Goal: Task Accomplishment & Management: Manage account settings

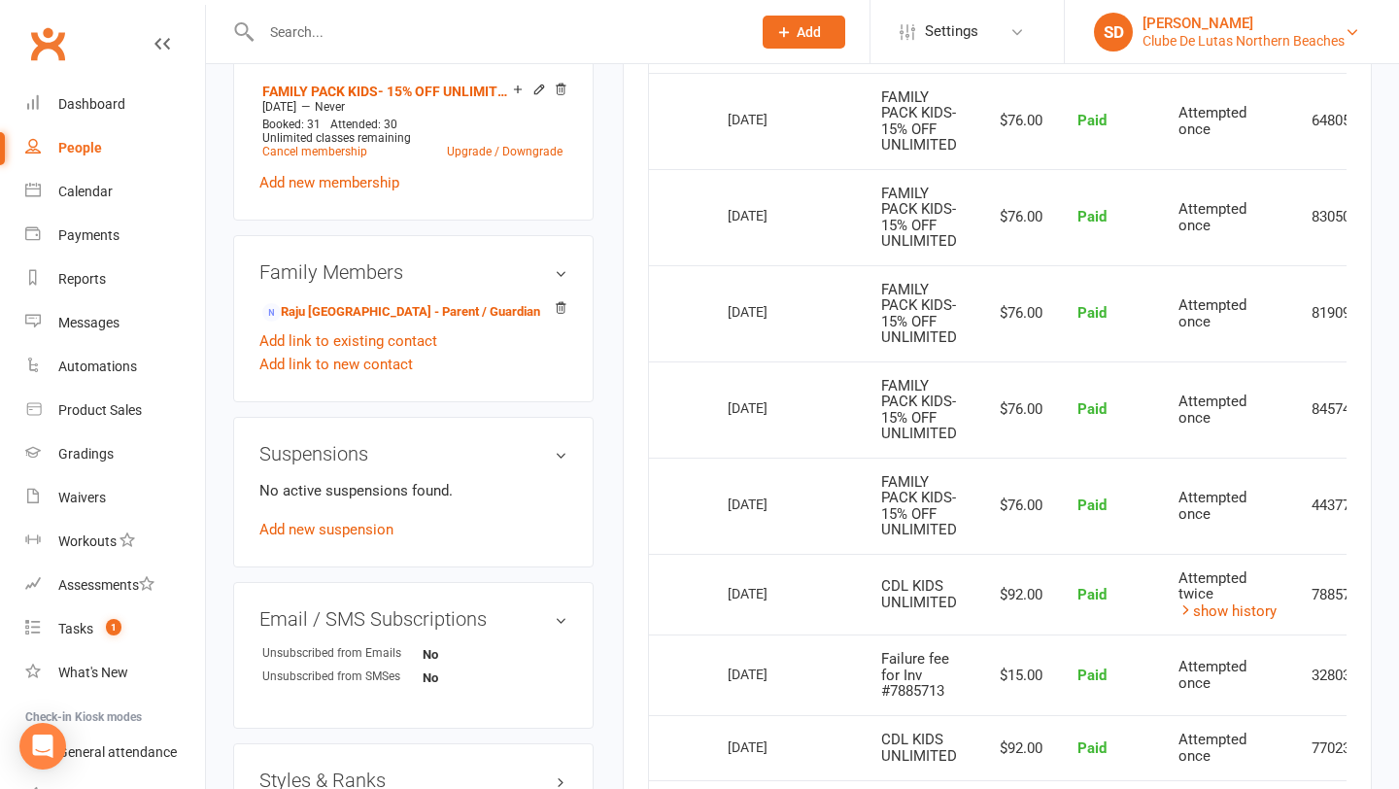
click at [1208, 30] on div "[PERSON_NAME]" at bounding box center [1244, 23] width 202 height 17
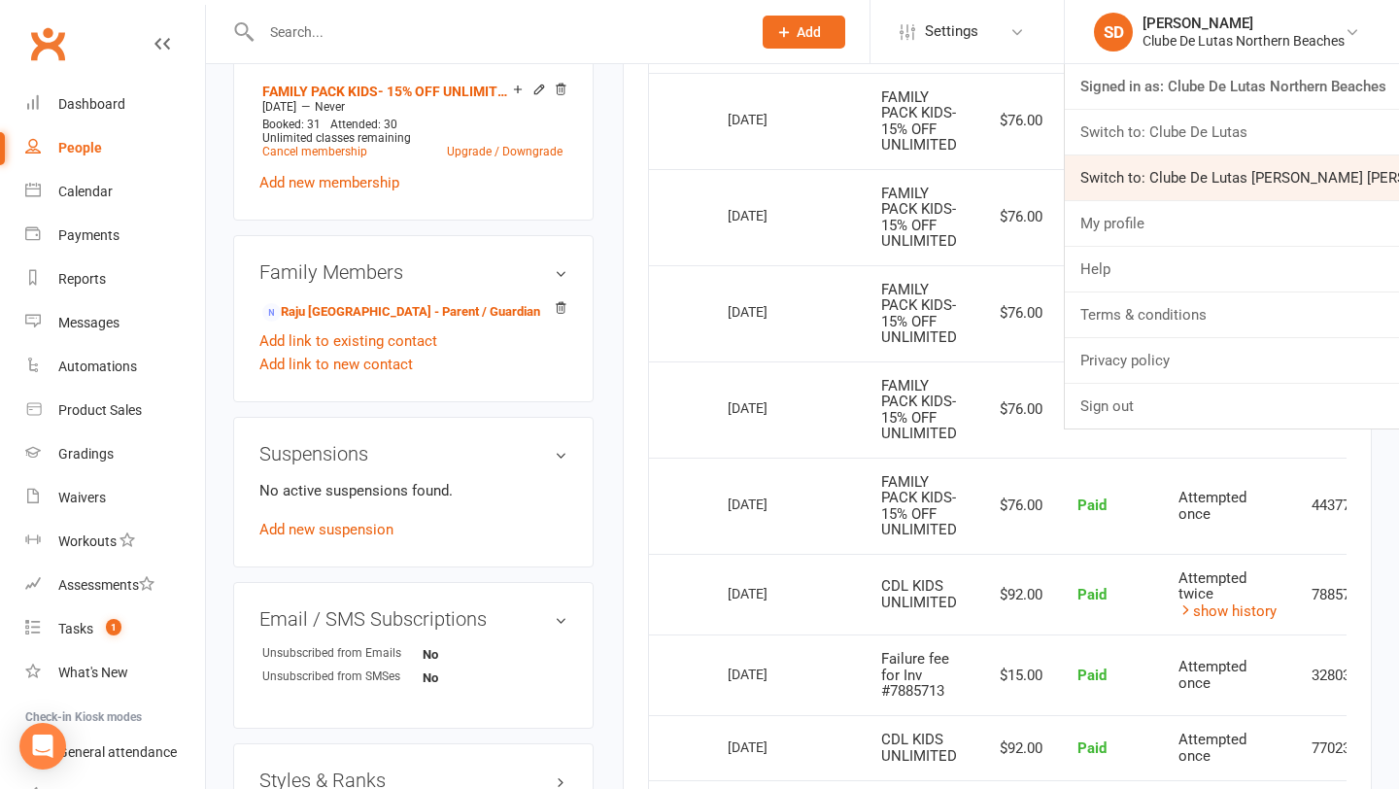
click at [1189, 157] on link "Switch to: Clube De Lutas [PERSON_NAME] [PERSON_NAME]" at bounding box center [1232, 177] width 334 height 45
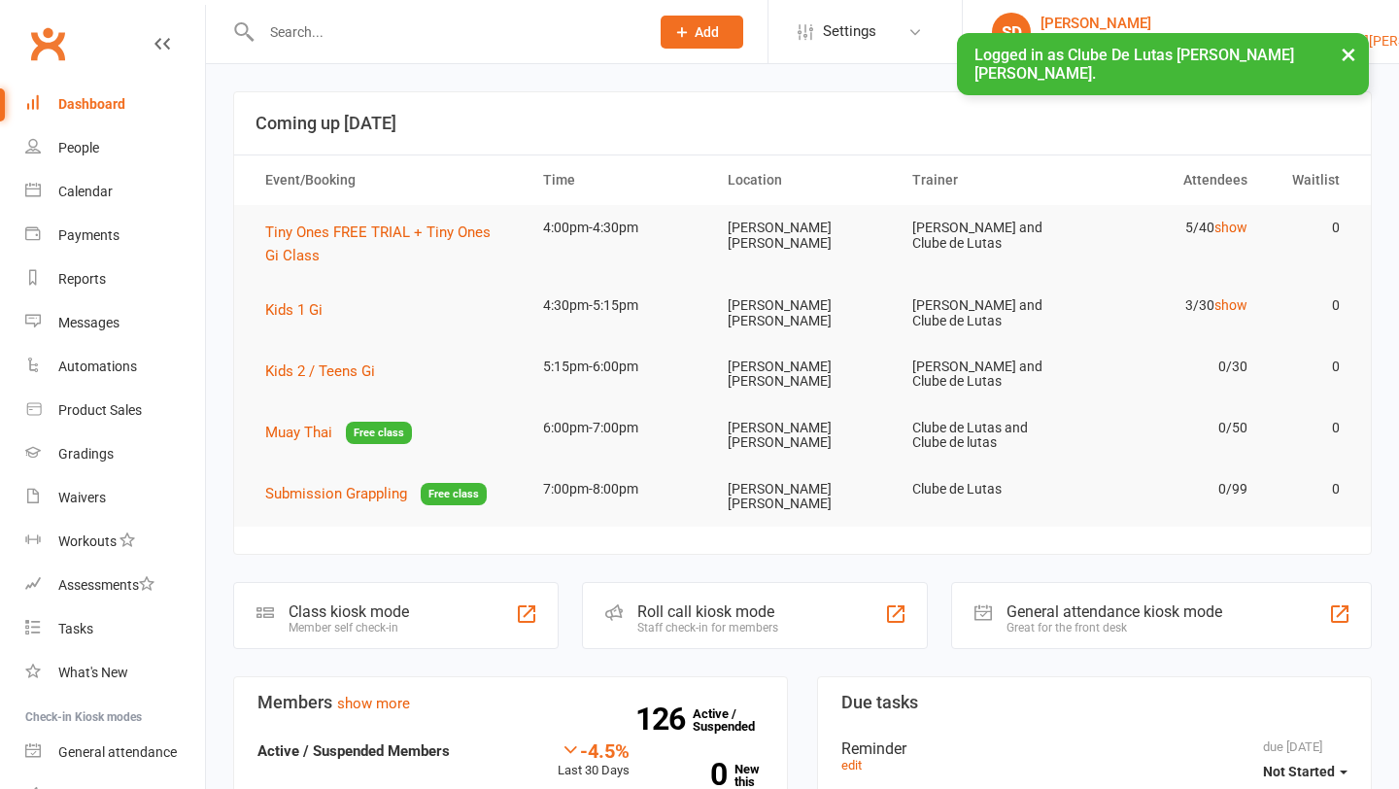
click at [1229, 26] on div "[PERSON_NAME]" at bounding box center [1257, 23] width 432 height 17
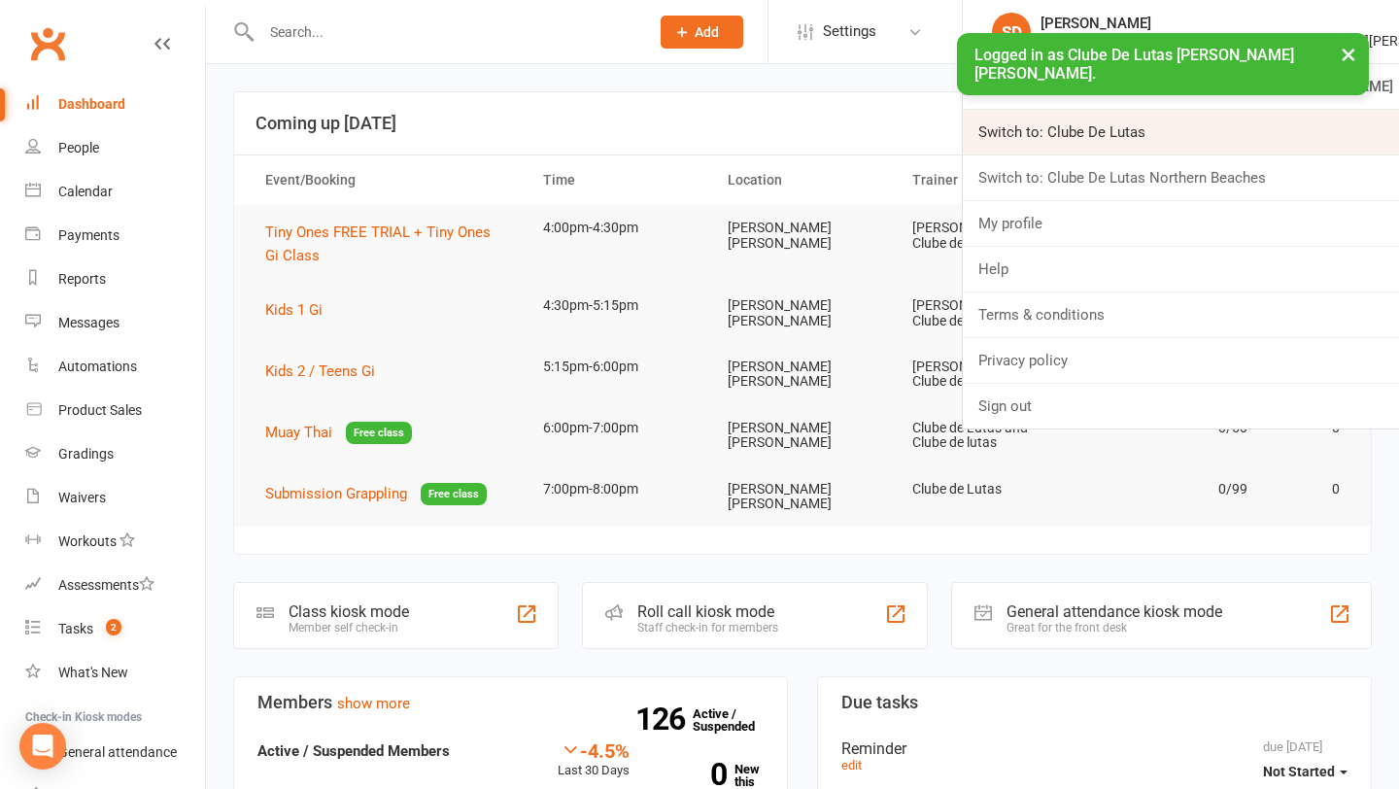
click at [1214, 118] on link "Switch to: Clube De Lutas" at bounding box center [1181, 132] width 436 height 45
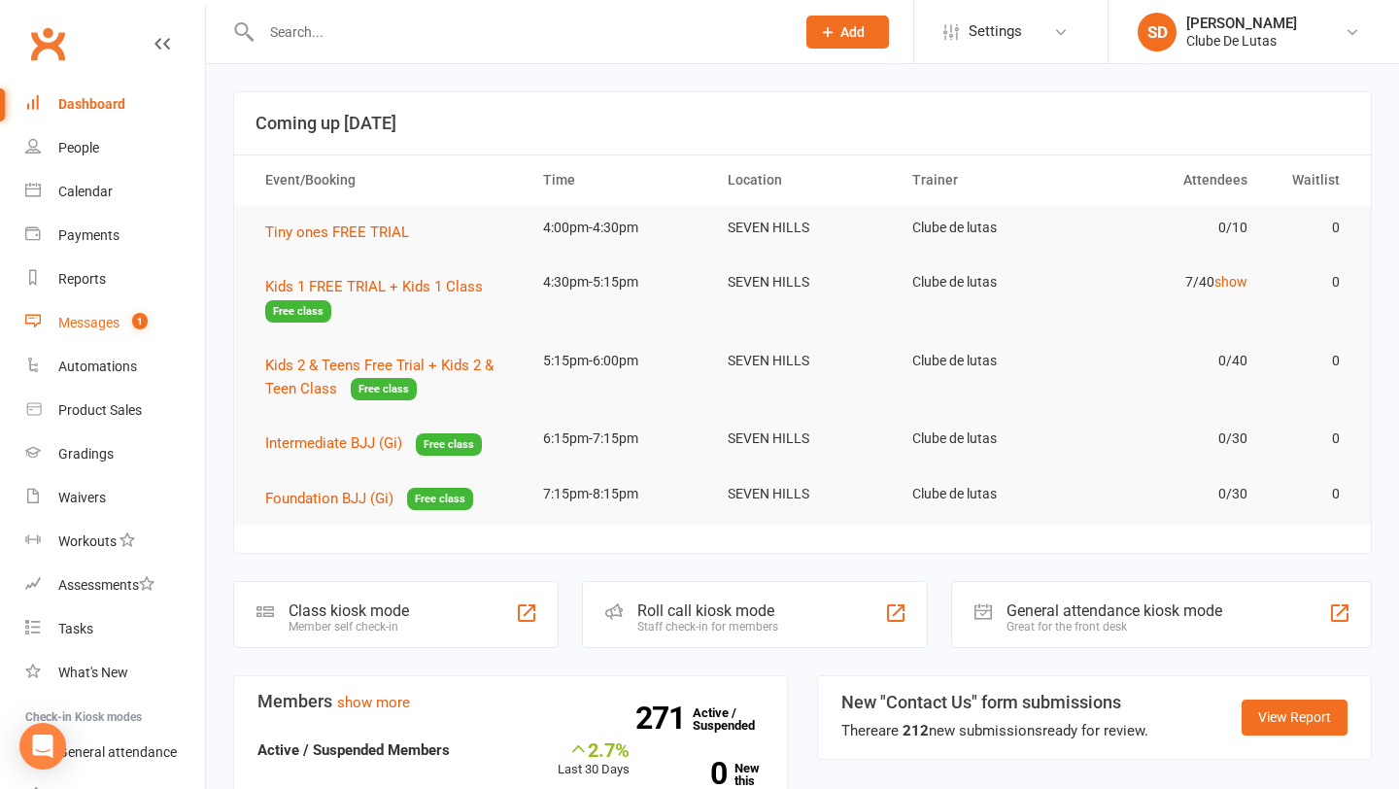
click at [59, 323] on div "Messages" at bounding box center [88, 323] width 61 height 16
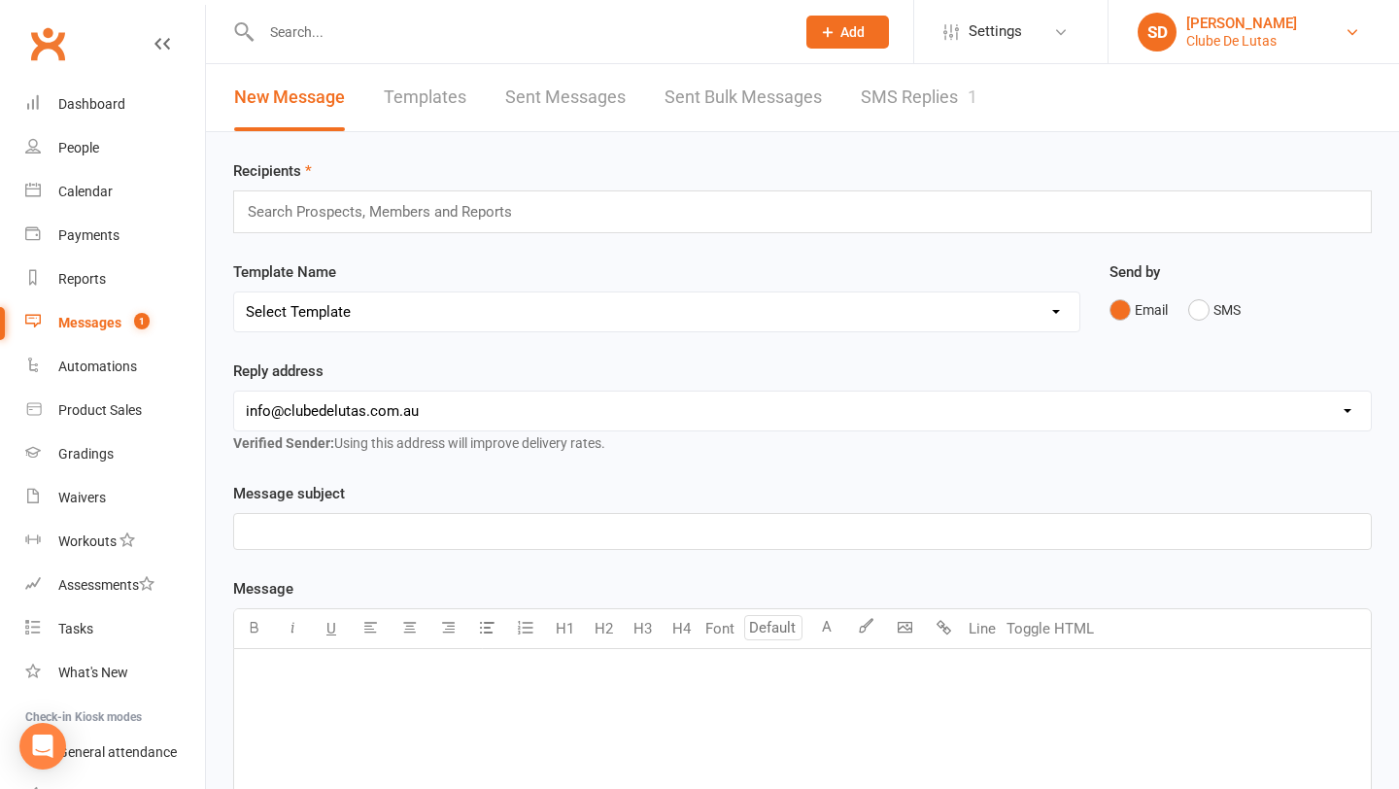
click at [1229, 46] on div "Clube De Lutas" at bounding box center [1241, 40] width 111 height 17
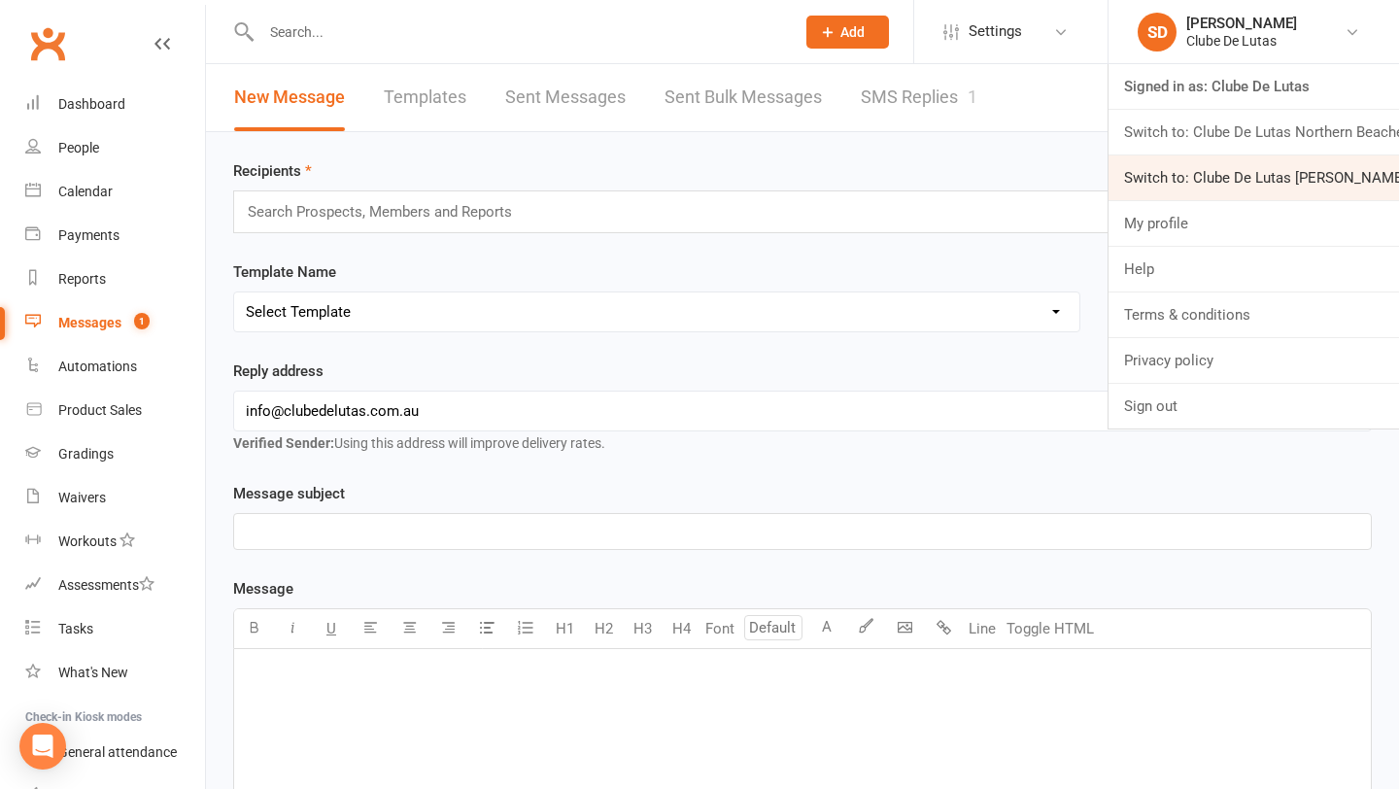
click at [1229, 174] on link "Switch to: Clube De Lutas Rouse Hill" at bounding box center [1254, 177] width 291 height 45
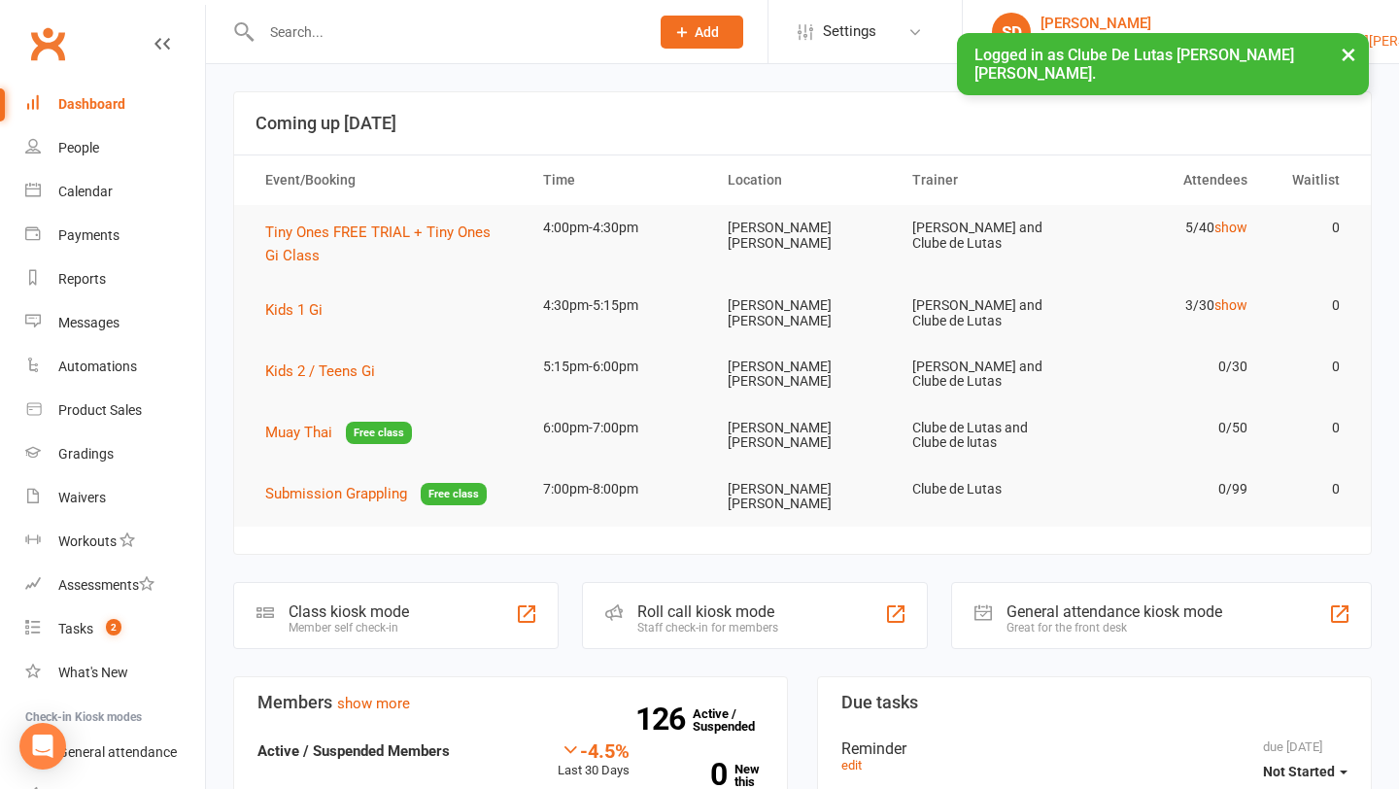
click at [1252, 24] on div "[PERSON_NAME]" at bounding box center [1257, 23] width 432 height 17
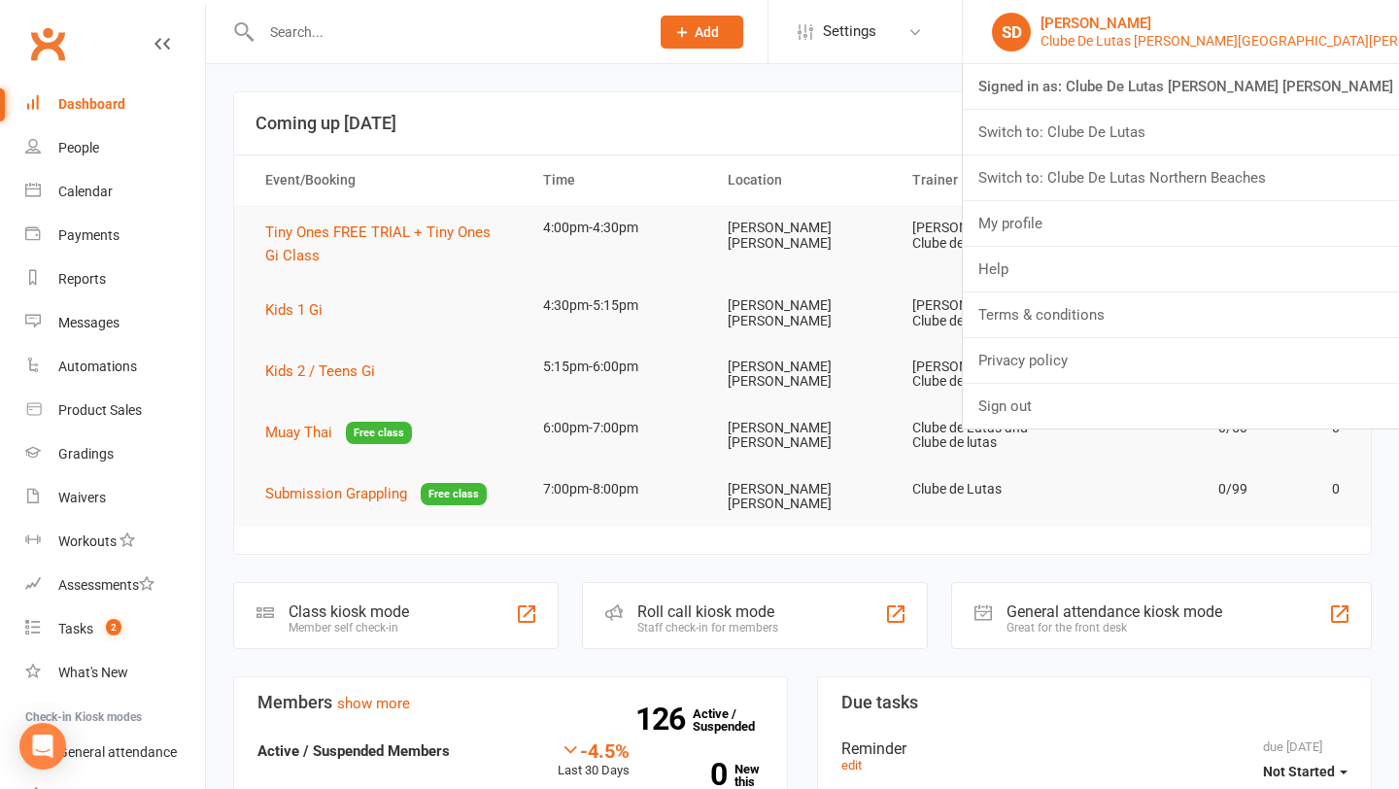
click at [1277, 22] on div "[PERSON_NAME]" at bounding box center [1257, 23] width 432 height 17
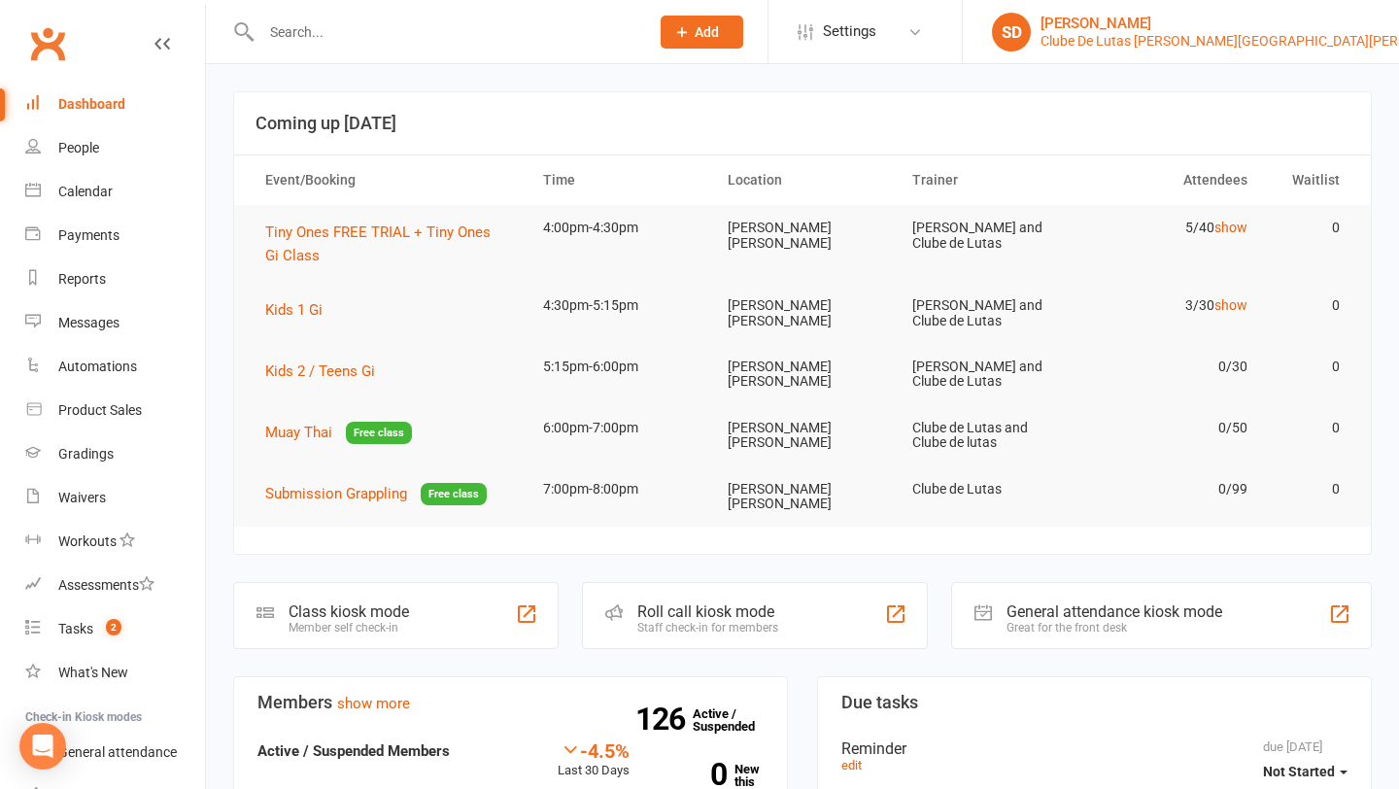
click at [1275, 39] on div "Clube De Lutas [PERSON_NAME][GEOGRAPHIC_DATA][PERSON_NAME]" at bounding box center [1257, 40] width 432 height 17
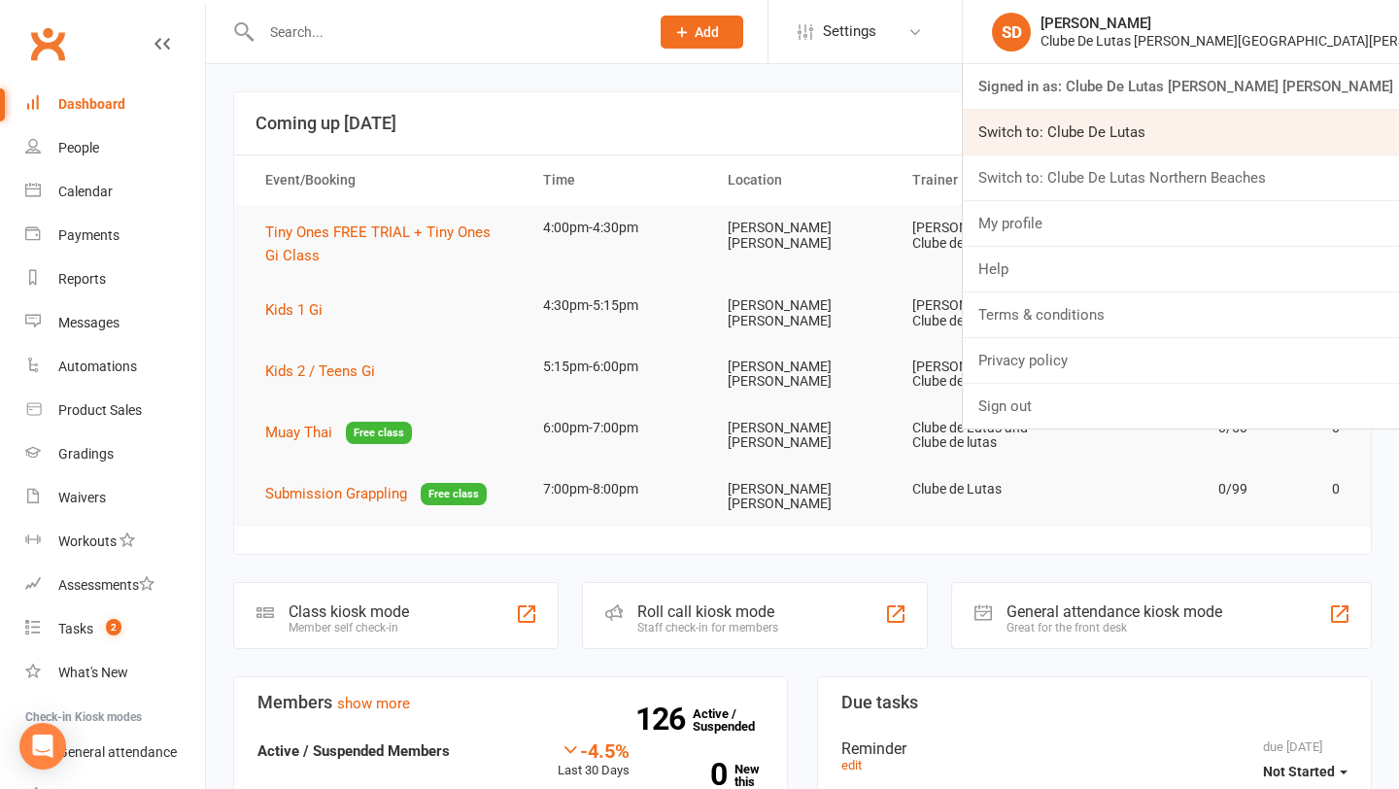
click at [1263, 142] on link "Switch to: Clube De Lutas" at bounding box center [1181, 132] width 436 height 45
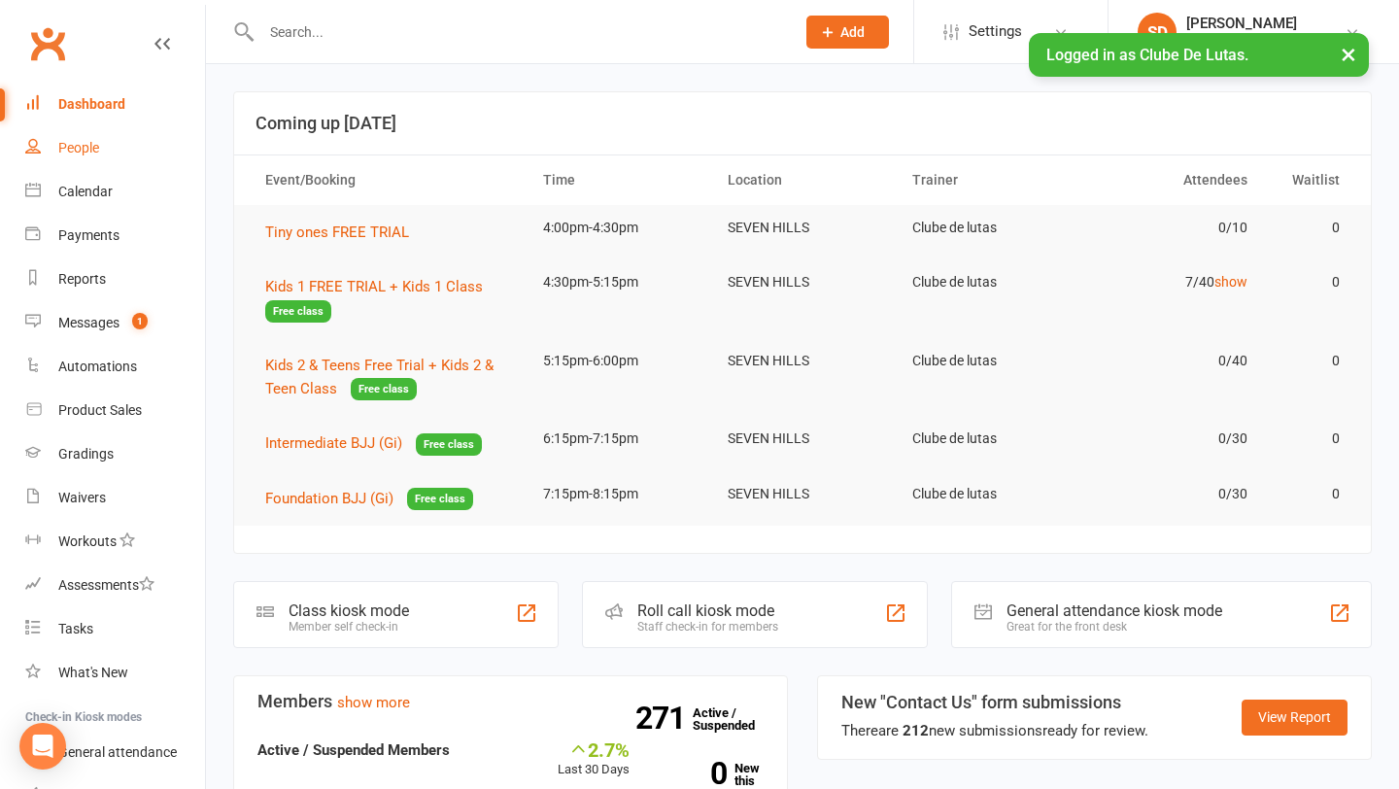
click at [88, 149] on div "People" at bounding box center [78, 148] width 41 height 16
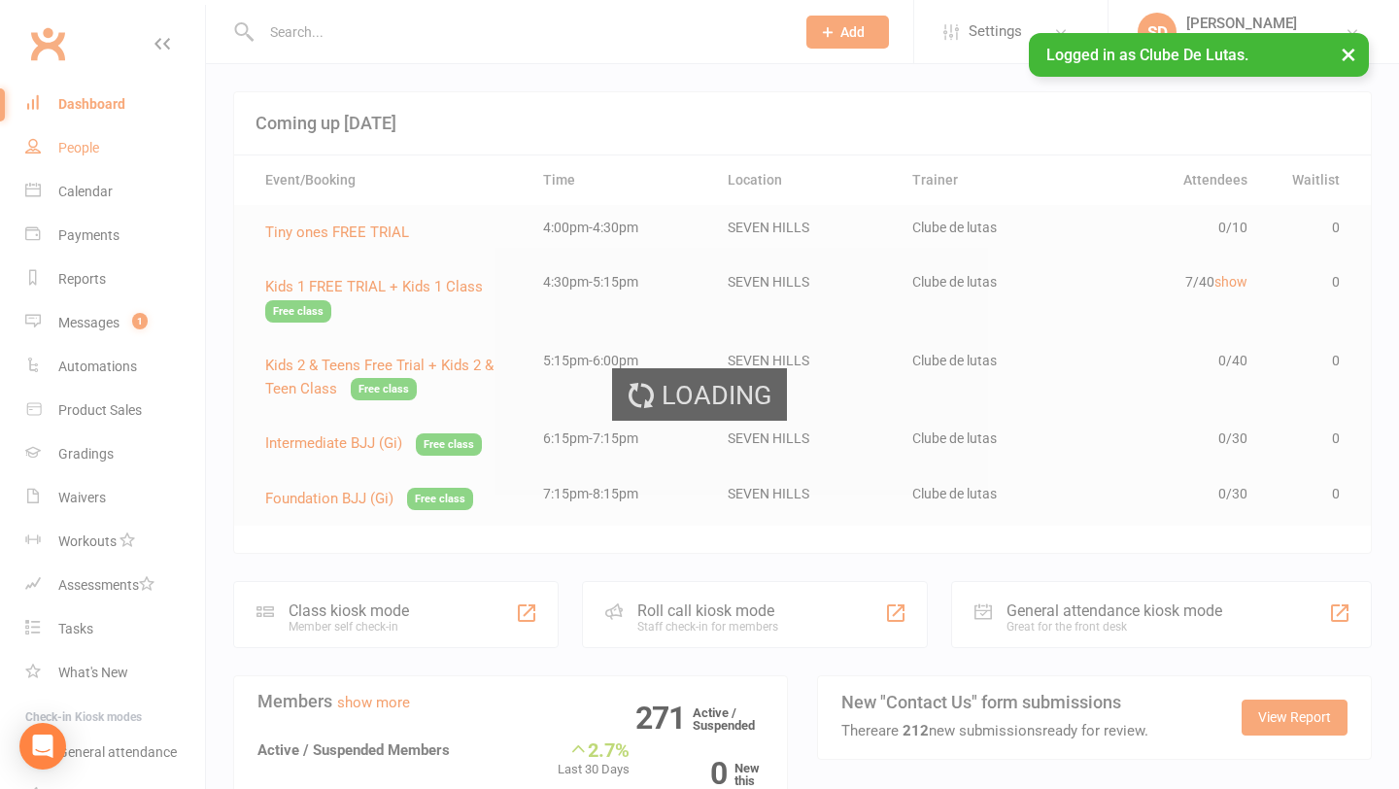
select select "100"
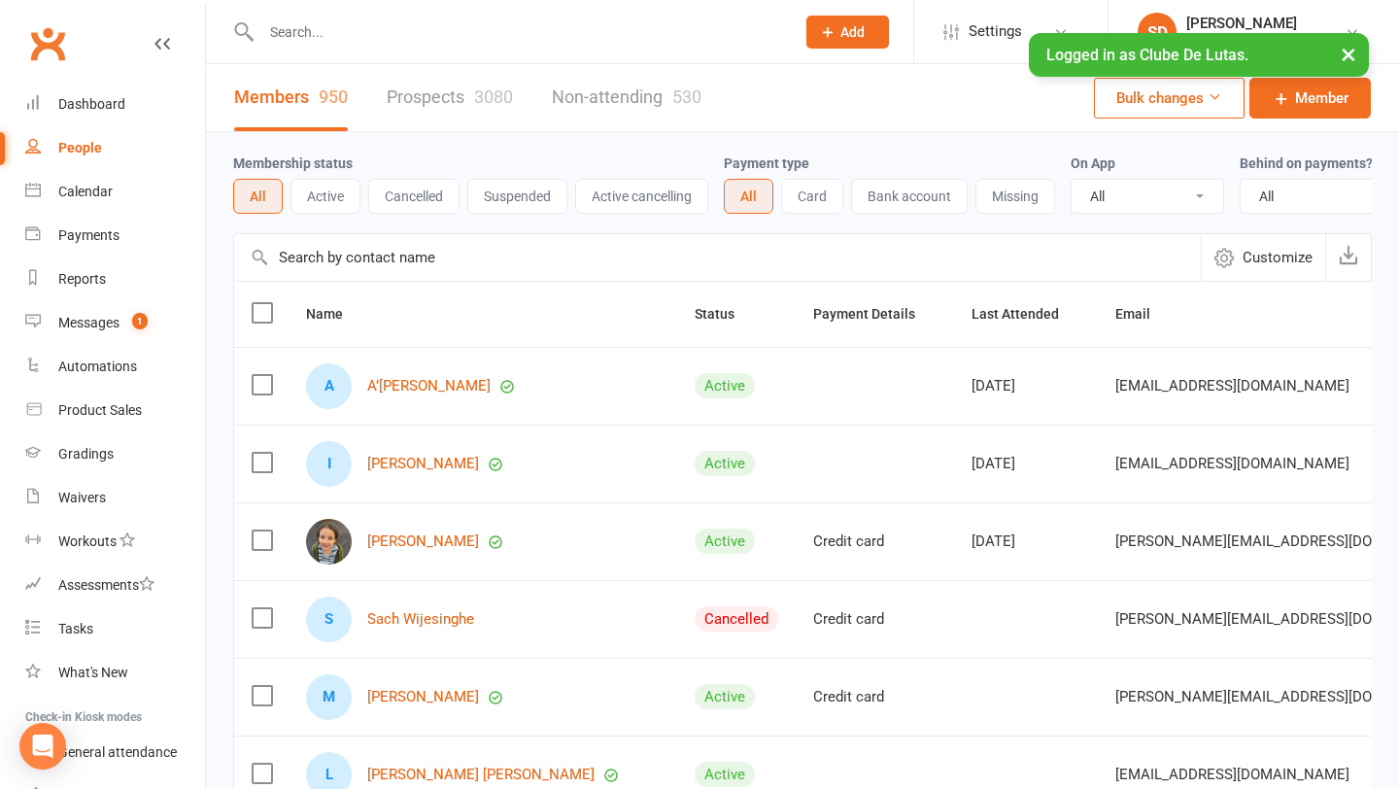
click at [427, 104] on link "Prospects 3080" at bounding box center [450, 97] width 126 height 67
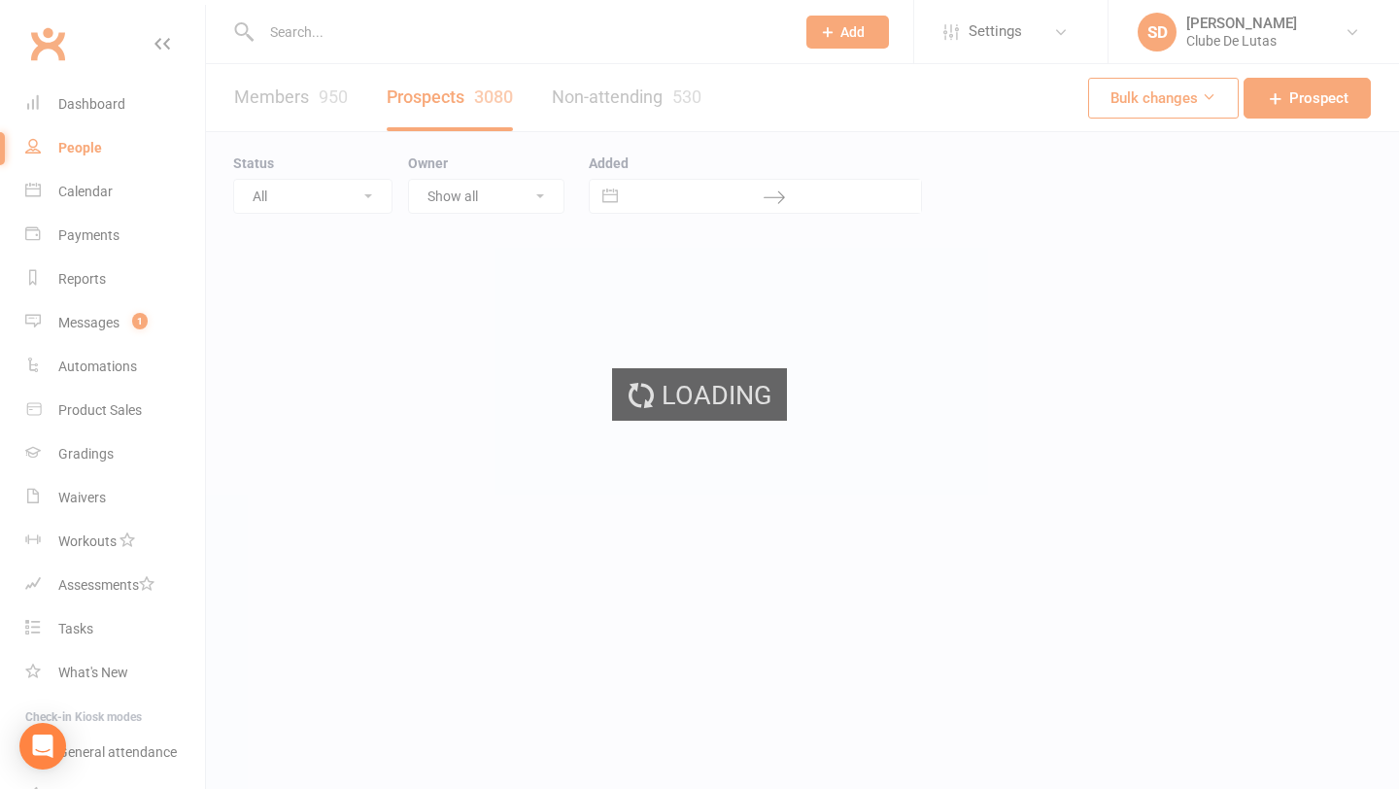
select select "100"
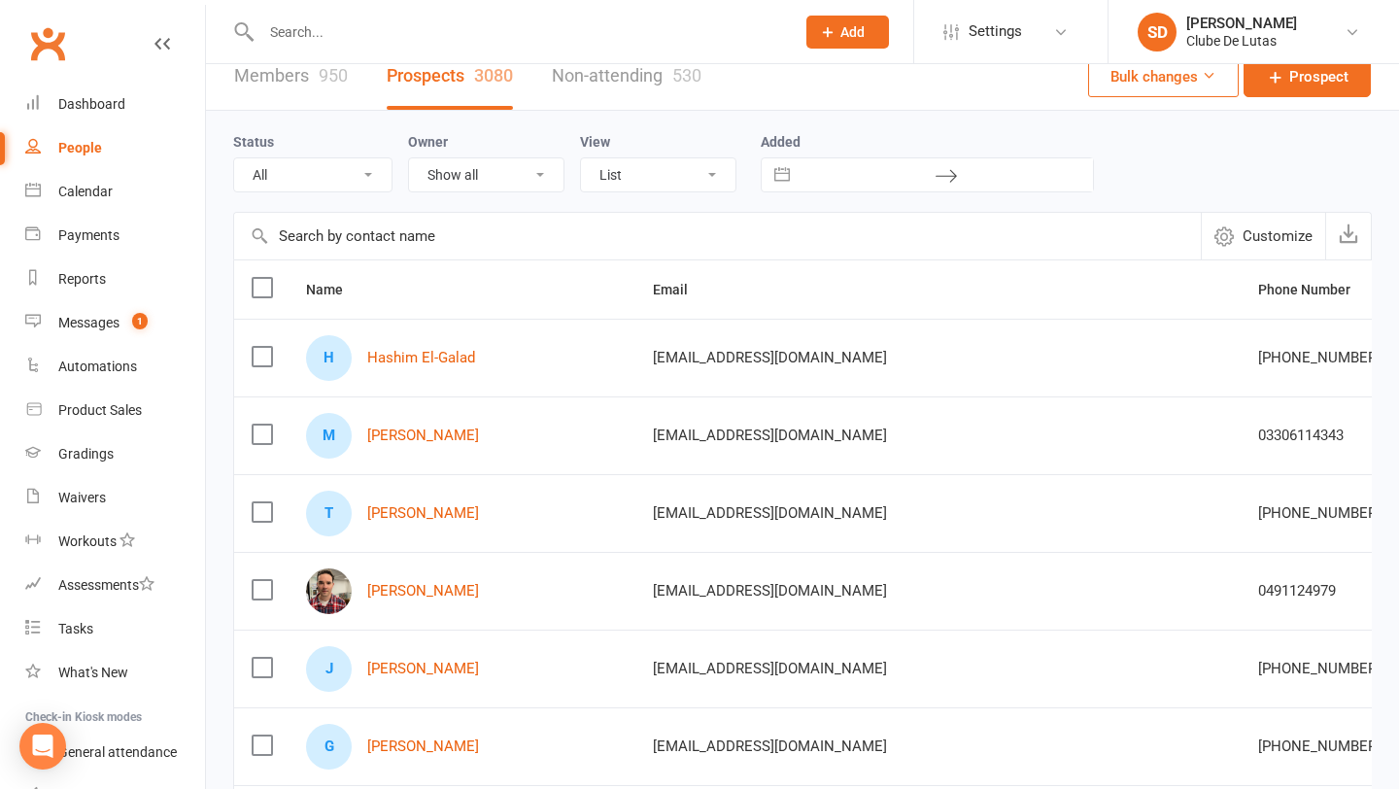
scroll to position [0, 66]
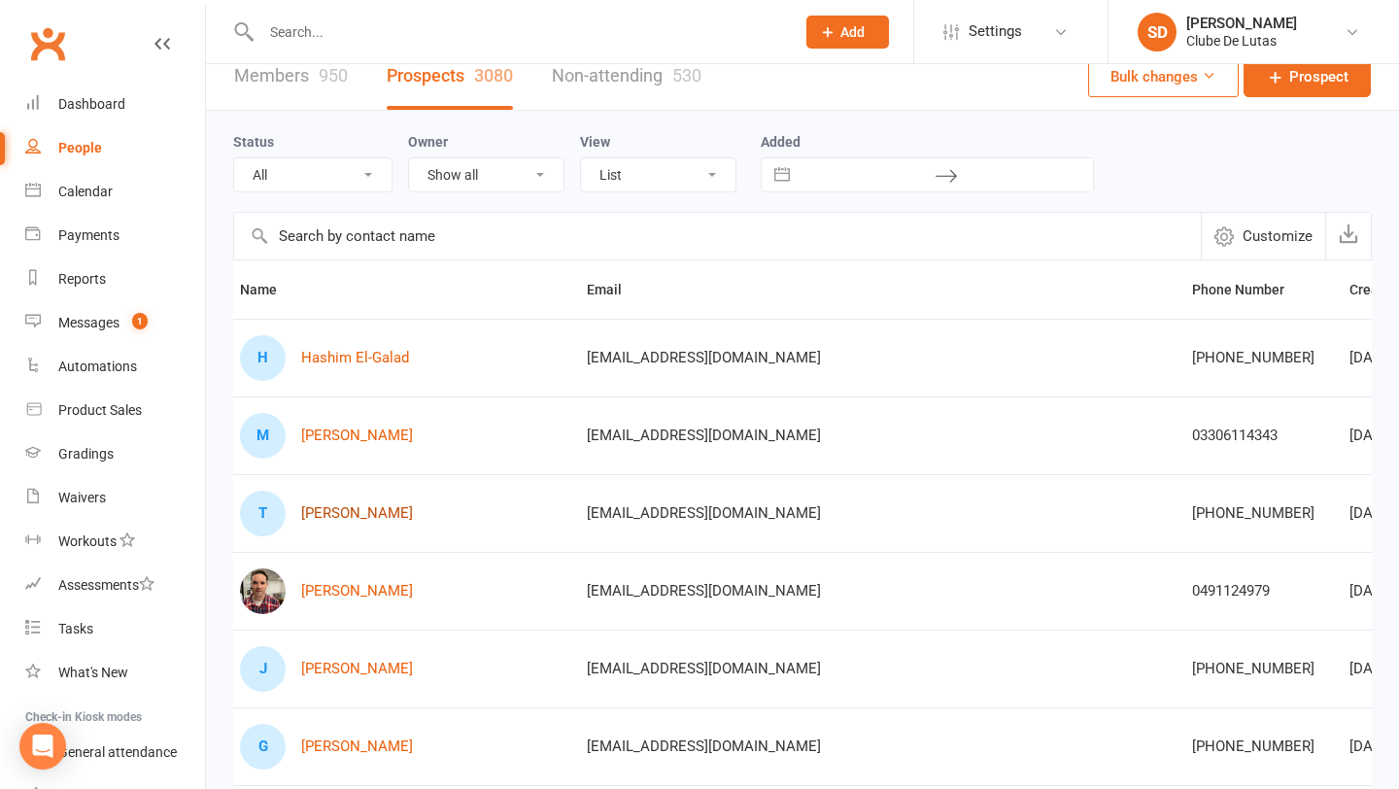
click at [344, 513] on link "Tyler Hope" at bounding box center [357, 513] width 112 height 17
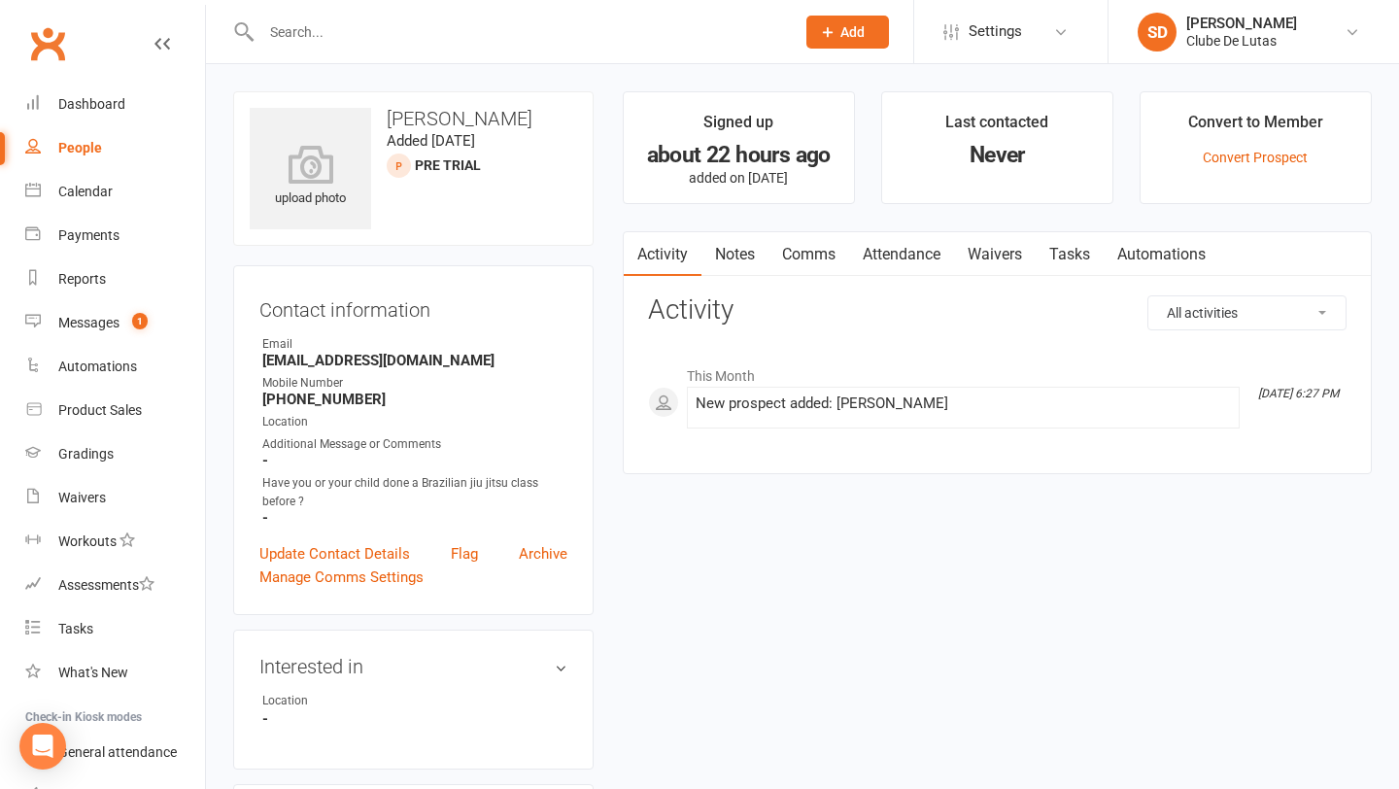
click at [750, 248] on link "Notes" at bounding box center [735, 254] width 67 height 45
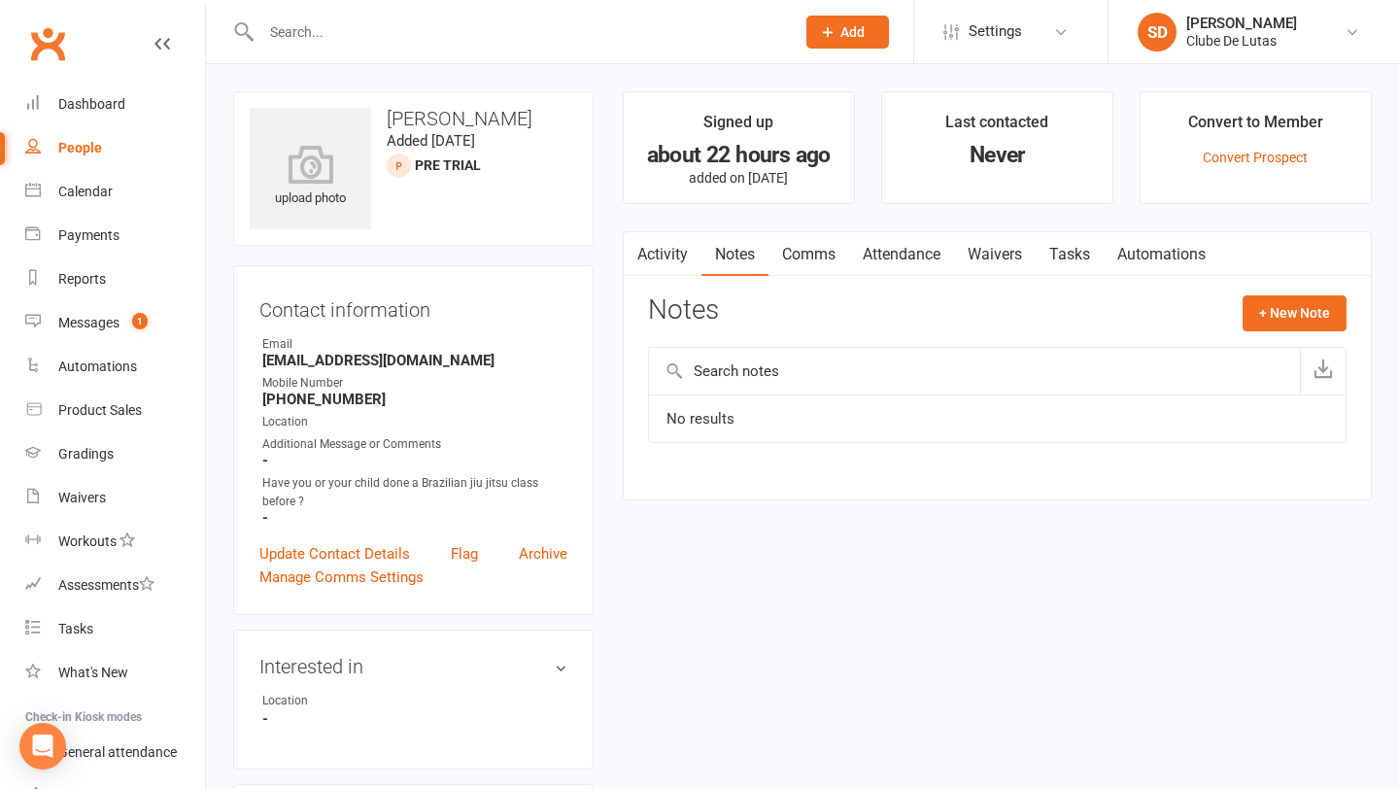
click at [824, 254] on link "Comms" at bounding box center [809, 254] width 81 height 45
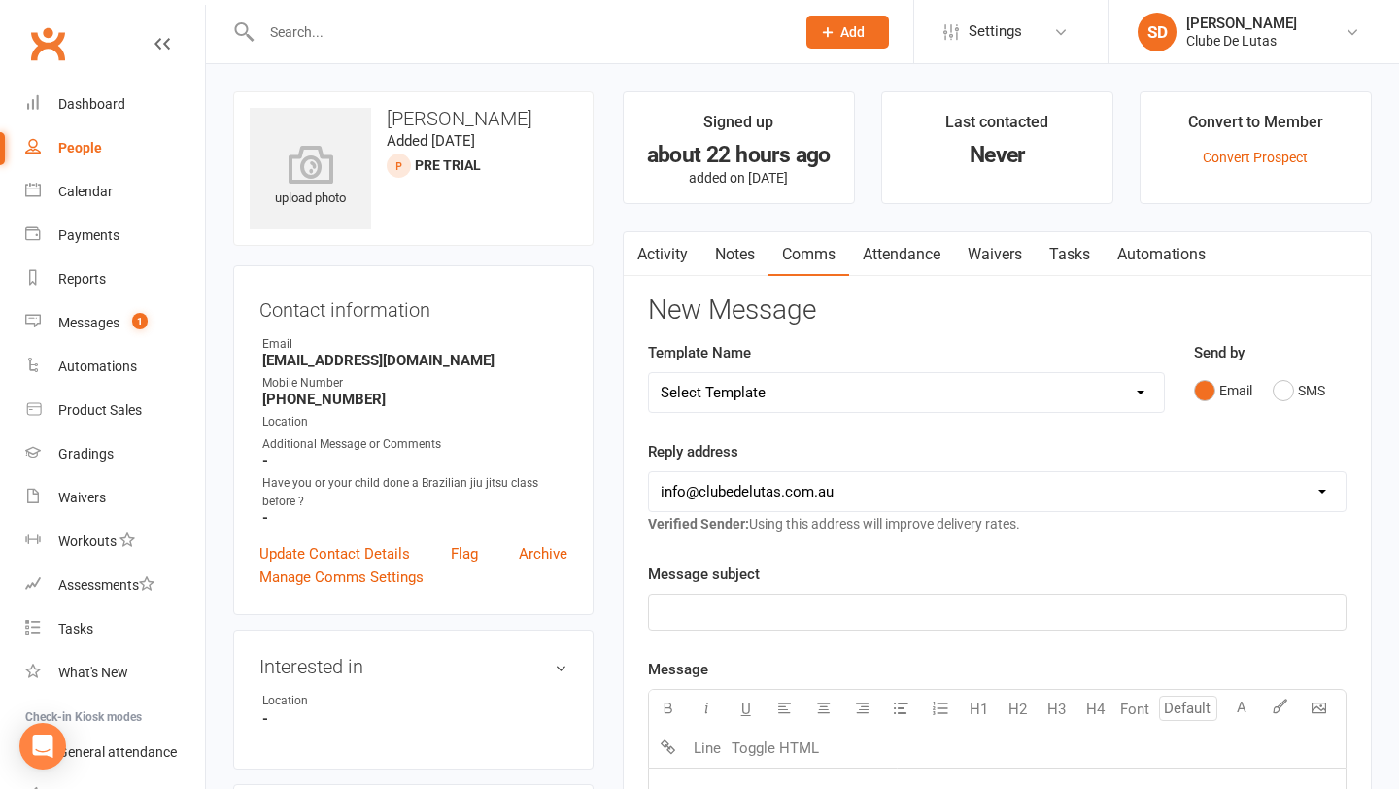
click at [1014, 380] on select "Select Template [Email] Business partnership sequence #1 [Email] Empower her ev…" at bounding box center [906, 392] width 515 height 39
select select "140"
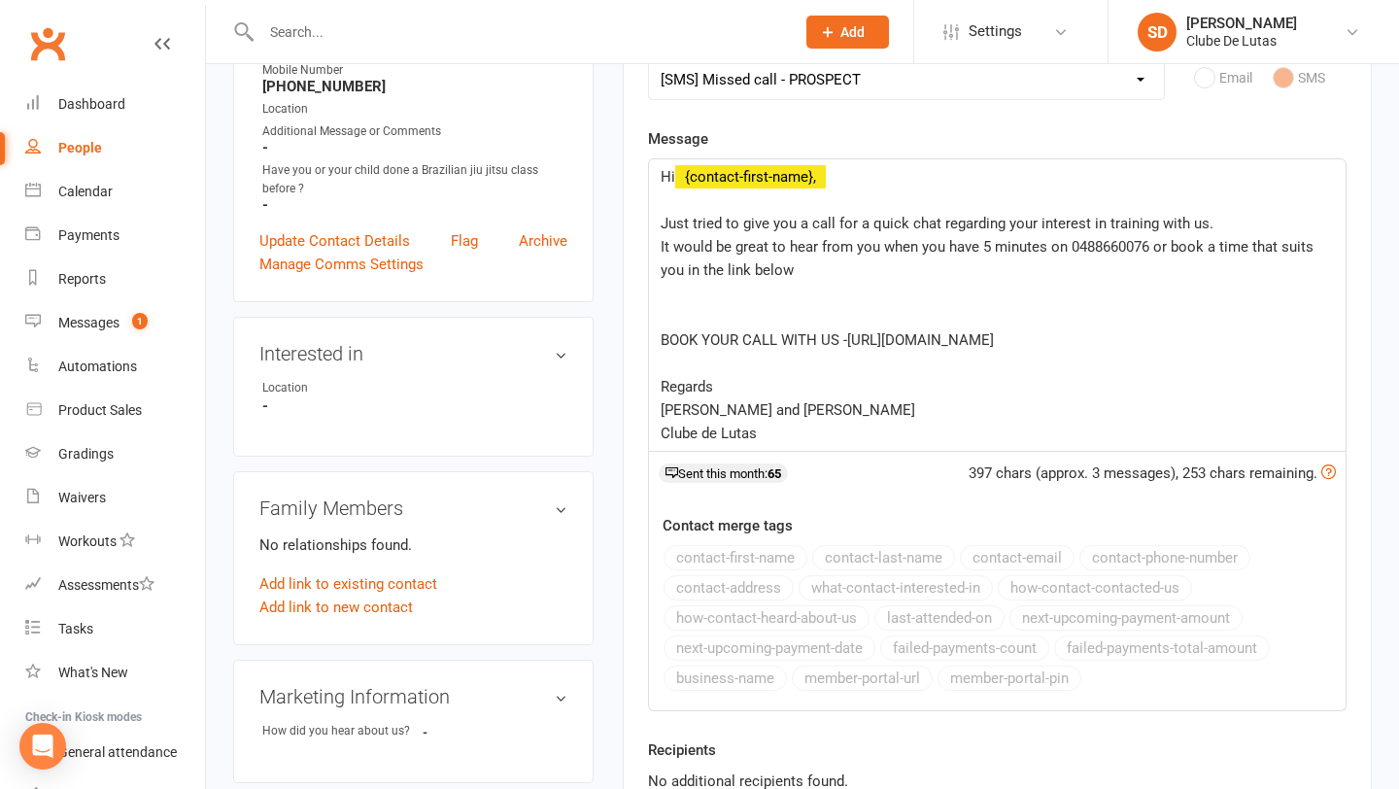
scroll to position [868, 0]
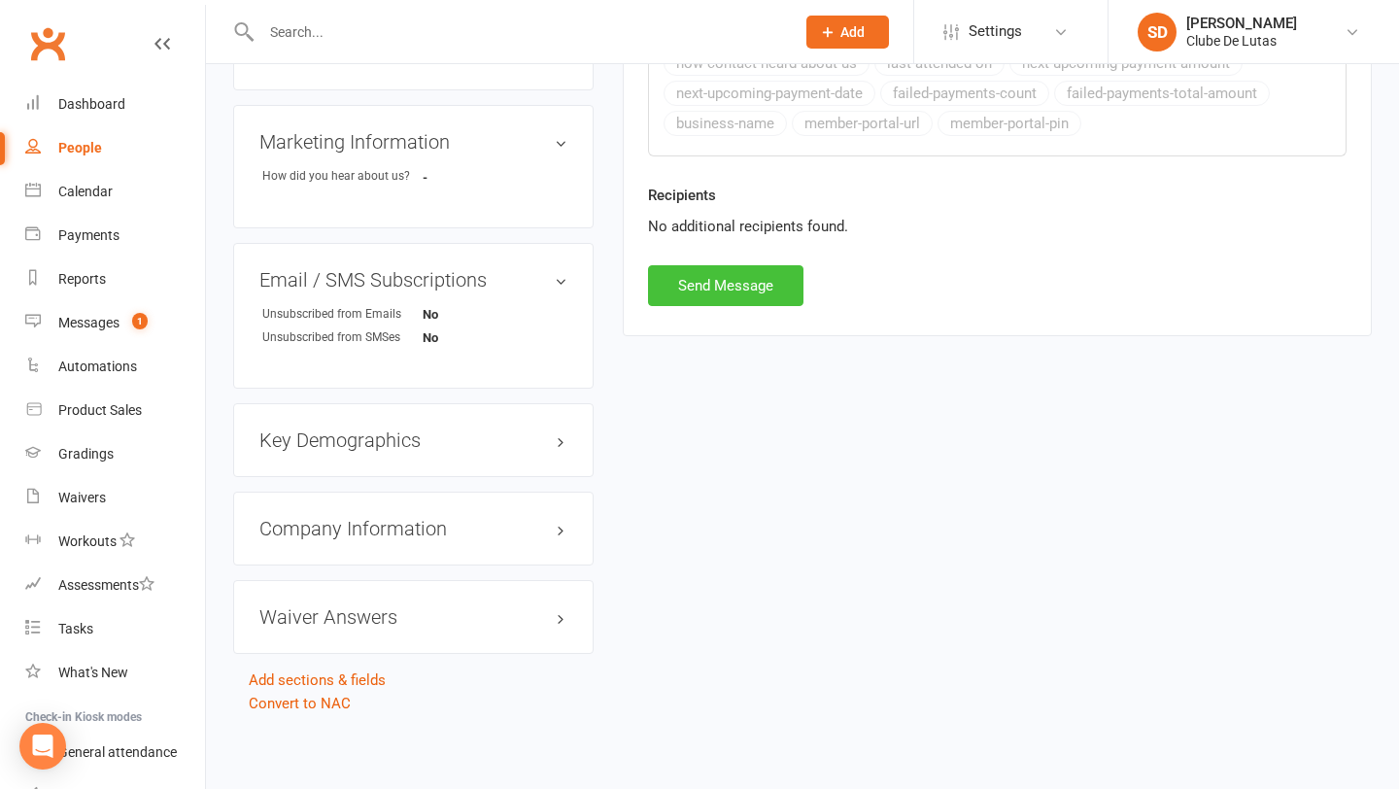
click at [748, 284] on button "Send Message" at bounding box center [725, 285] width 155 height 41
select select
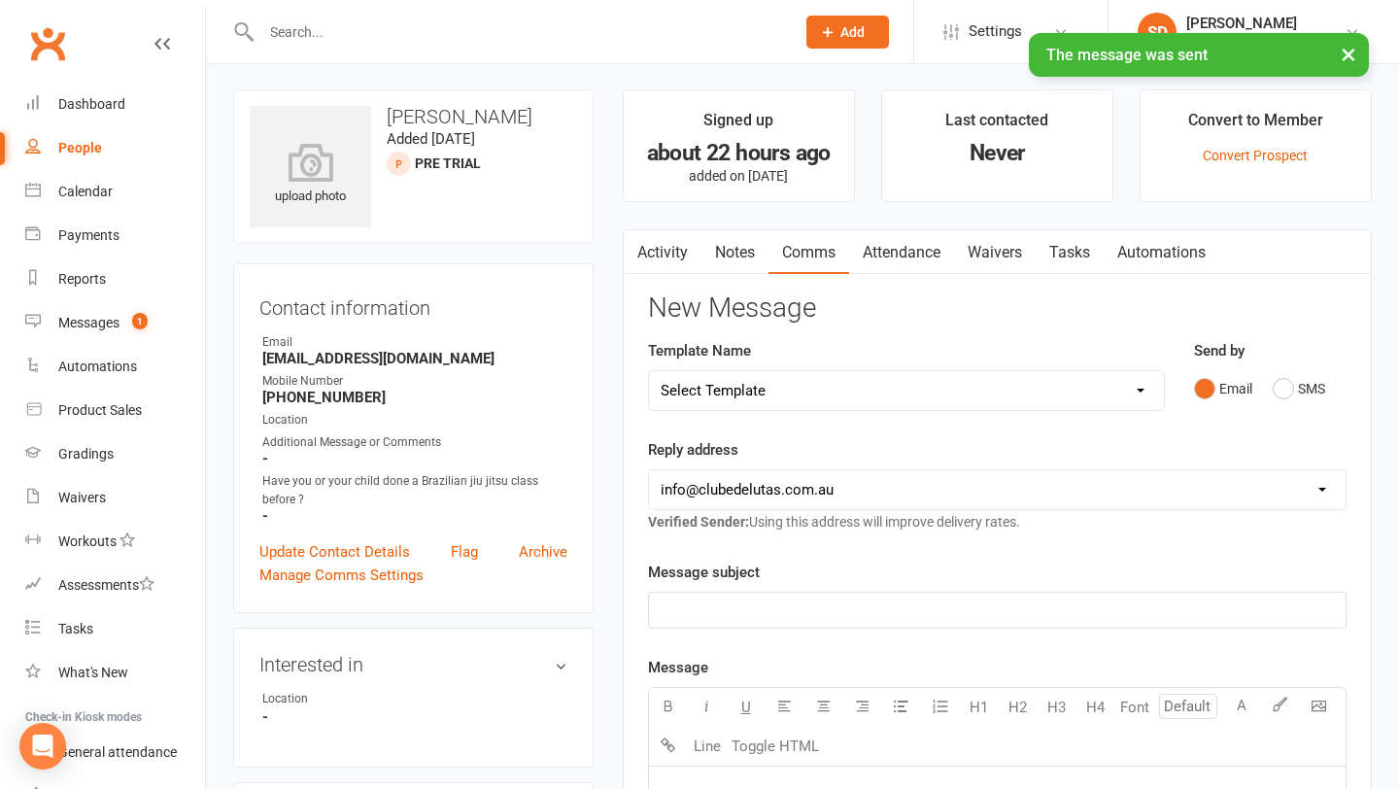
scroll to position [0, 0]
click at [729, 244] on link "Notes" at bounding box center [735, 254] width 67 height 45
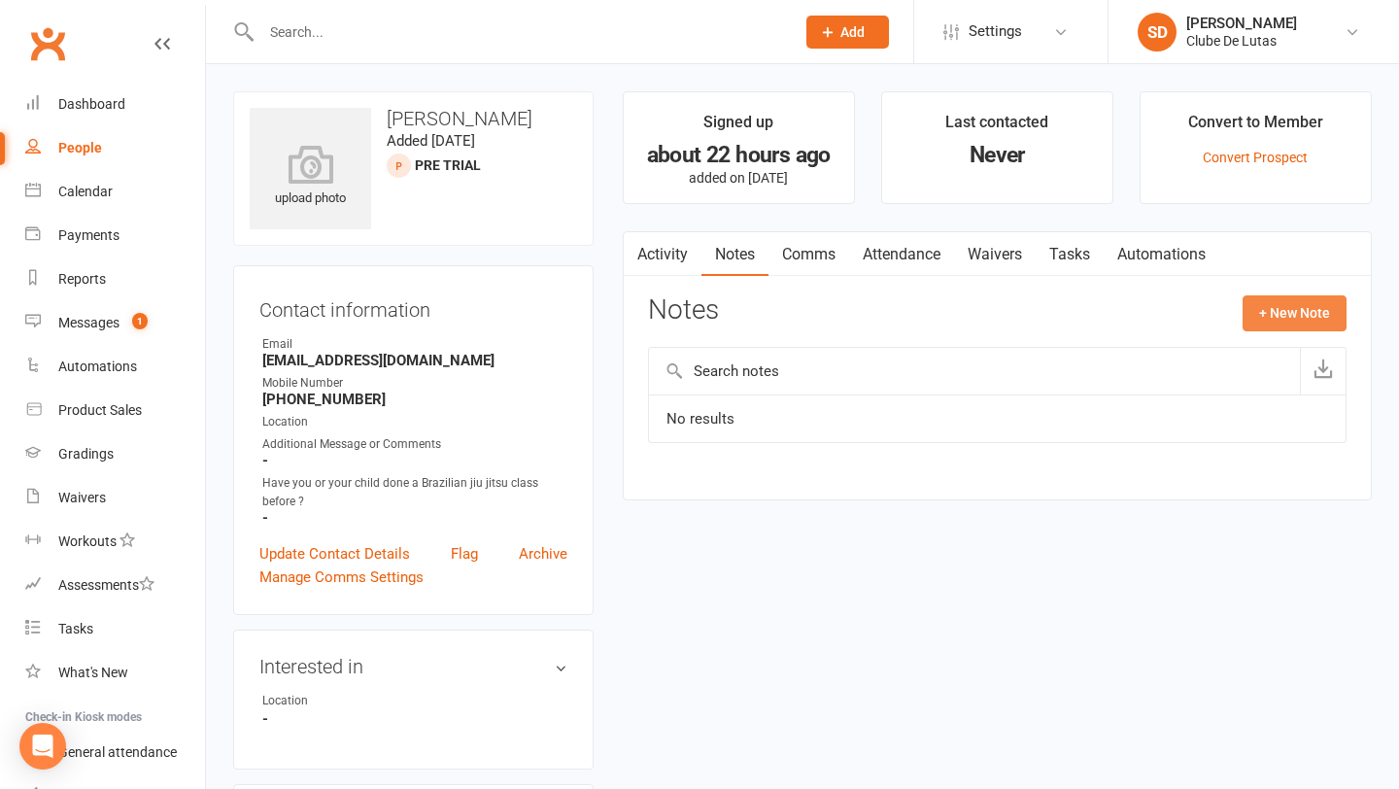
click at [1294, 328] on button "+ New Note" at bounding box center [1295, 312] width 104 height 35
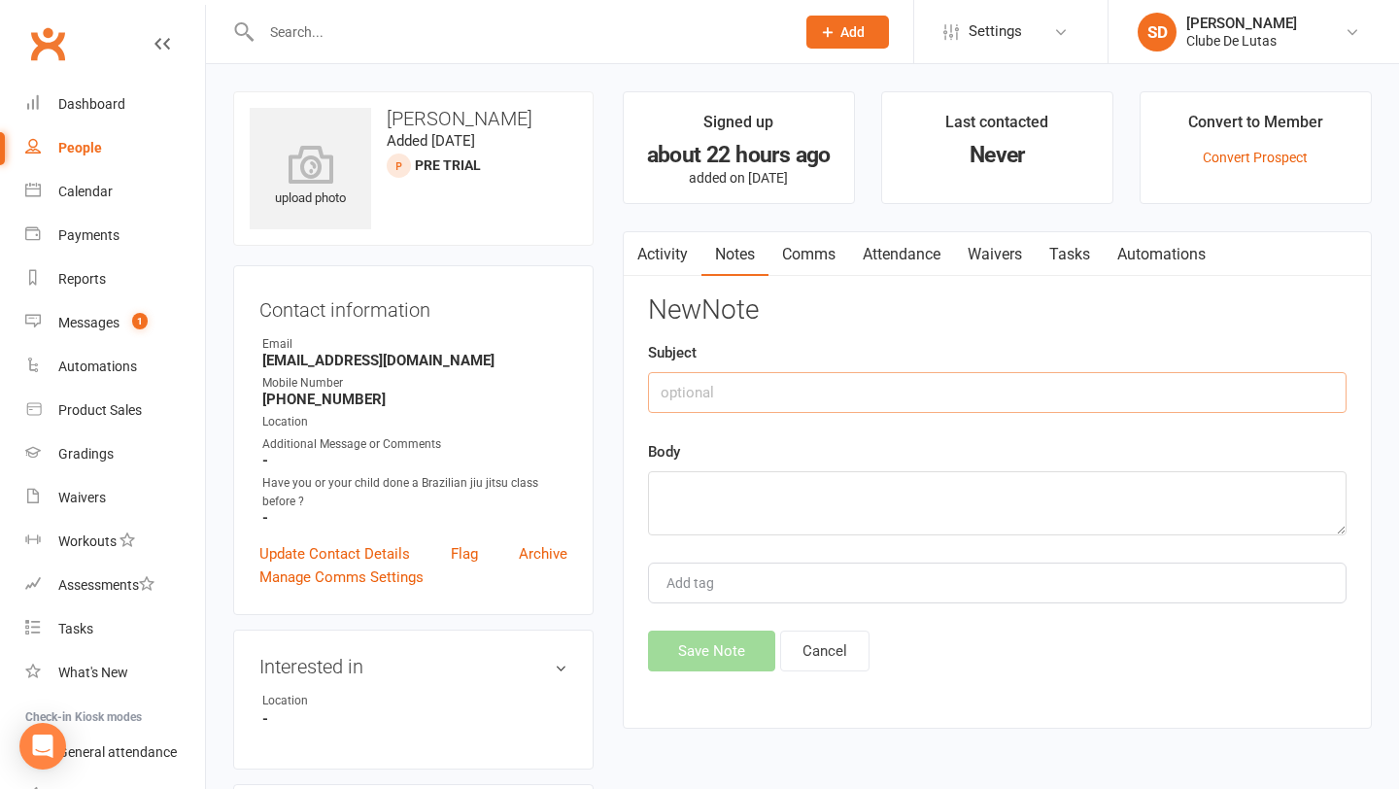
click at [787, 389] on input "text" at bounding box center [997, 392] width 699 height 41
type input "Enquiry"
click at [729, 486] on textarea at bounding box center [997, 503] width 699 height 64
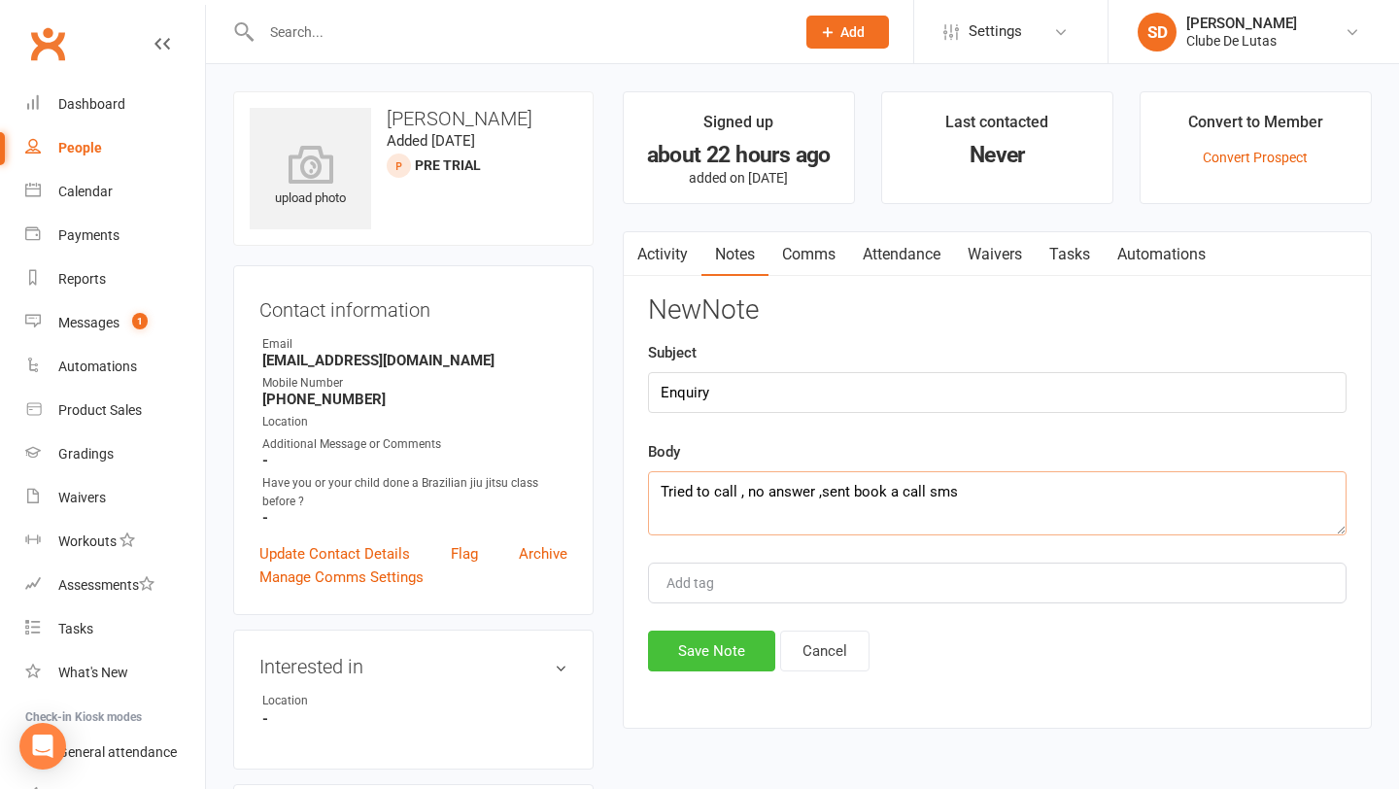
type textarea "Tried to call , no answer ,sent book a call sms"
click at [659, 638] on button "Save Note" at bounding box center [711, 651] width 127 height 41
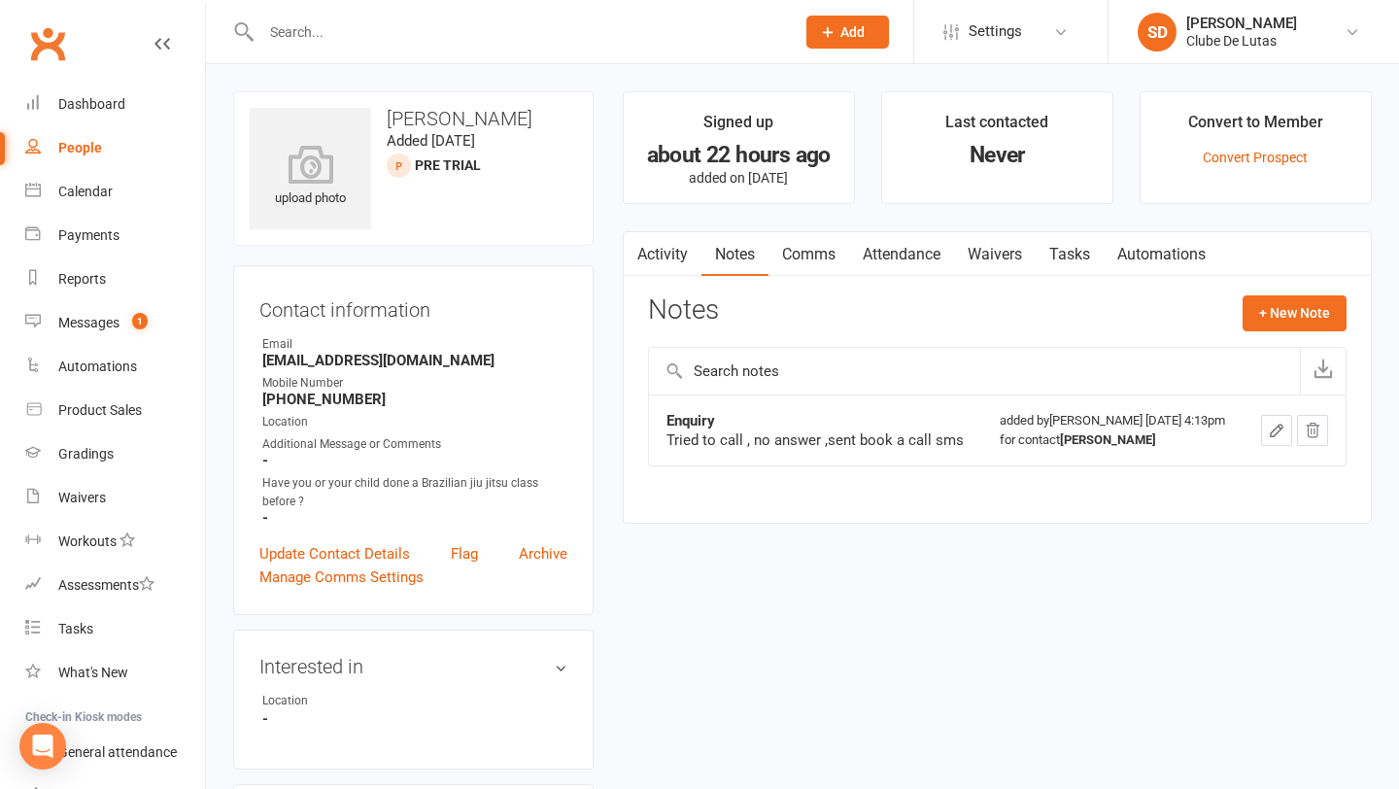
click at [86, 144] on div "People" at bounding box center [80, 148] width 44 height 16
select select "100"
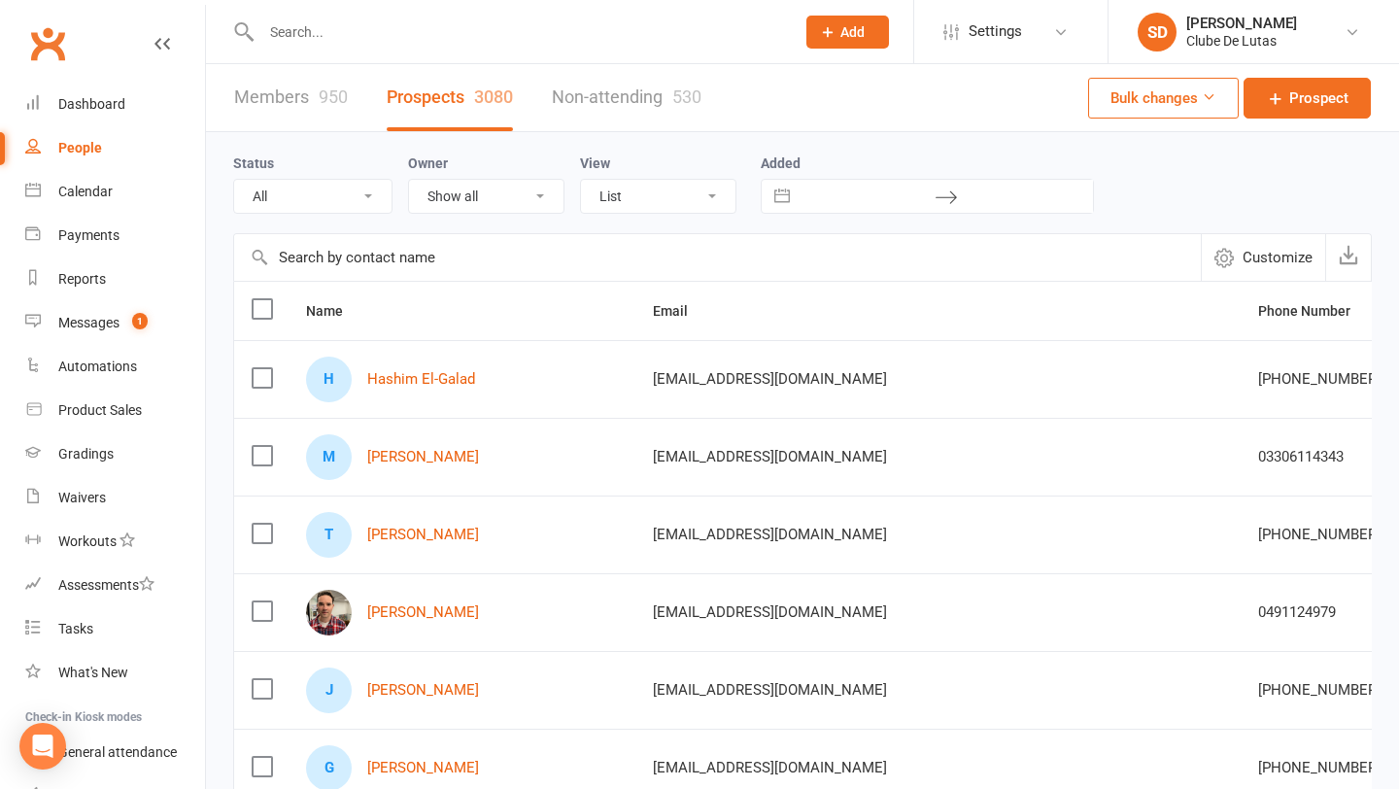
click at [447, 390] on div "H Hashim El-Galad" at bounding box center [462, 380] width 312 height 46
click at [450, 380] on link "Hashim El-Galad" at bounding box center [421, 379] width 108 height 17
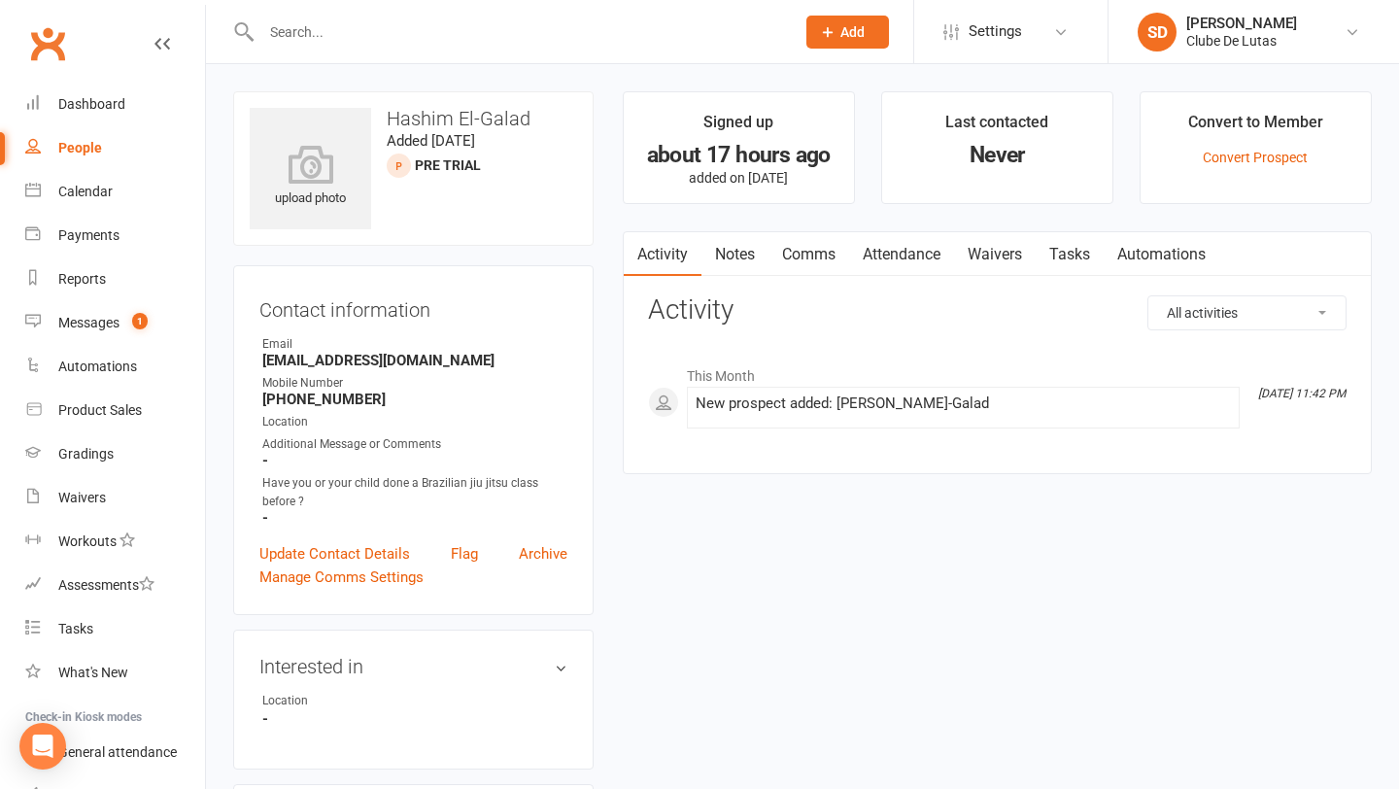
click at [741, 255] on link "Notes" at bounding box center [735, 254] width 67 height 45
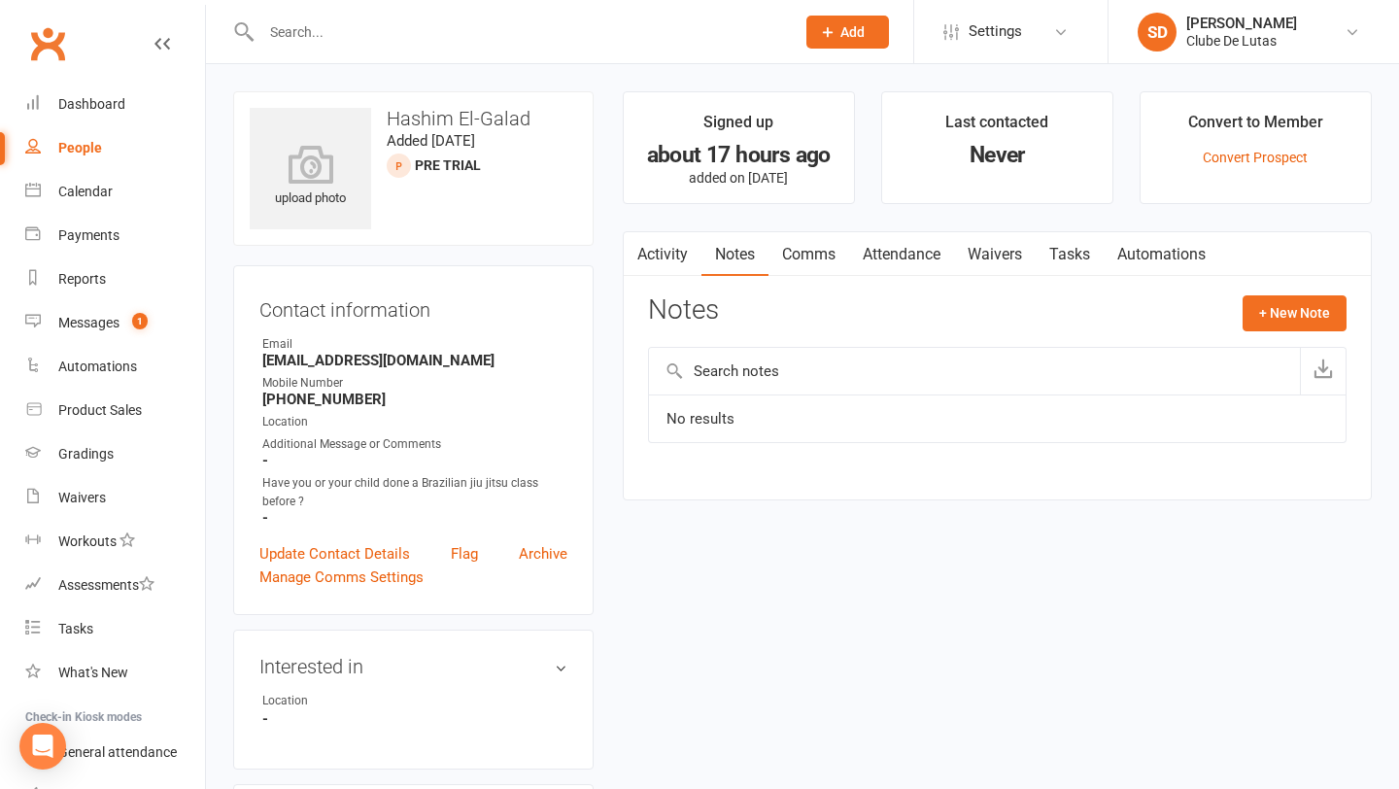
click at [822, 250] on link "Comms" at bounding box center [809, 254] width 81 height 45
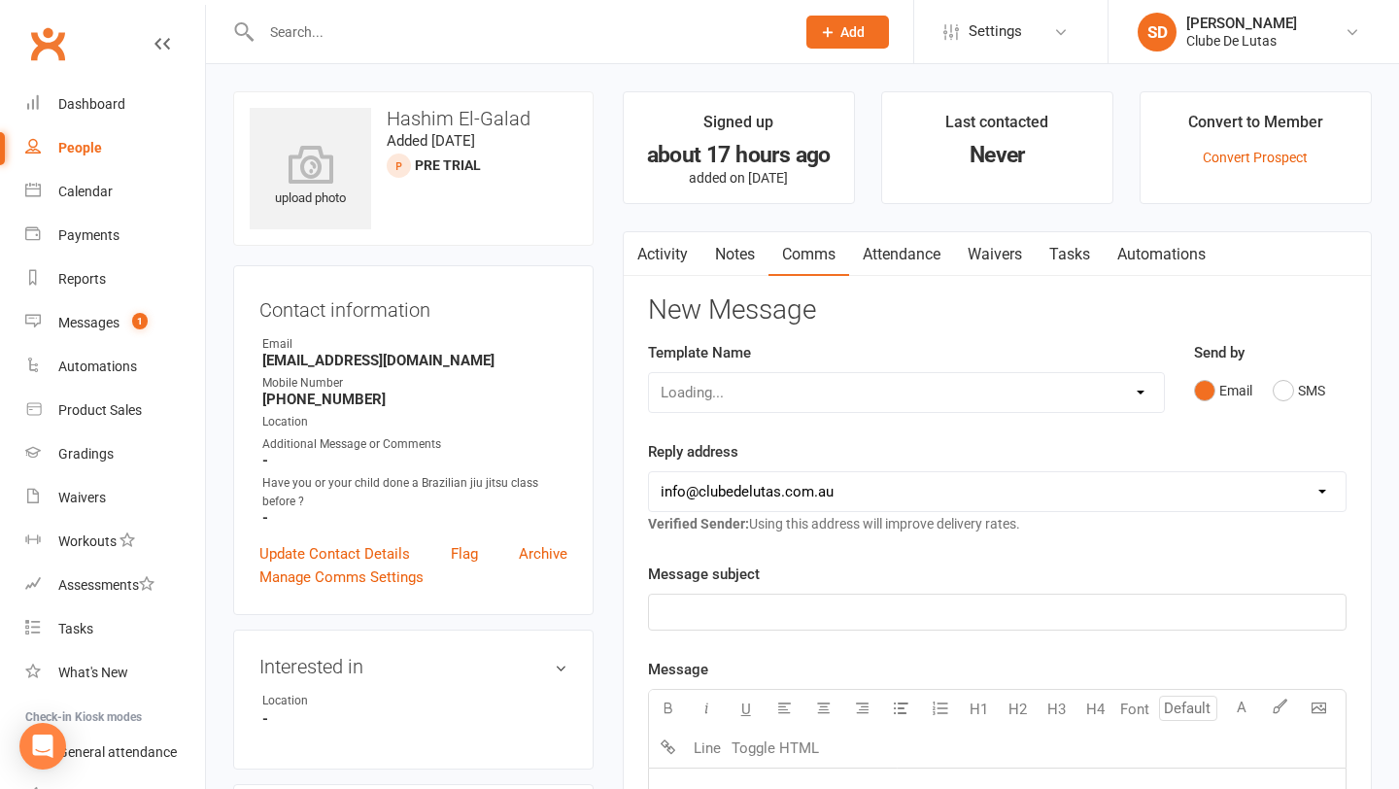
click at [845, 409] on div "Loading..." at bounding box center [906, 392] width 517 height 41
click at [851, 398] on select "Loading..." at bounding box center [906, 392] width 515 height 39
select select "140"
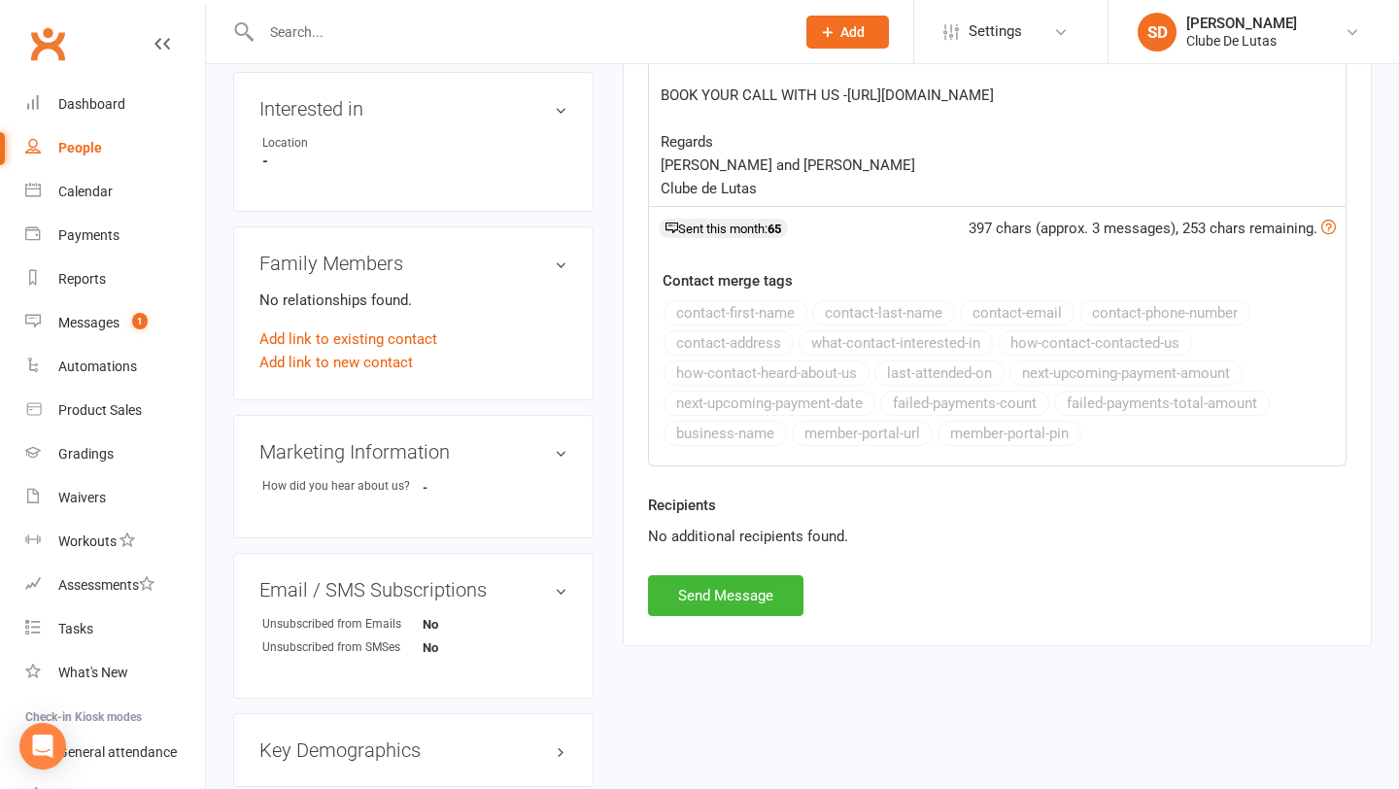
scroll to position [565, 0]
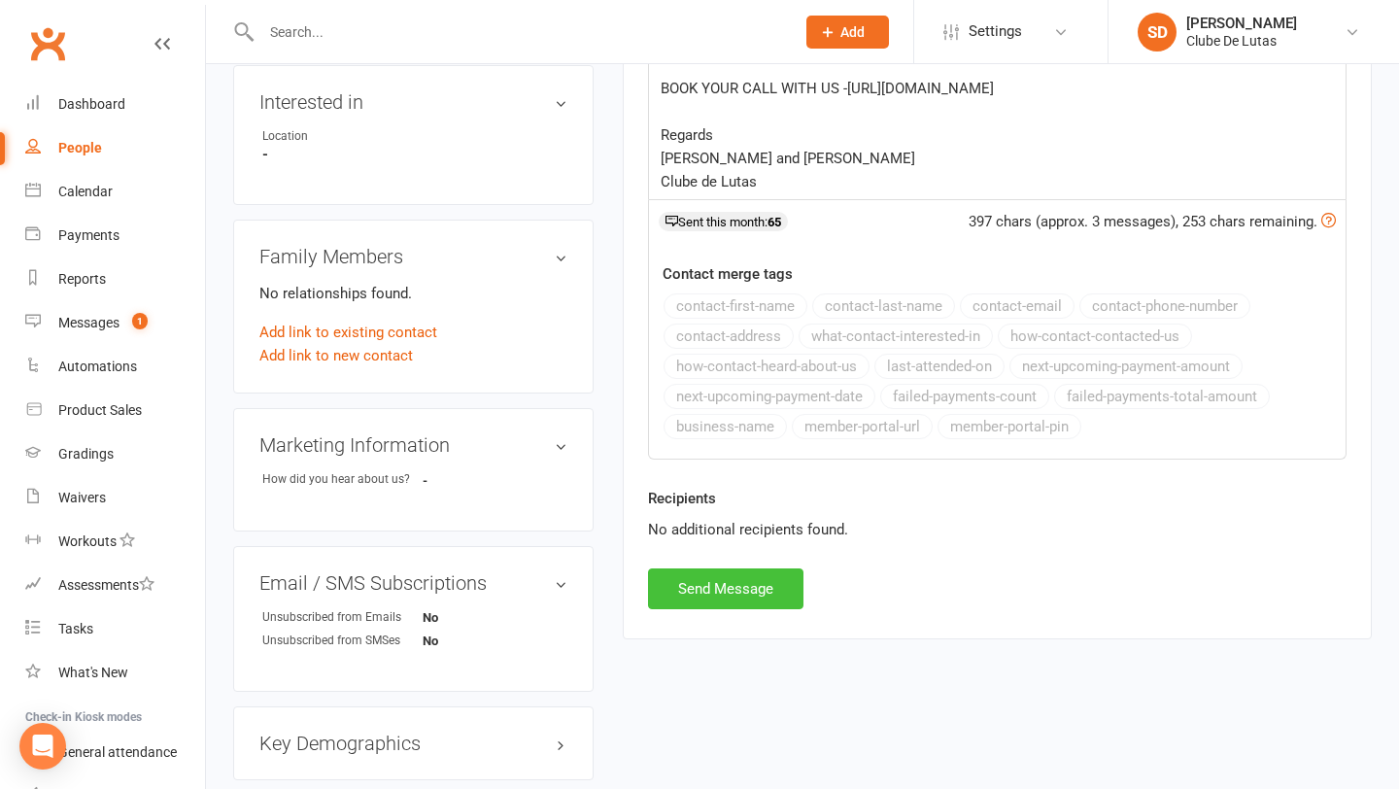
click at [721, 586] on button "Send Message" at bounding box center [725, 588] width 155 height 41
select select
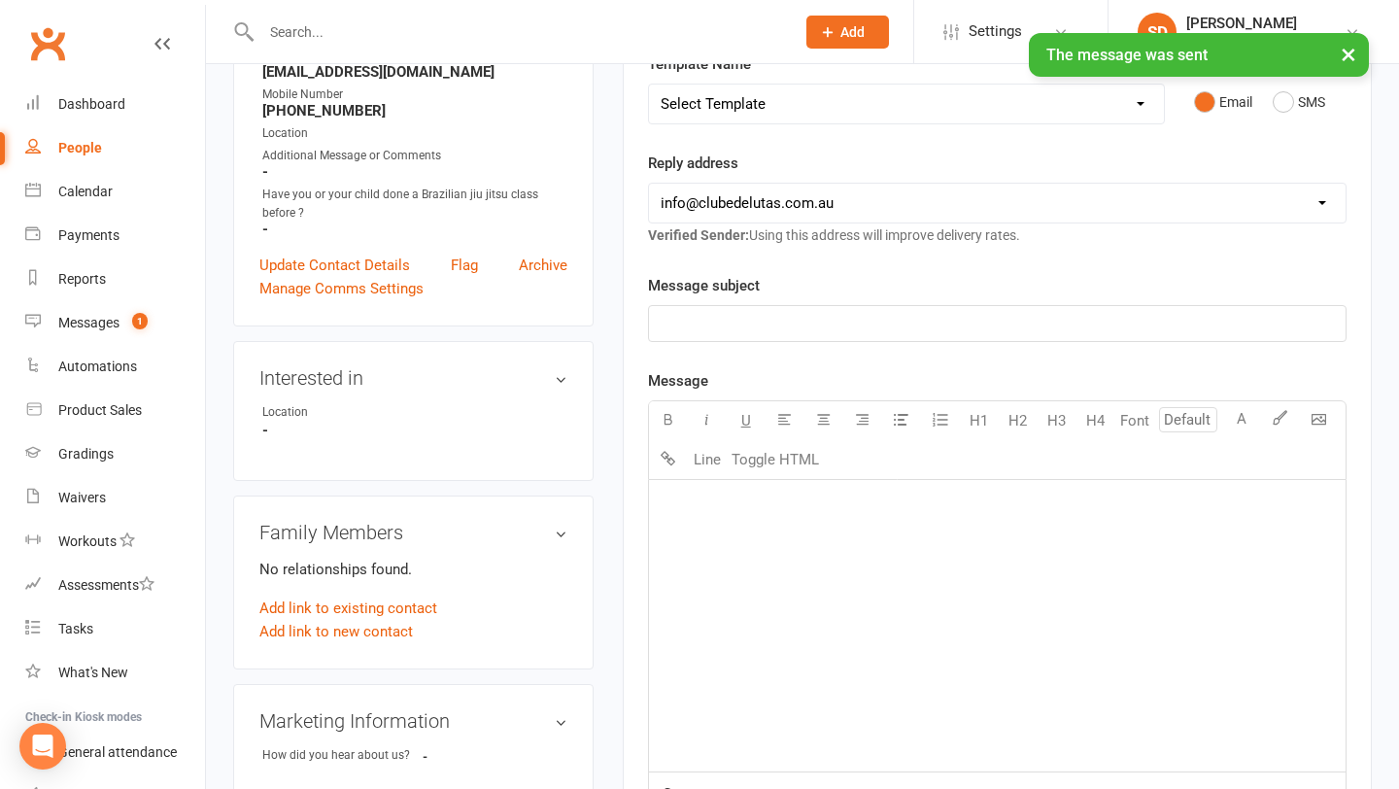
scroll to position [0, 0]
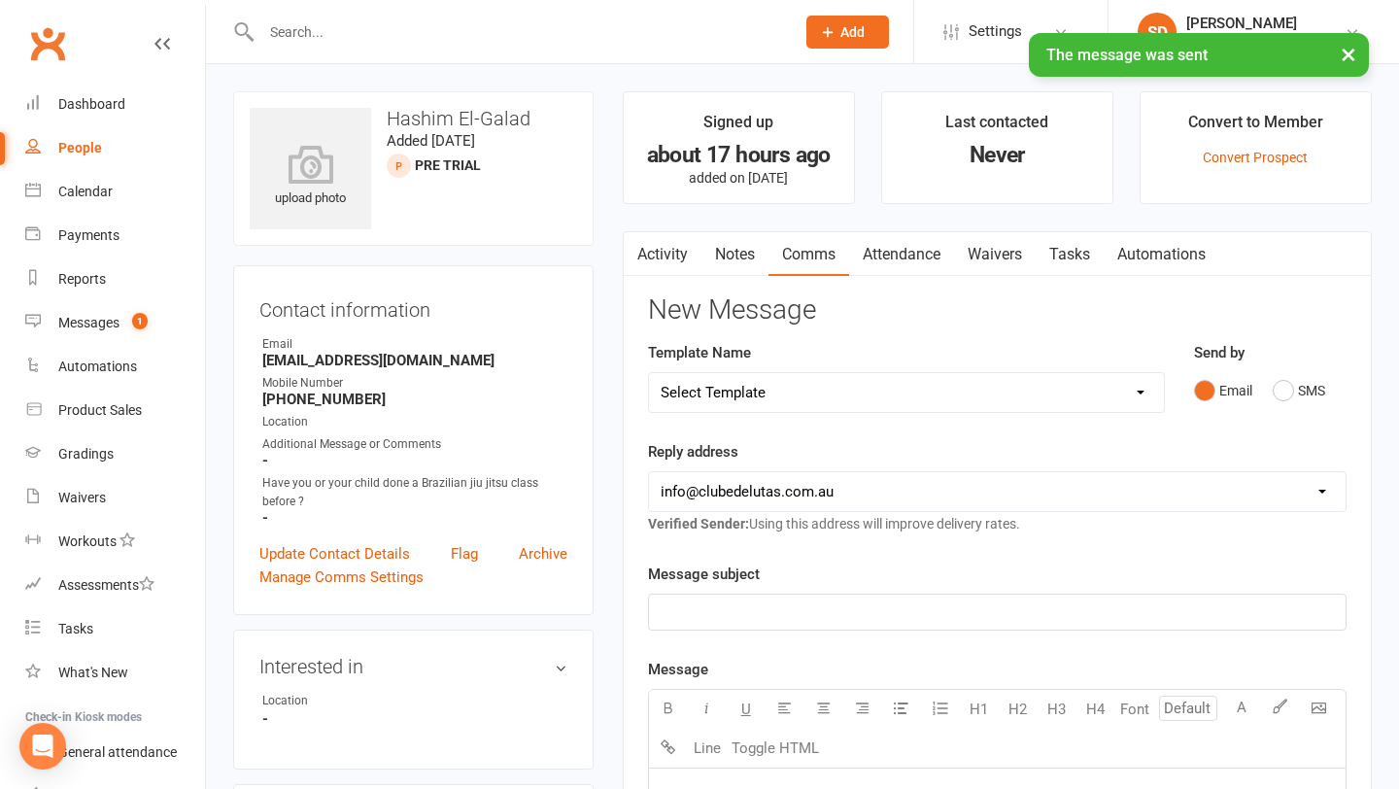
click at [739, 258] on link "Notes" at bounding box center [735, 254] width 67 height 45
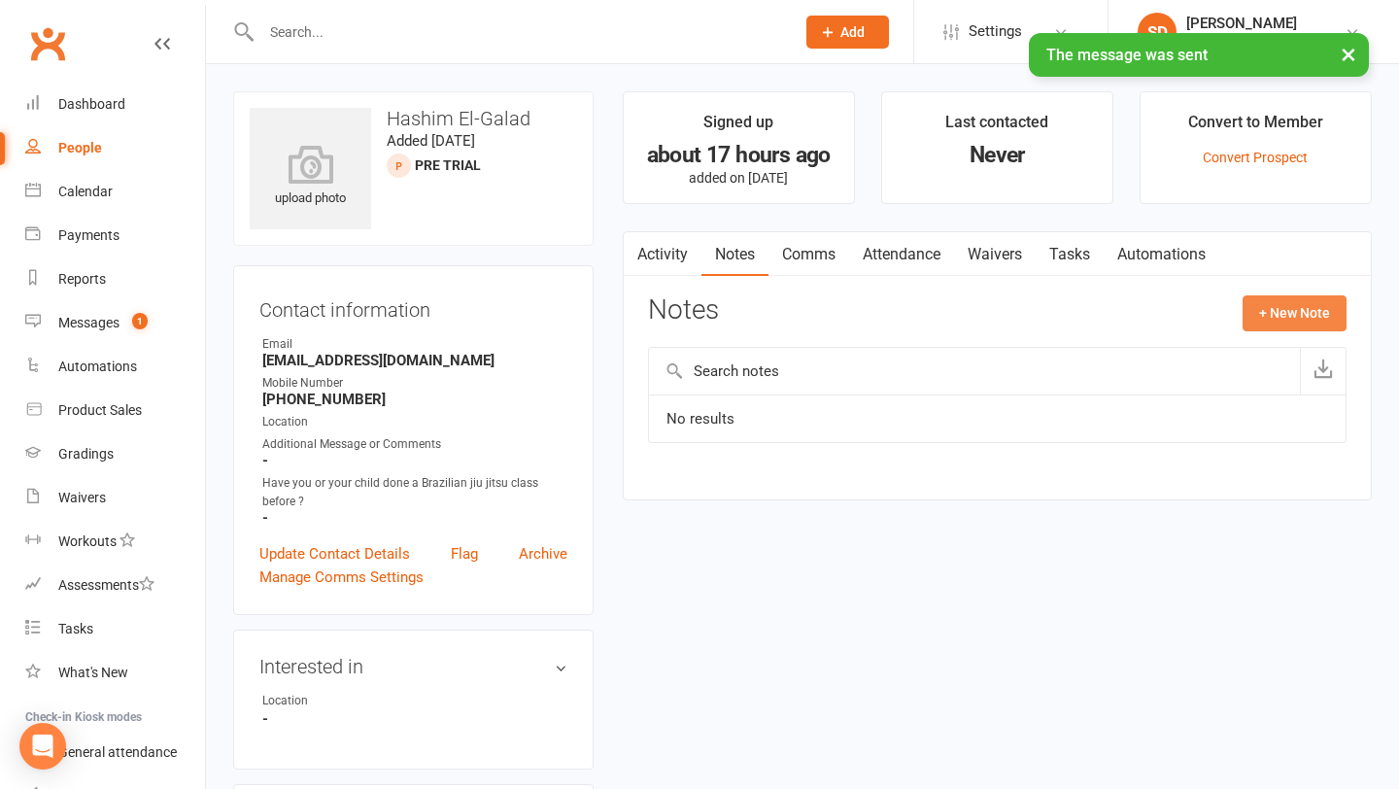
click at [1289, 304] on button "+ New Note" at bounding box center [1295, 312] width 104 height 35
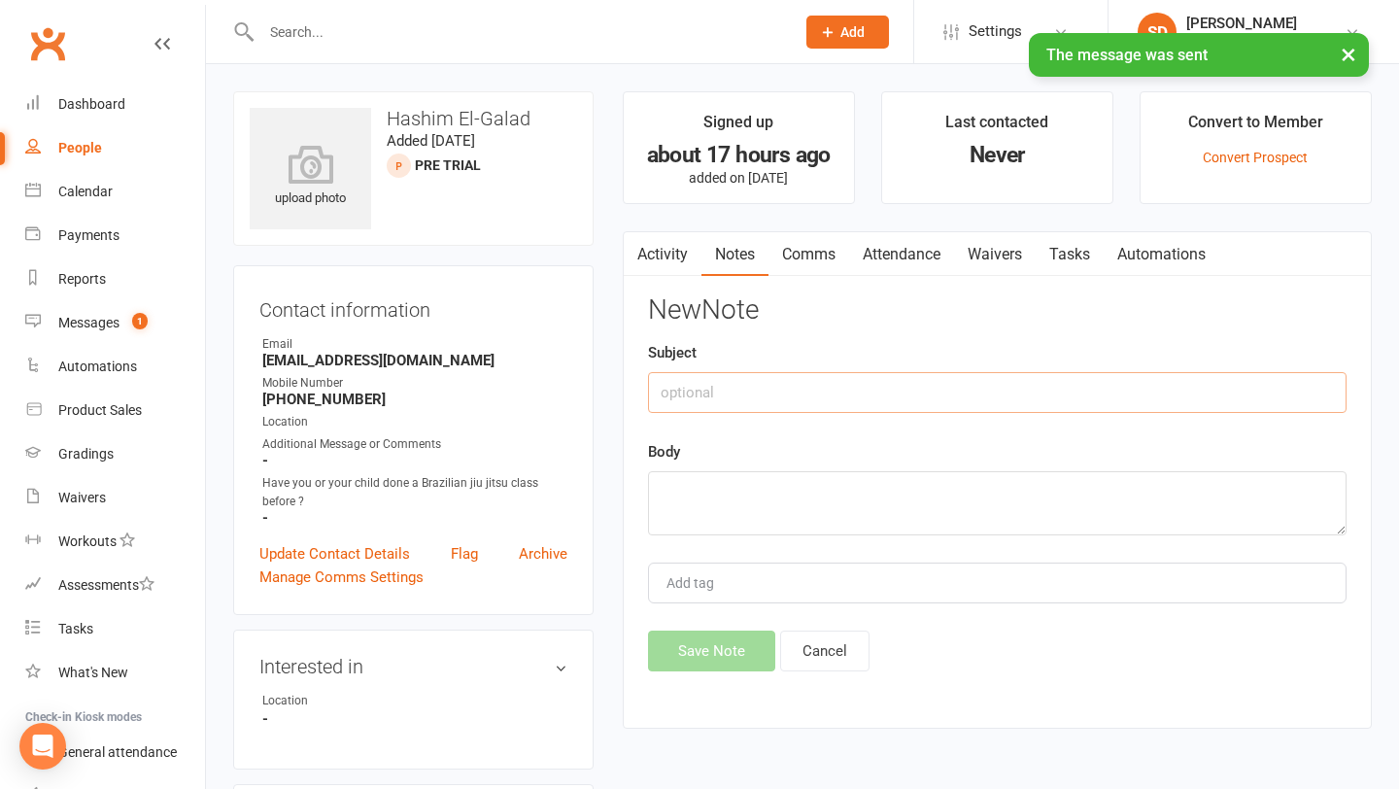
click at [705, 373] on input "text" at bounding box center [997, 392] width 699 height 41
click at [694, 384] on input "text" at bounding box center [997, 392] width 699 height 41
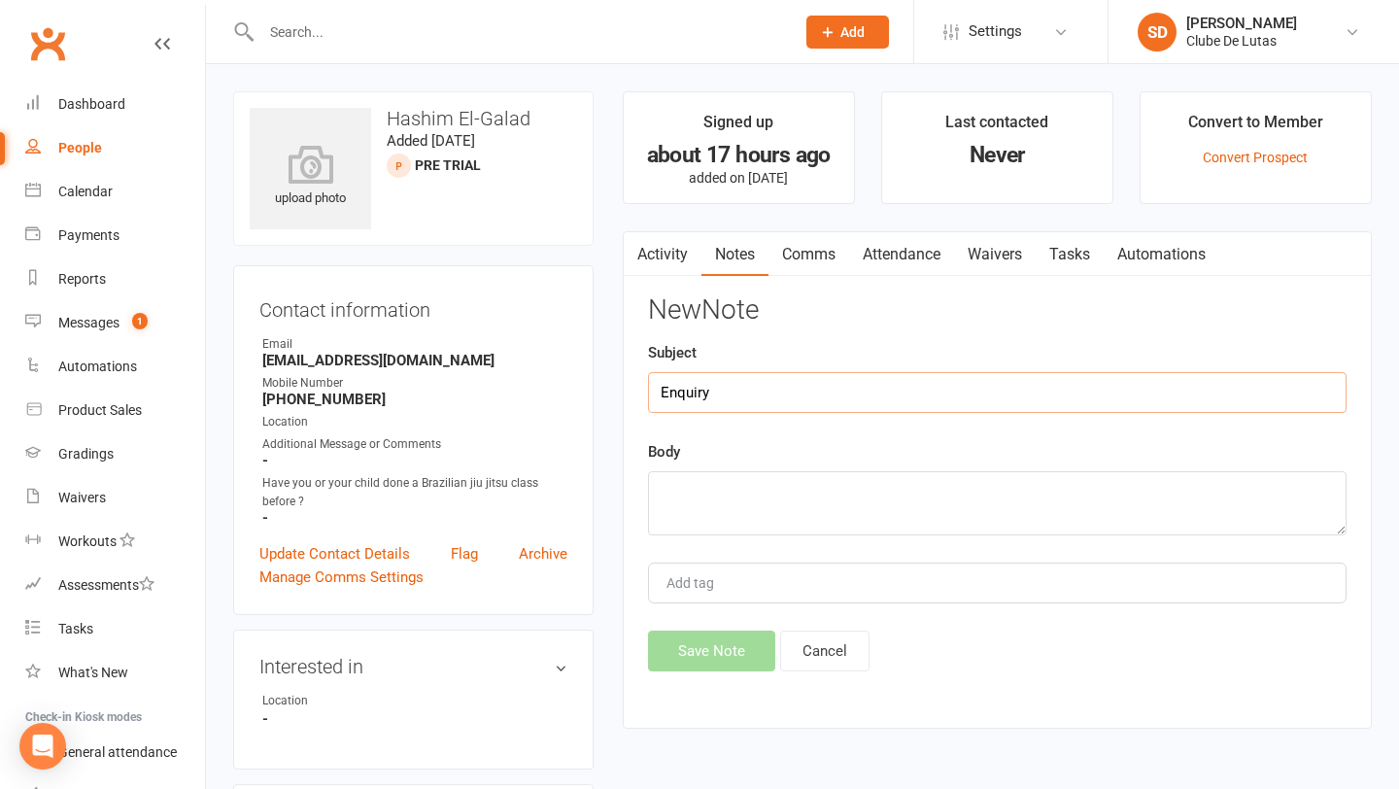
type input "Enquiry"
click at [661, 491] on textarea at bounding box center [997, 503] width 699 height 64
type textarea "no ans sent book a call sms"
click at [678, 620] on div "New Note Subject Enquiry Body no ans sent book a call sms Add tag Save Note Can…" at bounding box center [997, 483] width 699 height 376
click at [689, 650] on button "Save Note" at bounding box center [711, 651] width 127 height 41
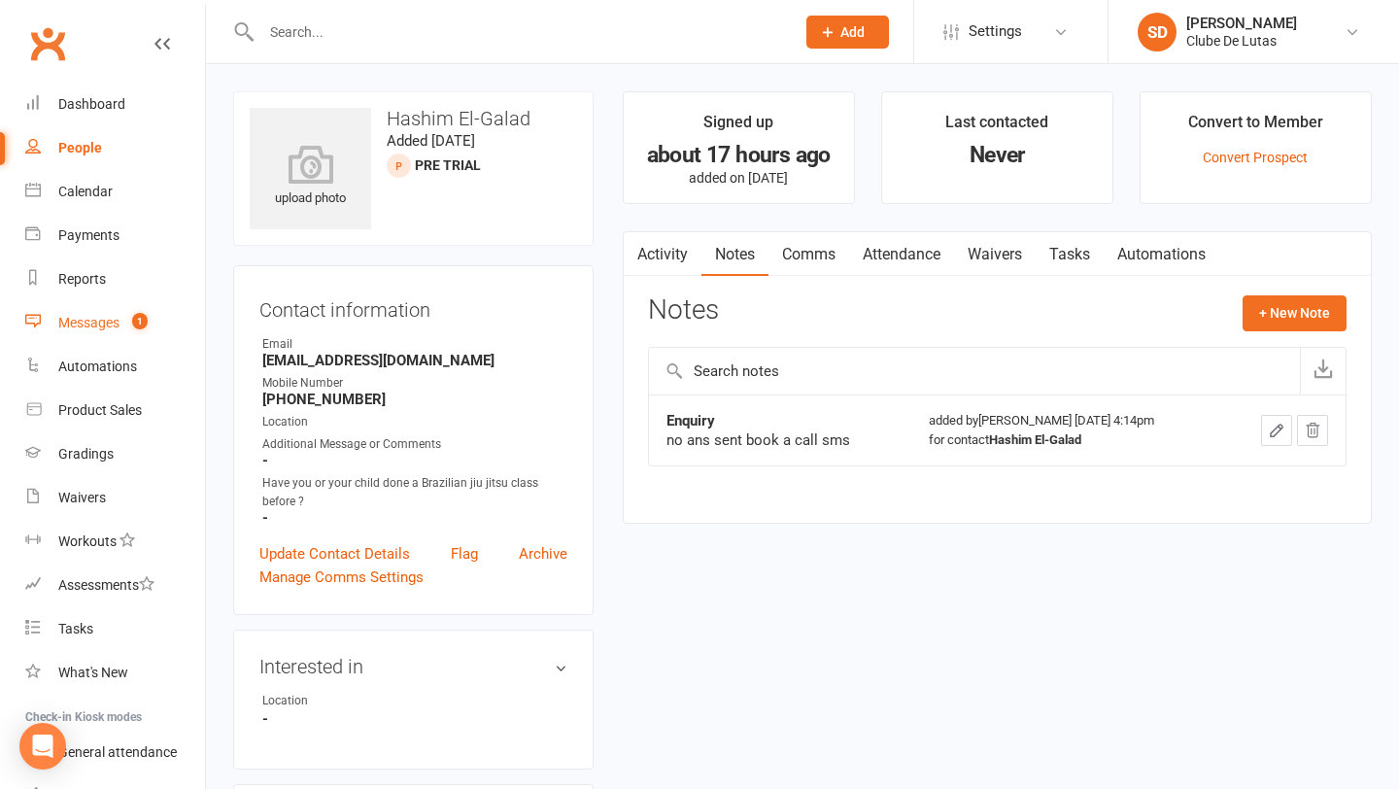
click at [108, 340] on link "Messages 1" at bounding box center [115, 323] width 180 height 44
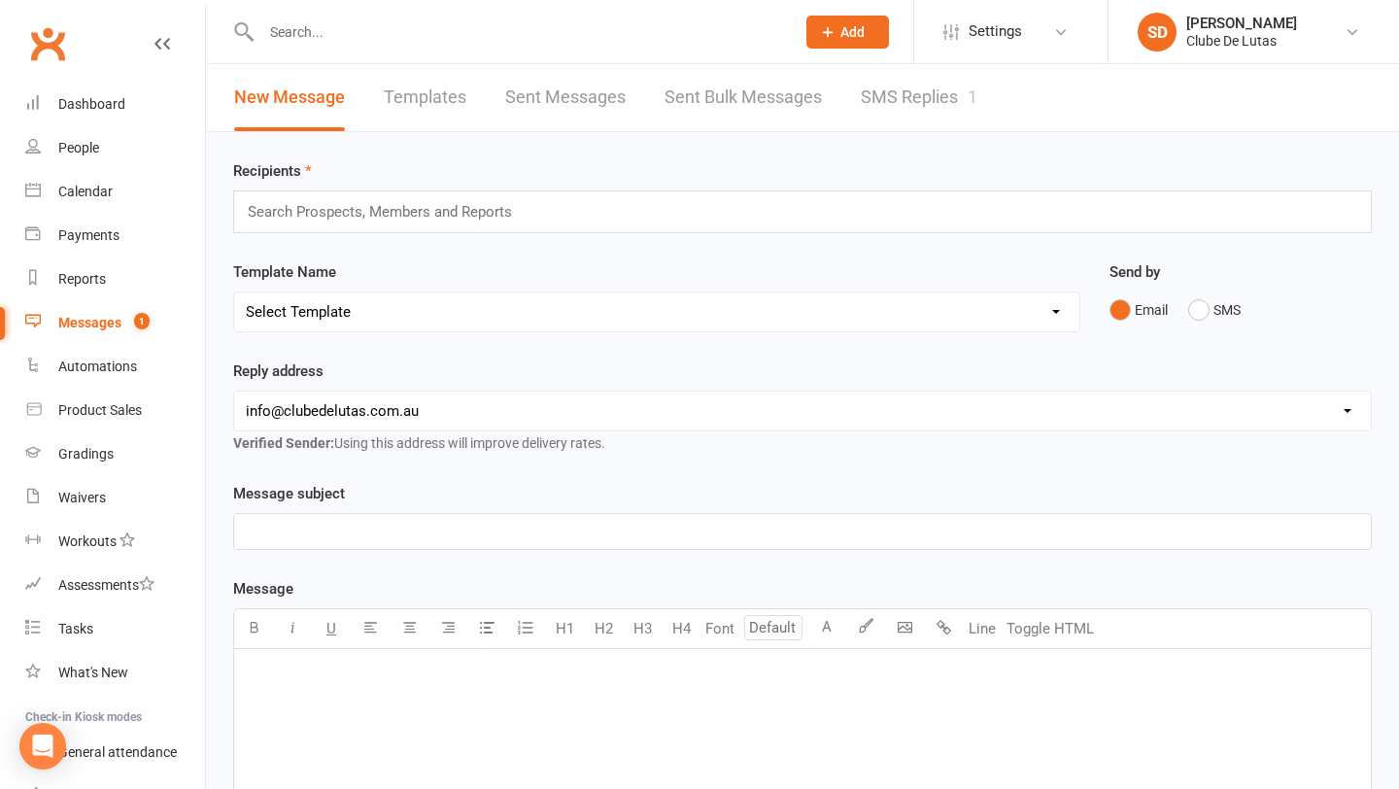
click at [885, 114] on link "SMS Replies 1" at bounding box center [919, 97] width 117 height 67
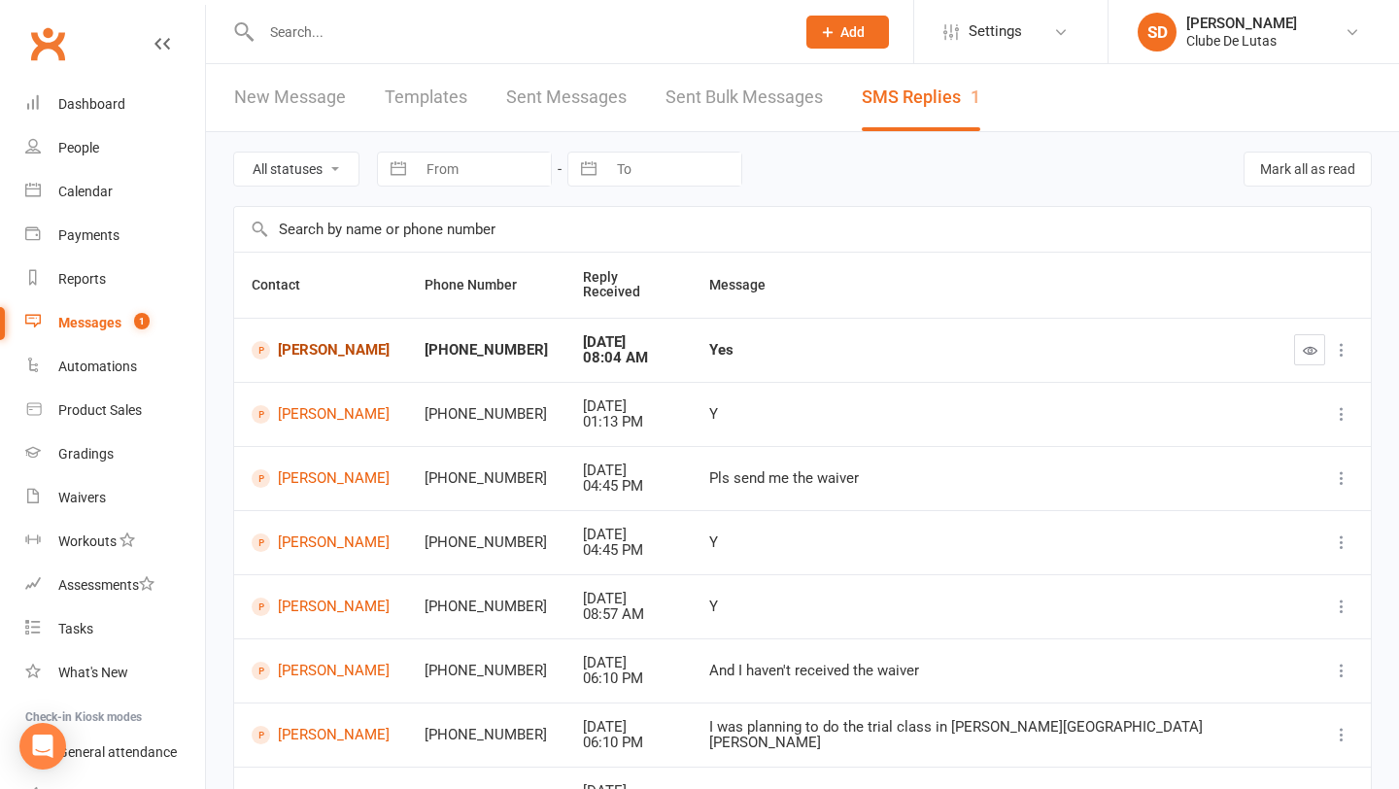
click at [360, 341] on link "Toby Nezaer" at bounding box center [321, 350] width 138 height 18
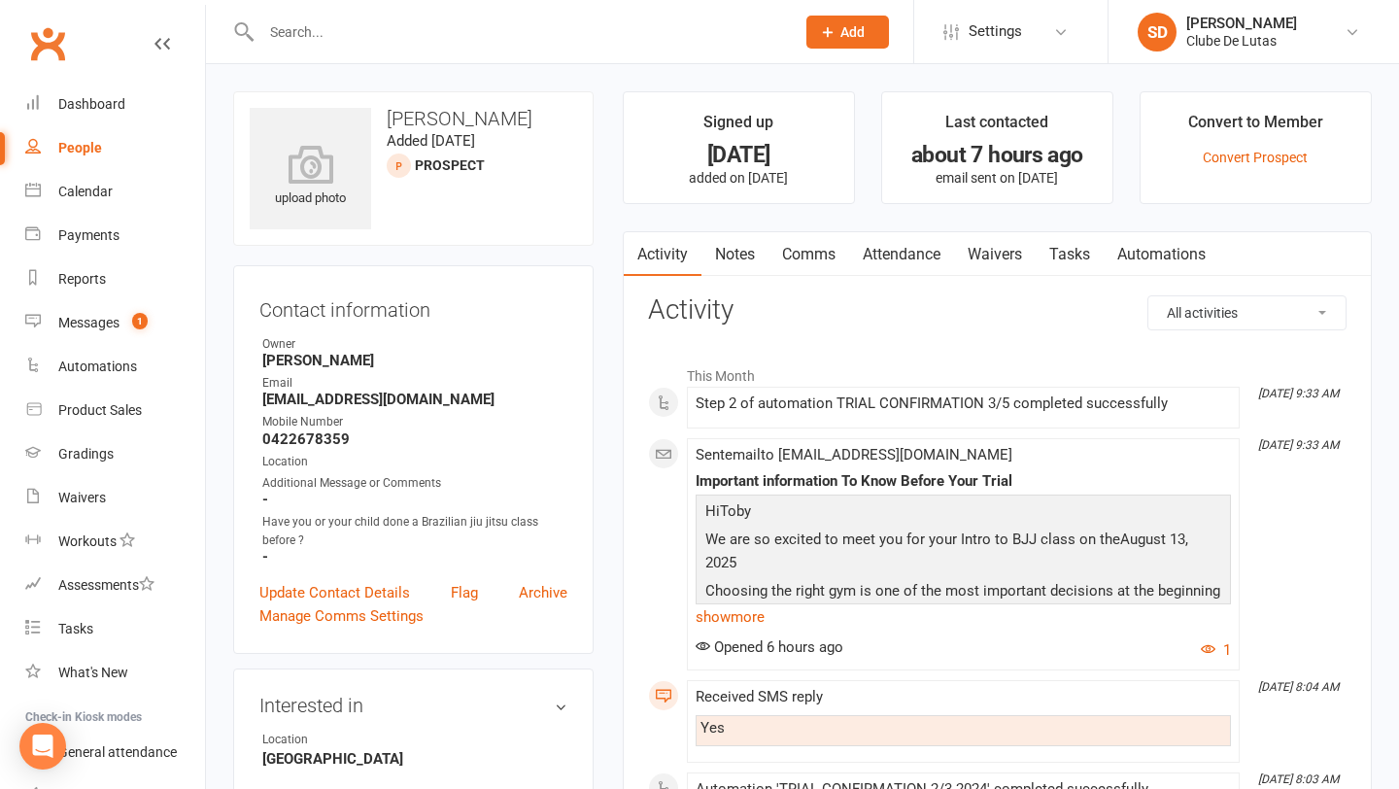
click at [72, 148] on div "People" at bounding box center [80, 148] width 44 height 16
select select "100"
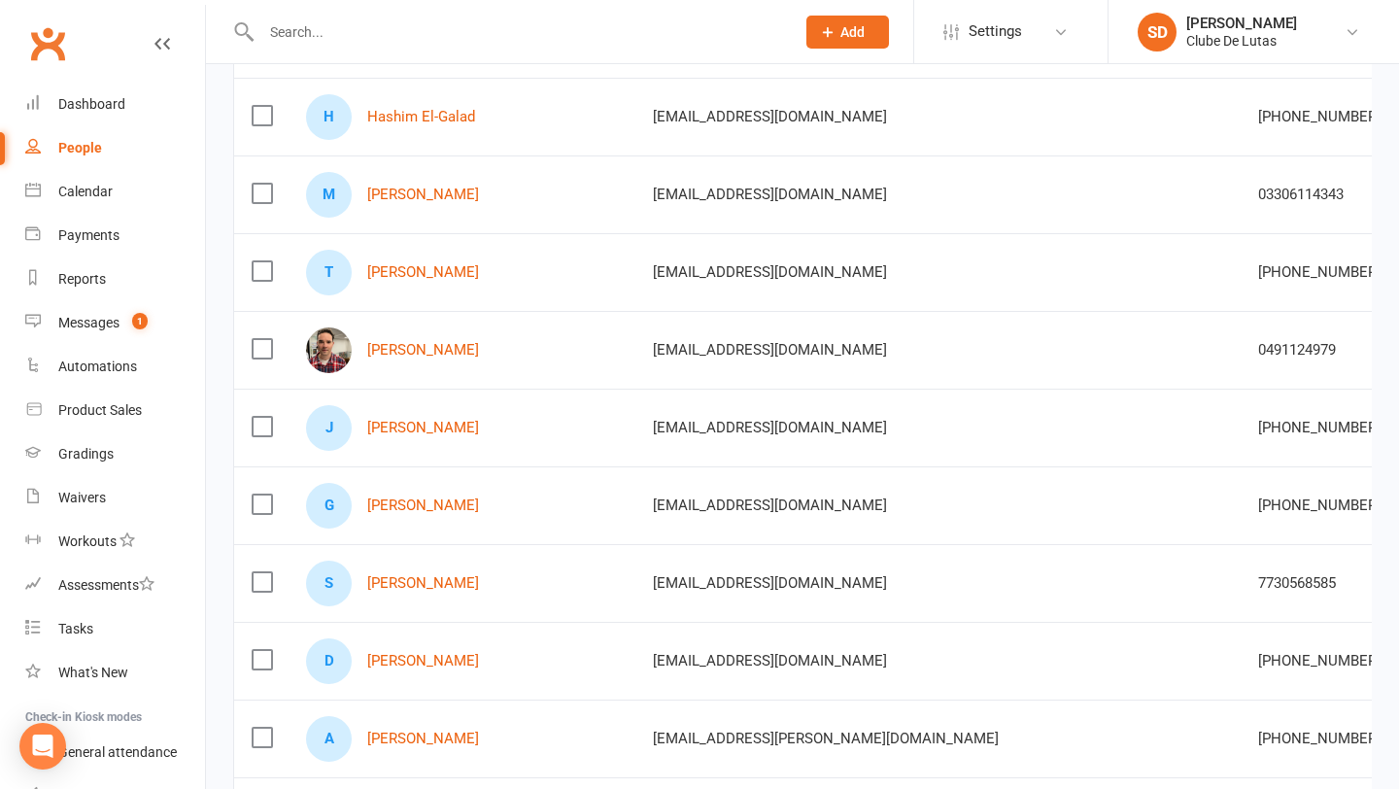
scroll to position [331, 0]
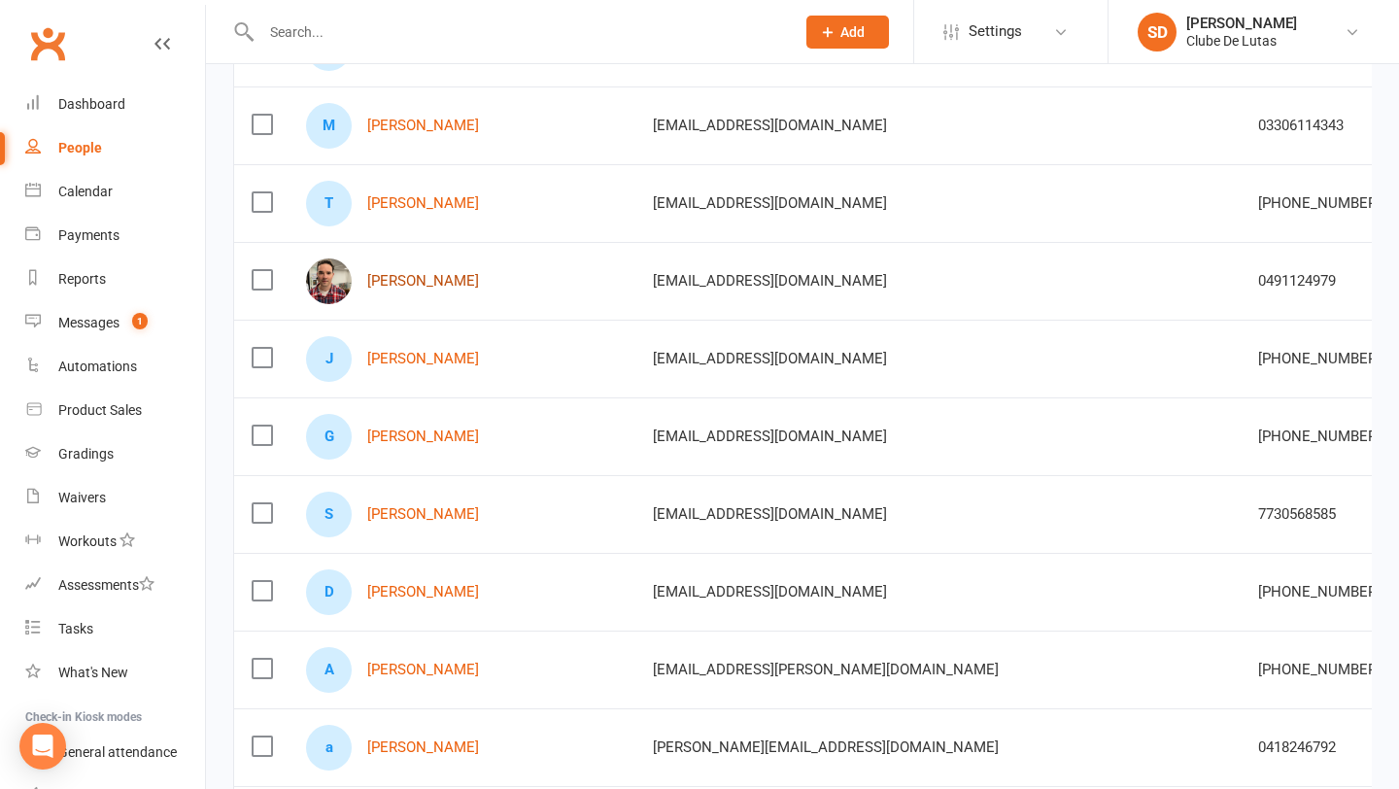
click at [417, 281] on link "Joshua Hansen" at bounding box center [423, 281] width 112 height 17
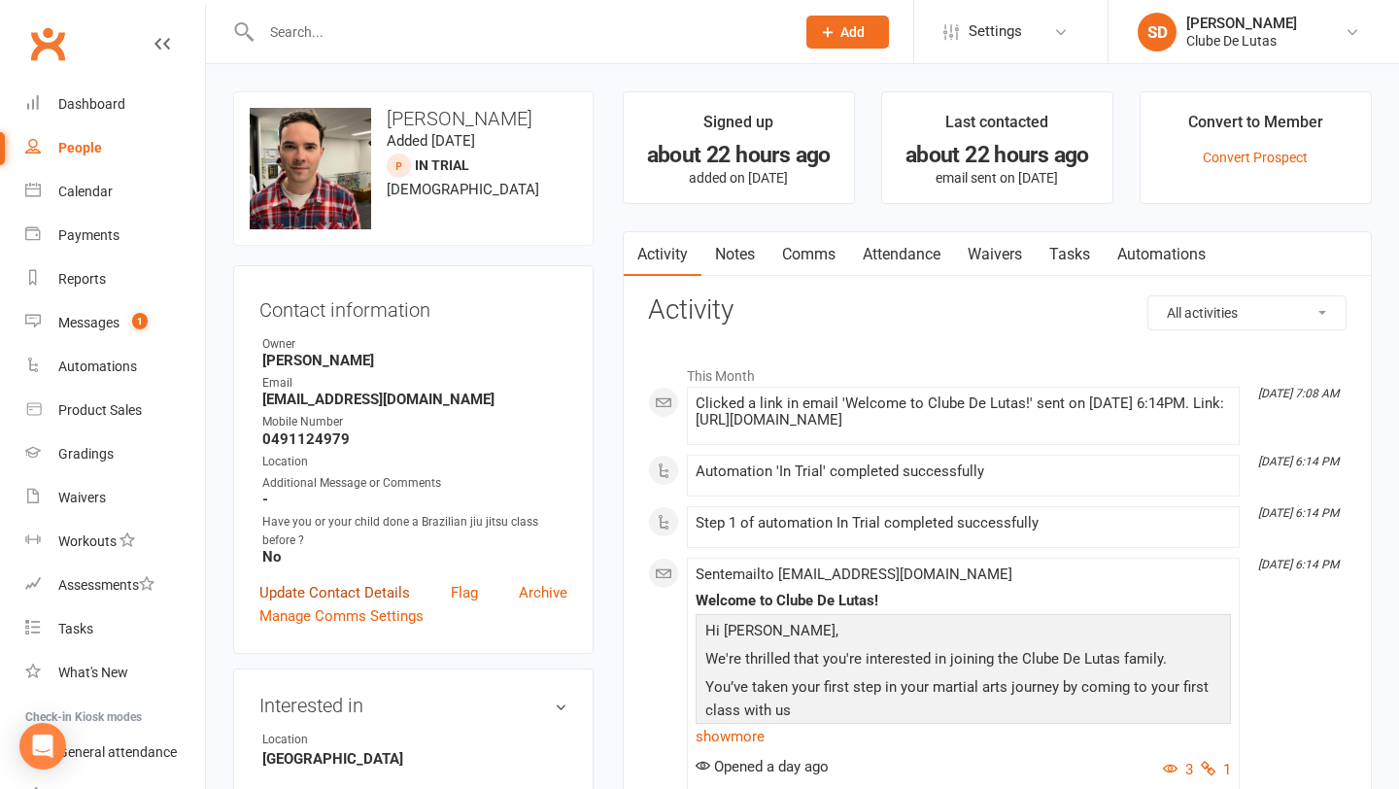
click at [330, 593] on link "Update Contact Details" at bounding box center [334, 592] width 151 height 23
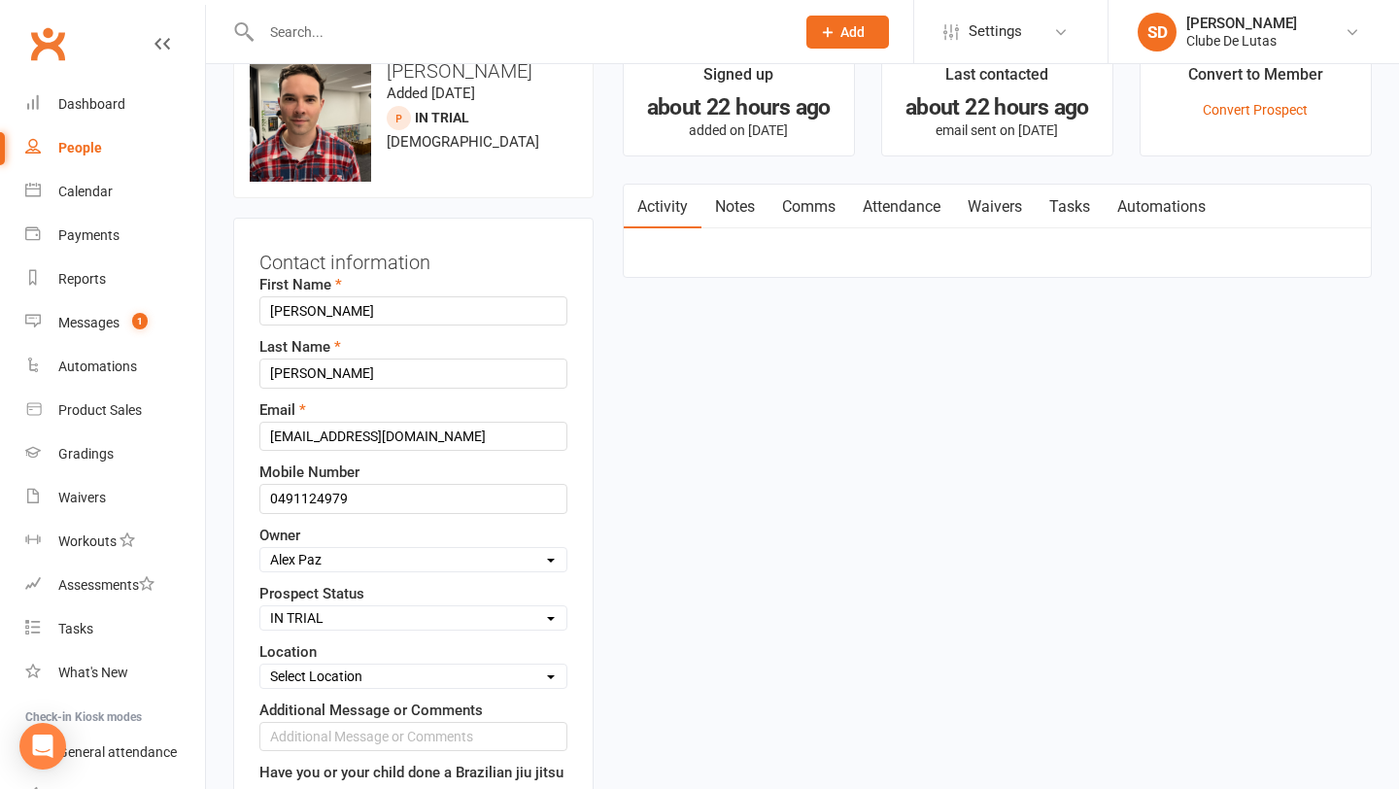
scroll to position [91, 0]
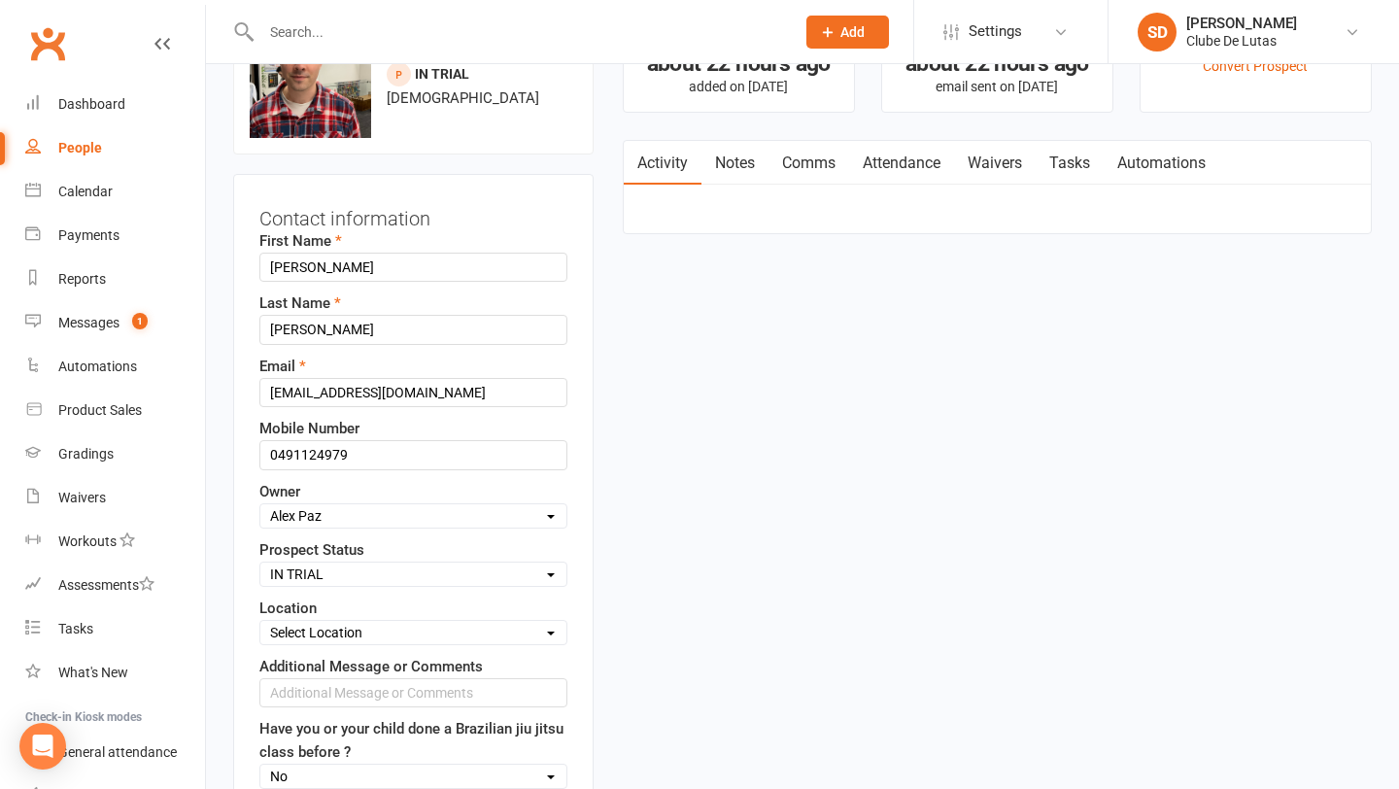
click at [416, 564] on select "Select Pre trial Pre trial - ADULTS Pre trial - INTRO Pre trial - KIDS IN TRIAL…" at bounding box center [413, 574] width 306 height 21
select select "Follow-up Call Trial"
click at [727, 170] on link "Notes" at bounding box center [735, 163] width 67 height 45
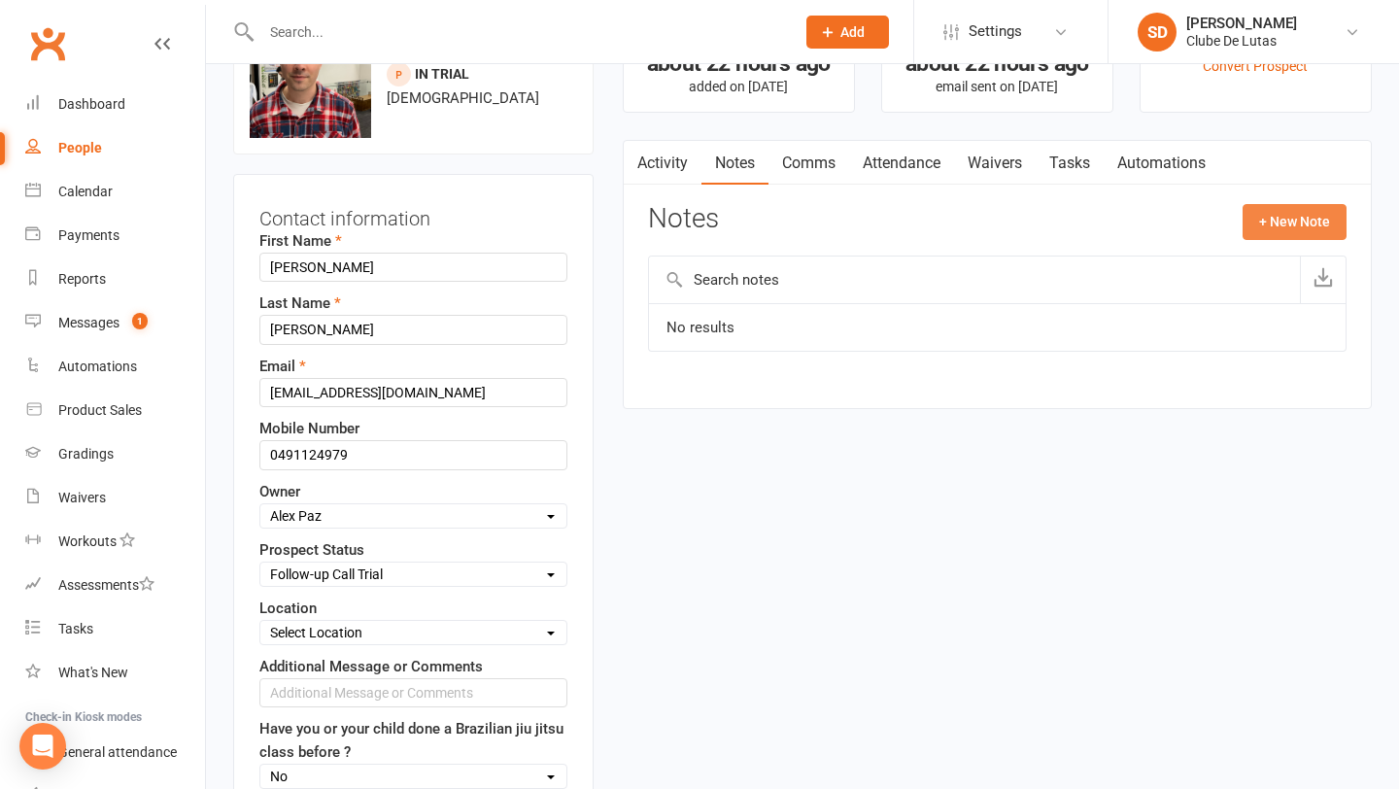
click at [1299, 220] on button "+ New Note" at bounding box center [1295, 221] width 104 height 35
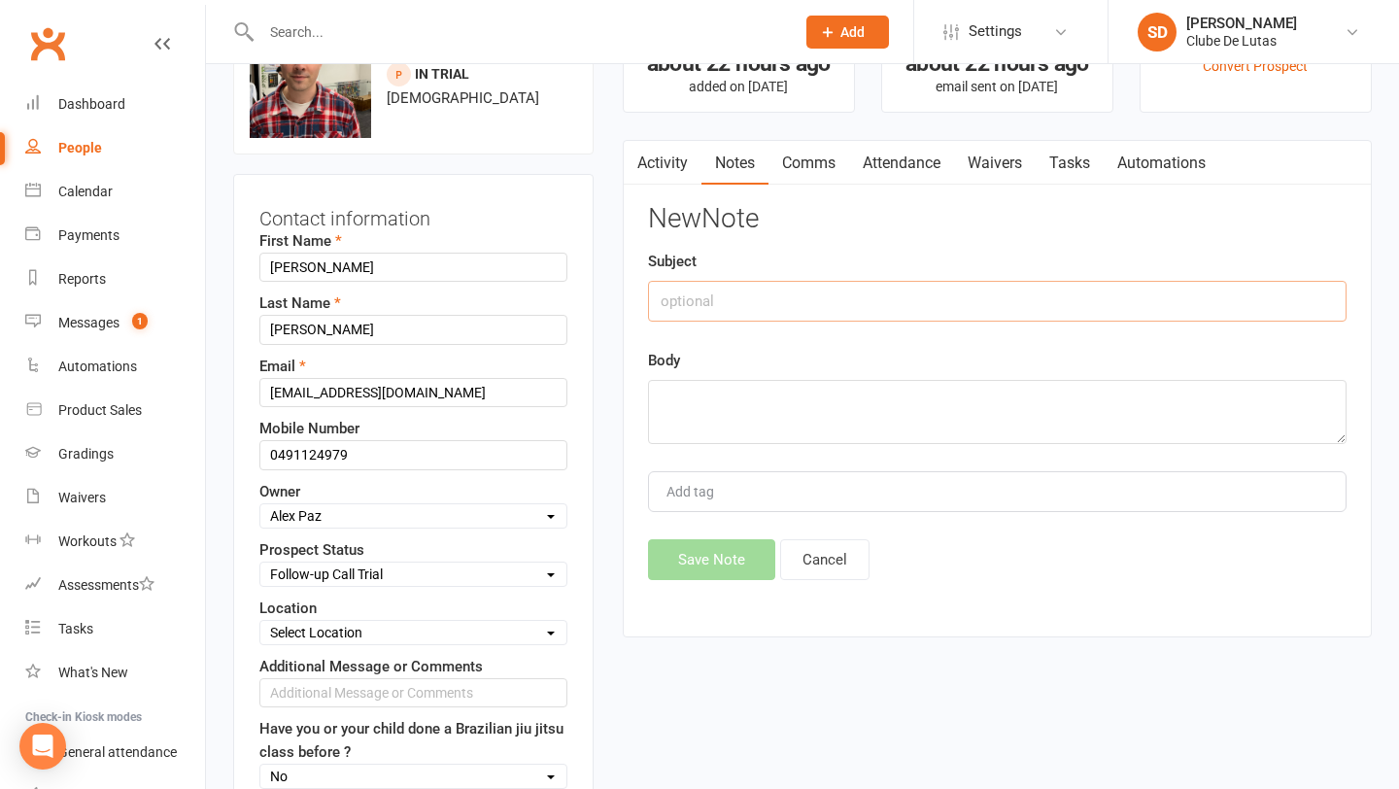
click at [812, 313] on input "text" at bounding box center [997, 301] width 699 height 41
type input "Follow up call trial"
click at [692, 402] on textarea at bounding box center [997, 412] width 699 height 64
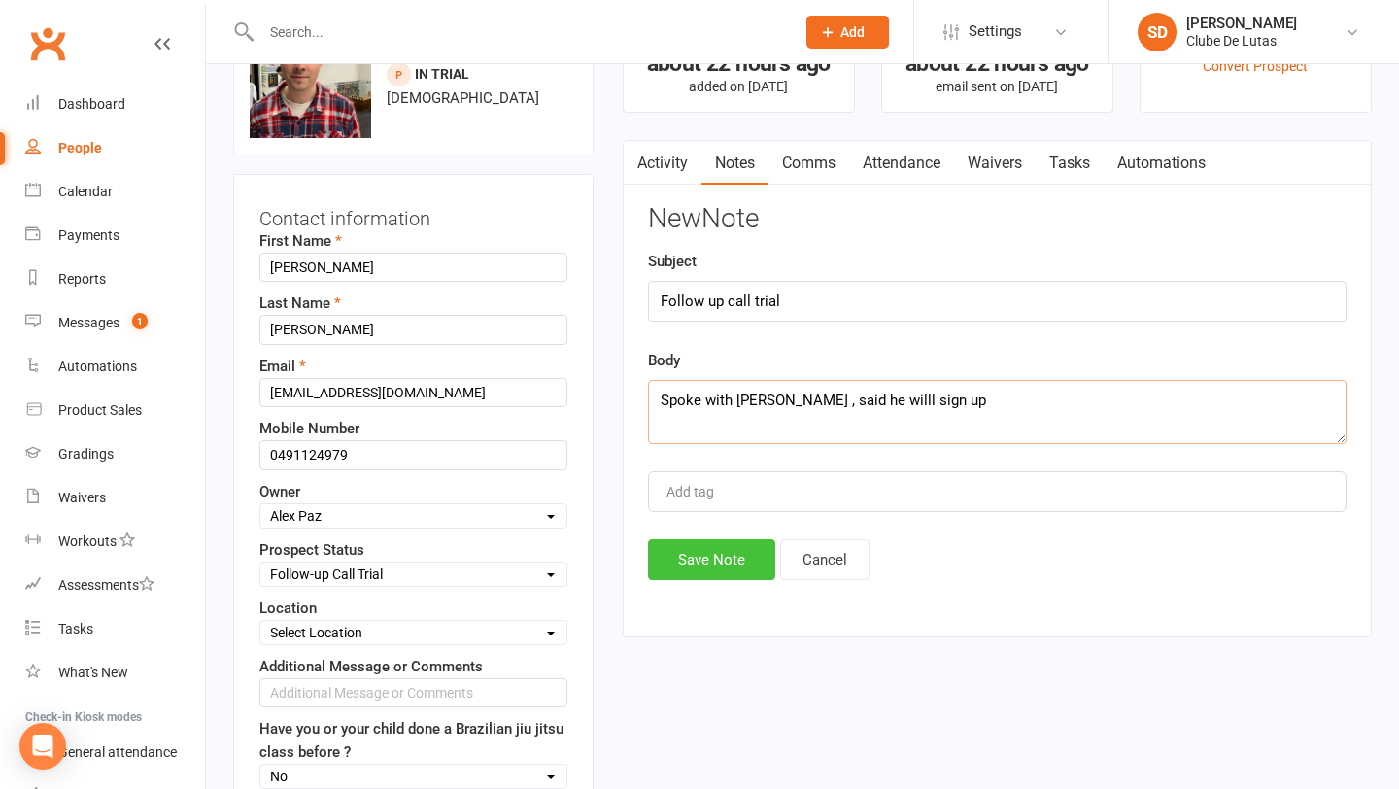
type textarea "Spoke with Josh , said he willl sign up"
click at [667, 566] on button "Save Note" at bounding box center [711, 559] width 127 height 41
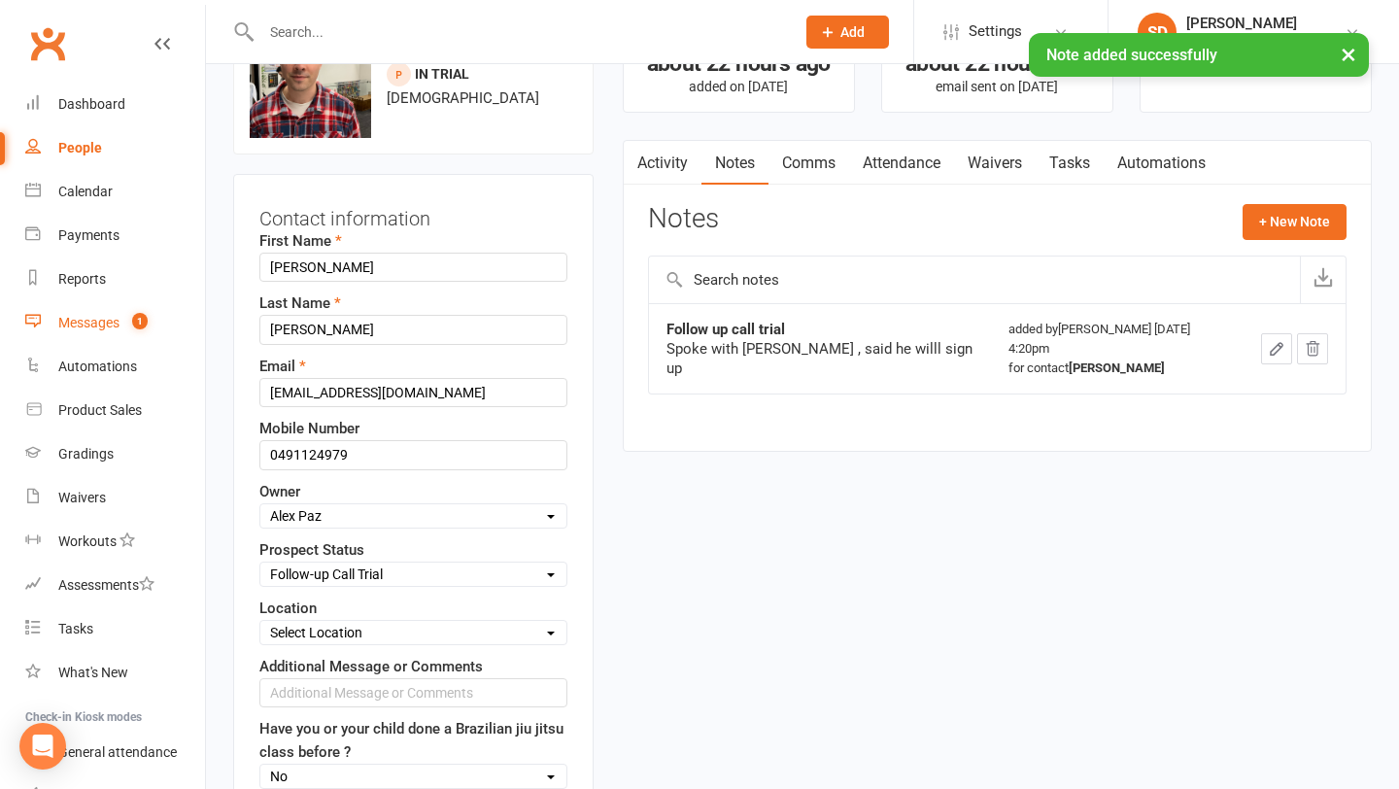
click at [117, 327] on div "Messages" at bounding box center [88, 323] width 61 height 16
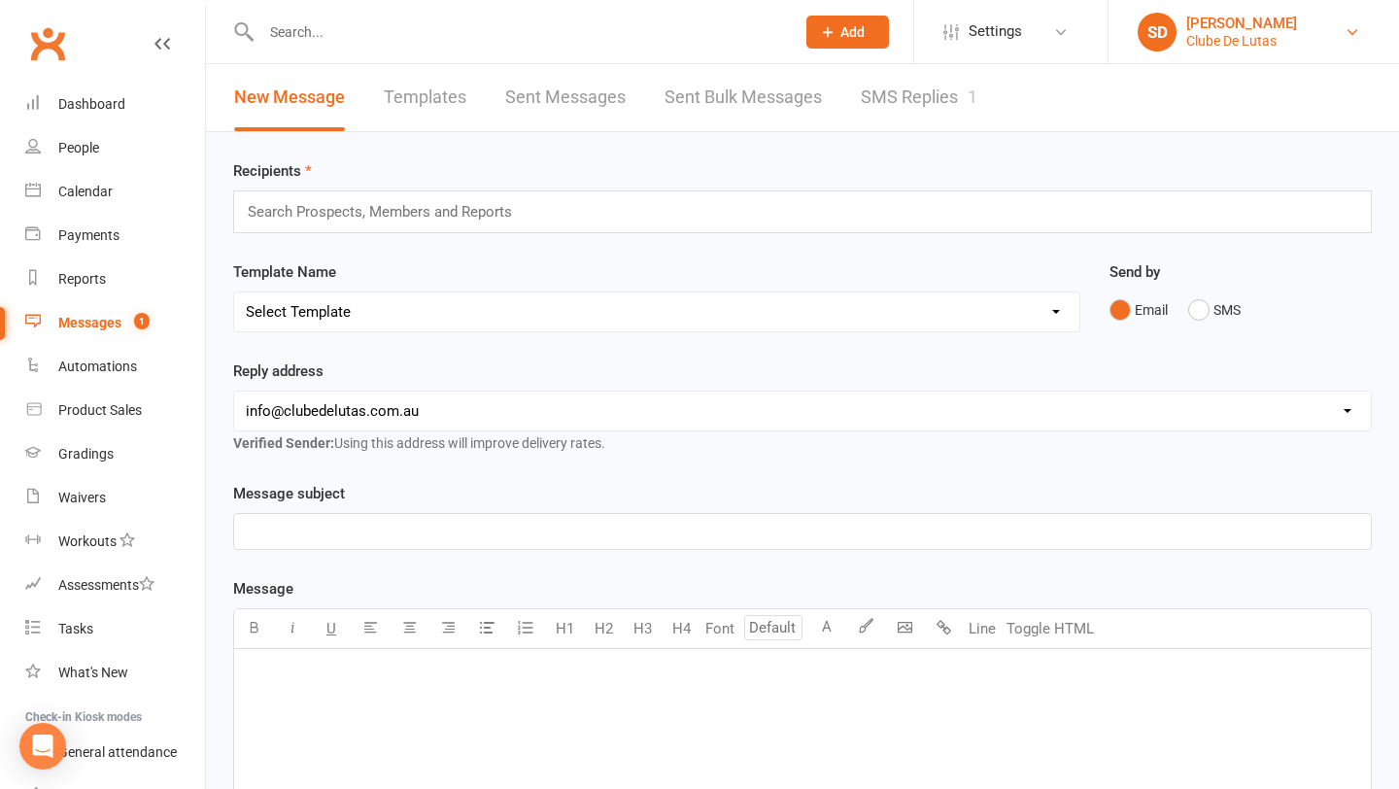
click at [1280, 19] on link "SD Siobhan Duffy Clube De Lutas" at bounding box center [1254, 32] width 232 height 39
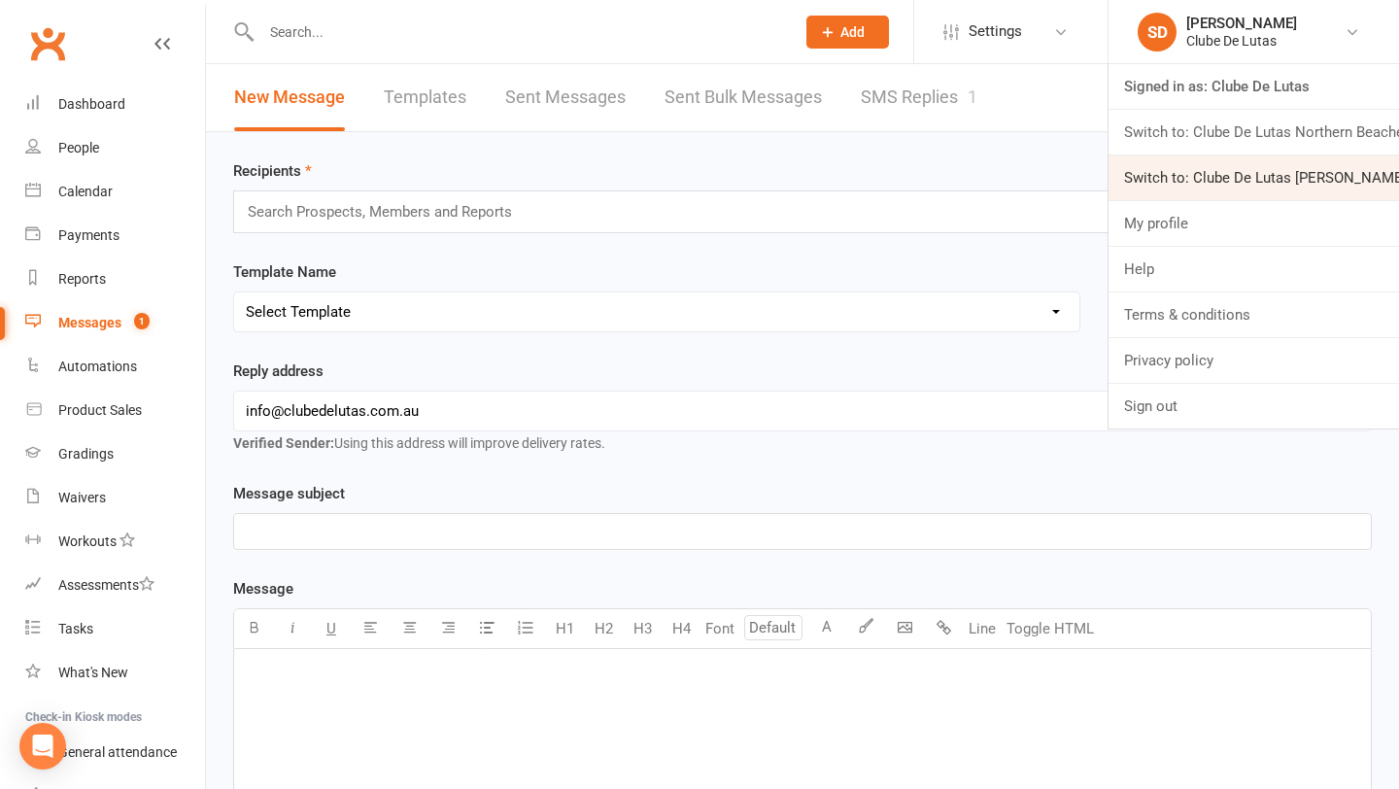
click at [1236, 173] on link "Switch to: Clube De Lutas Rouse Hill" at bounding box center [1254, 177] width 291 height 45
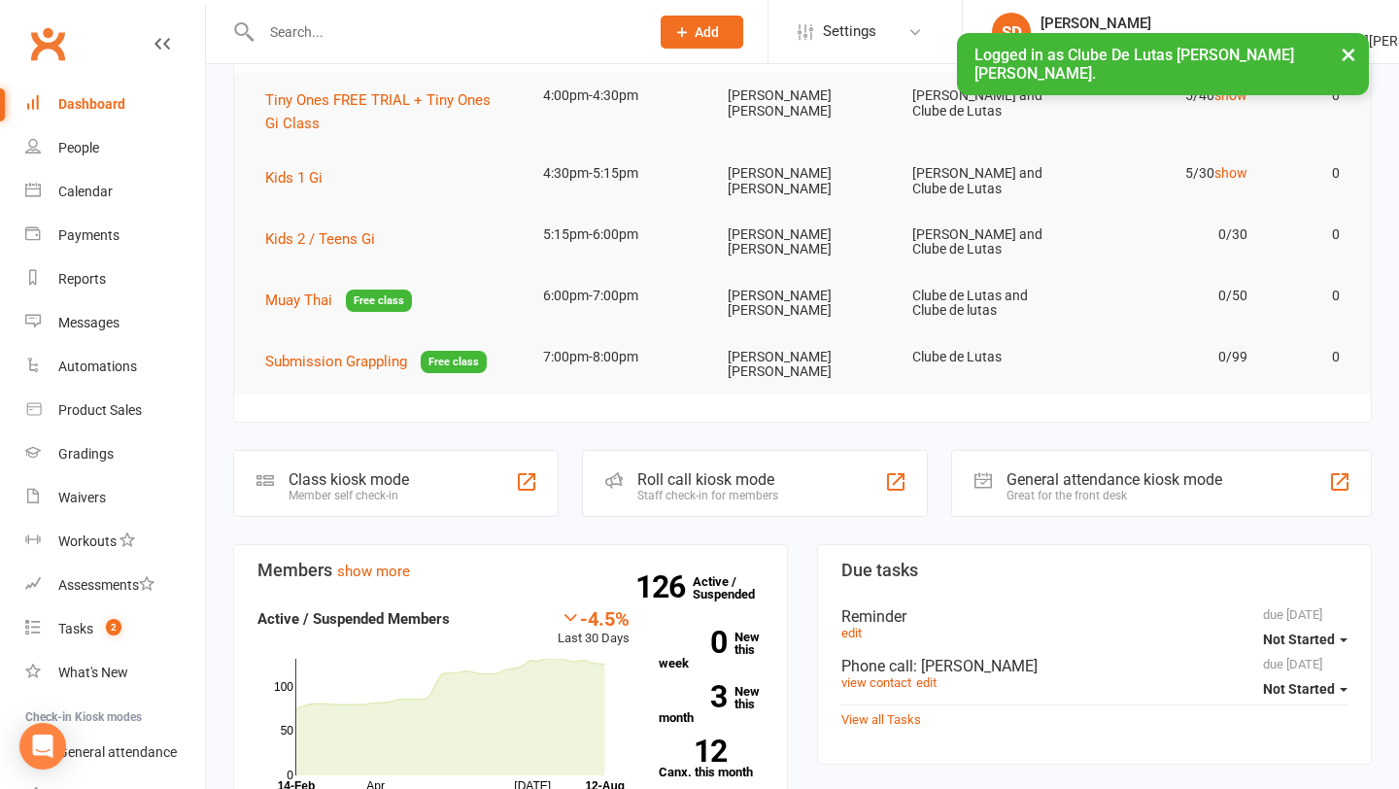
scroll to position [137, 0]
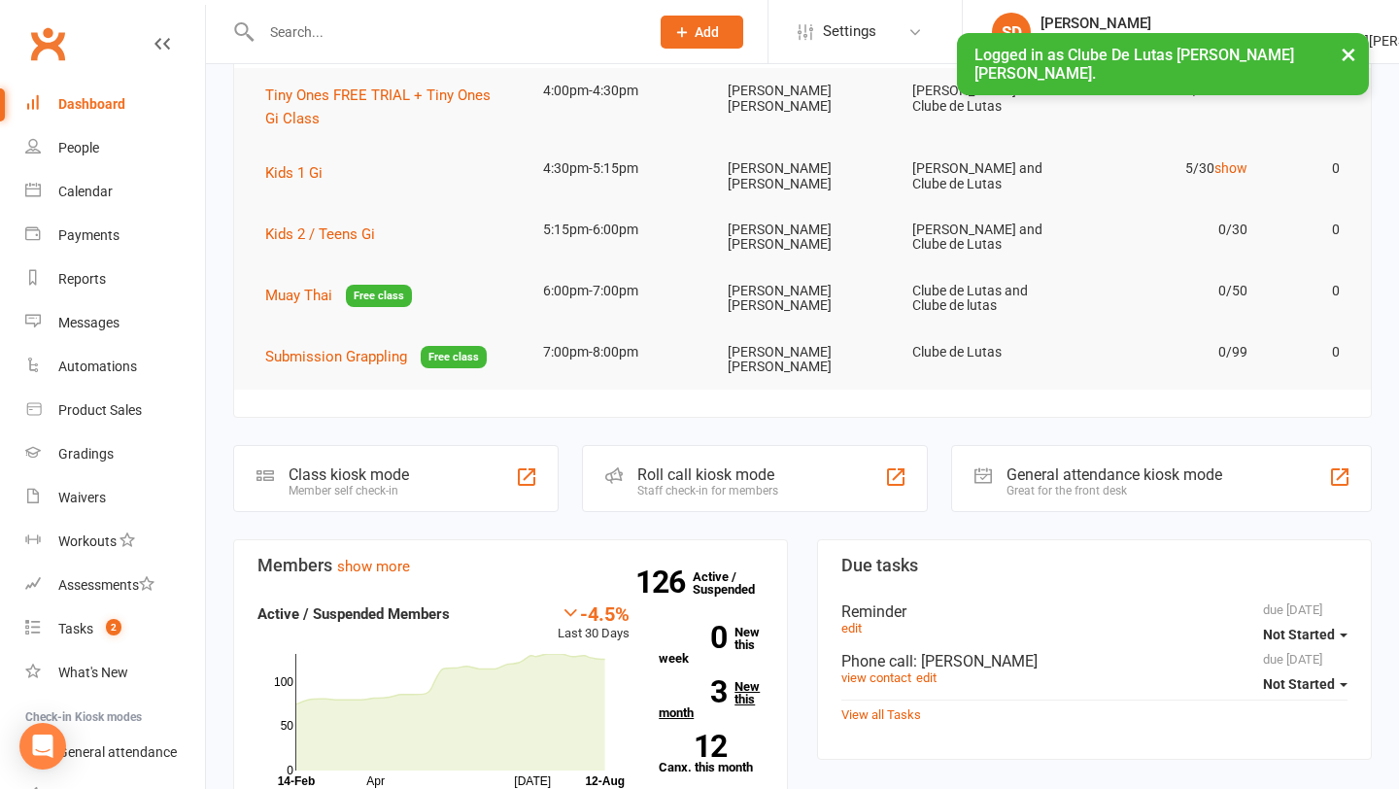
click at [742, 682] on link "3 New this month" at bounding box center [711, 699] width 105 height 39
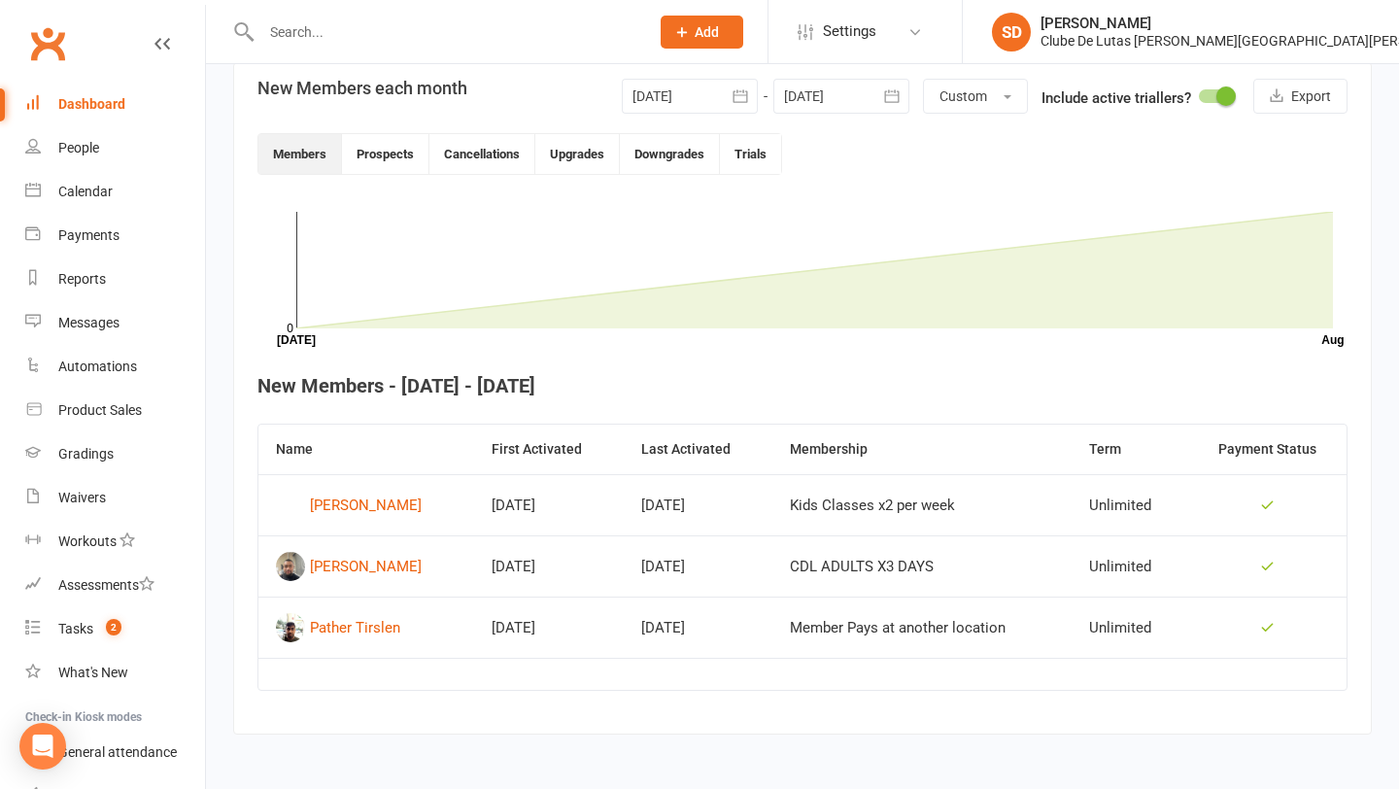
scroll to position [469, 0]
click at [399, 501] on div "[PERSON_NAME]" at bounding box center [366, 504] width 112 height 29
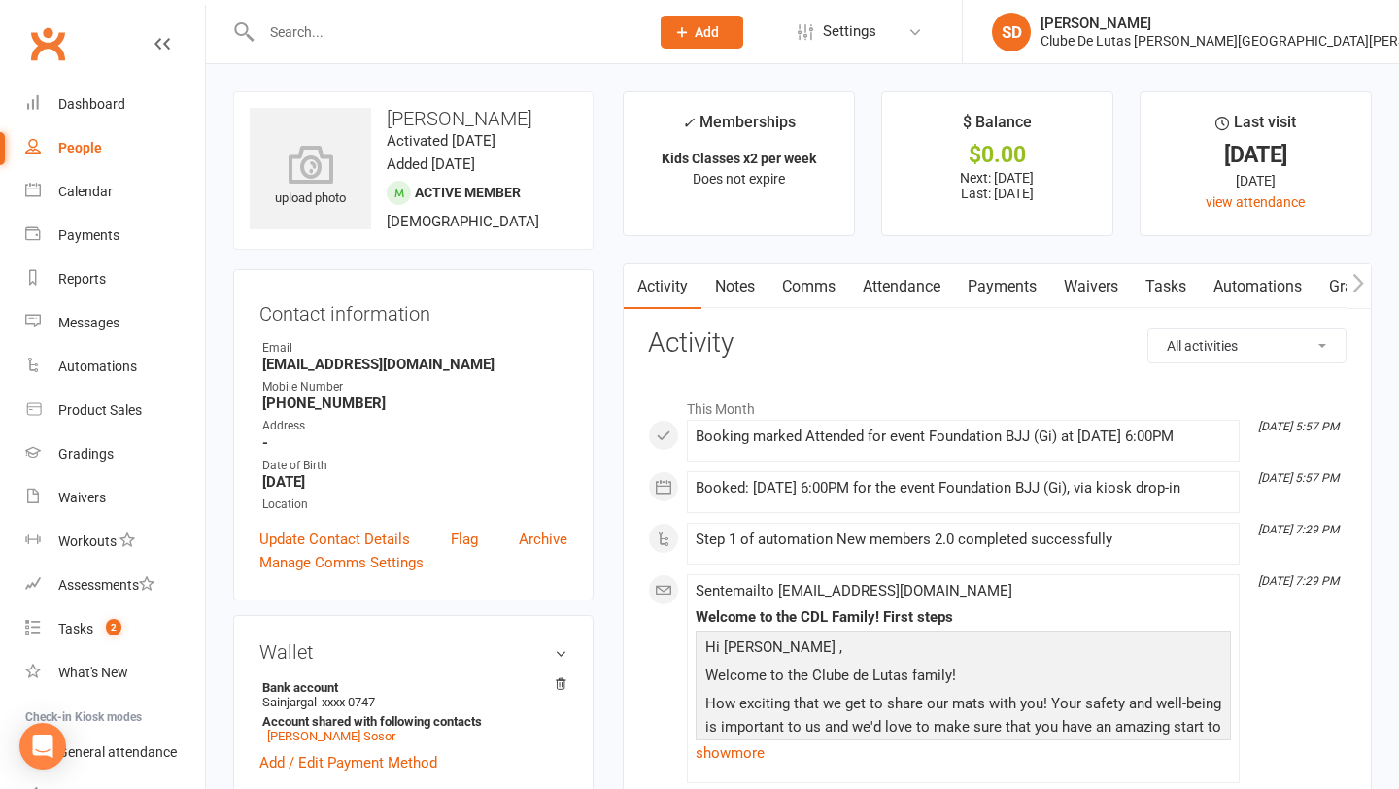
click at [911, 283] on link "Attendance" at bounding box center [901, 286] width 105 height 45
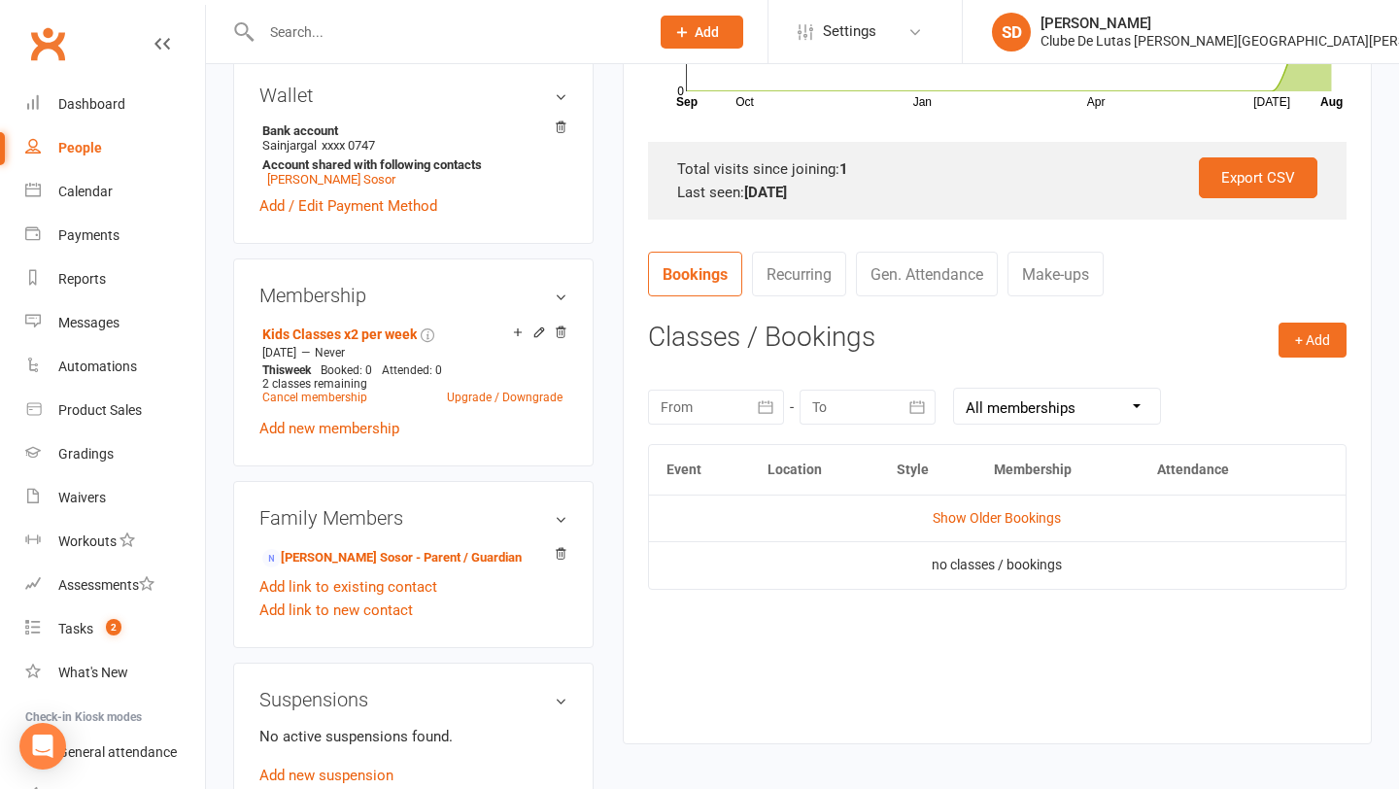
scroll to position [563, 0]
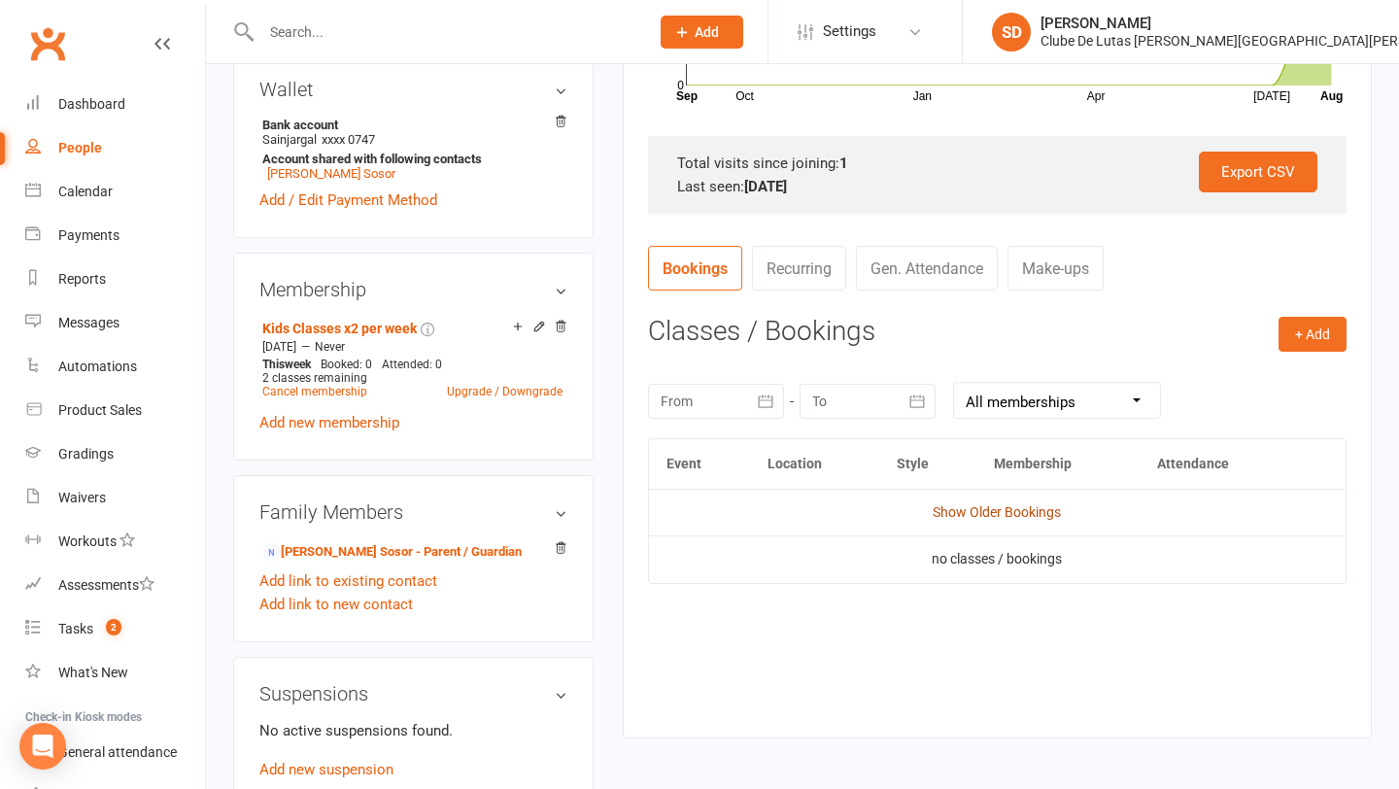
click at [966, 506] on link "Show Older Bookings" at bounding box center [997, 512] width 128 height 16
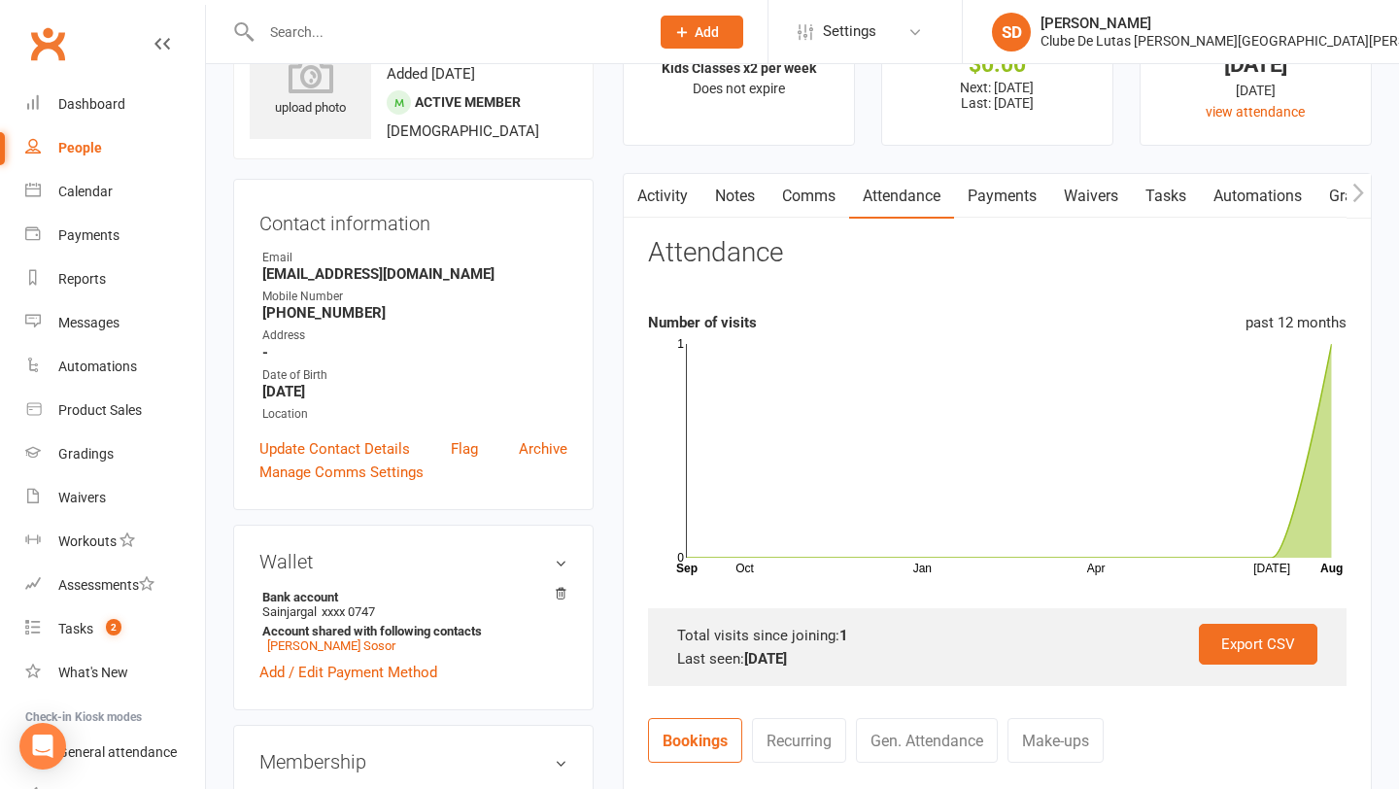
scroll to position [0, 0]
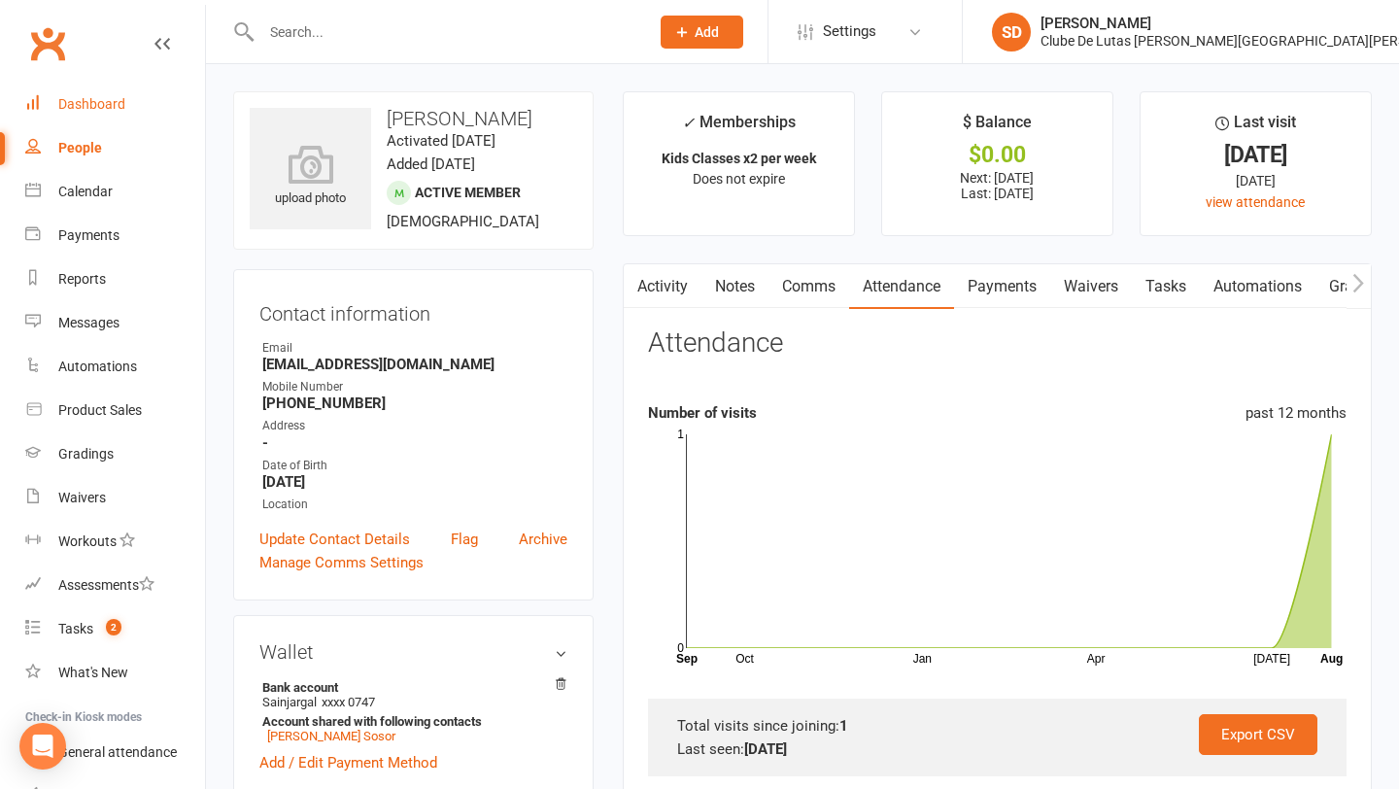
click at [99, 117] on link "Dashboard" at bounding box center [115, 105] width 180 height 44
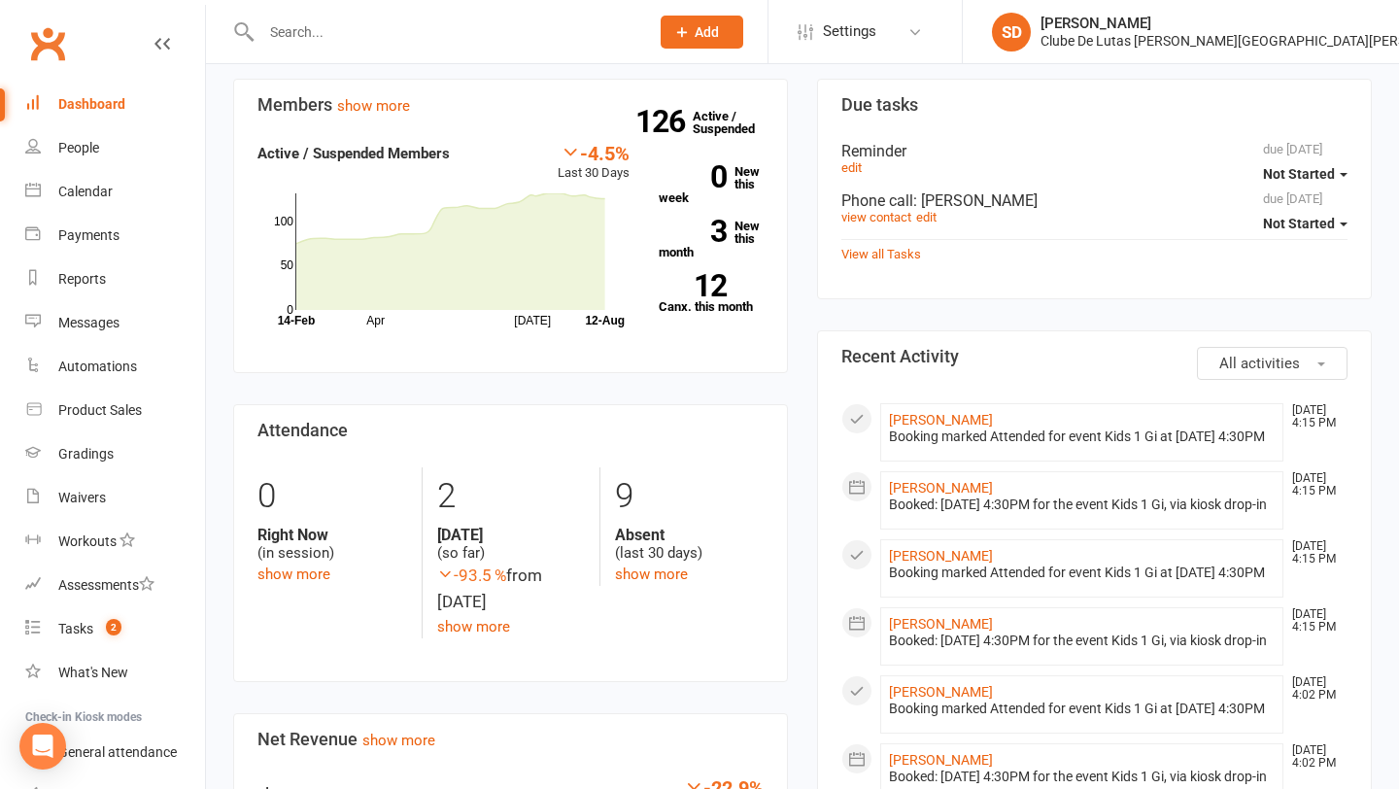
scroll to position [604, 0]
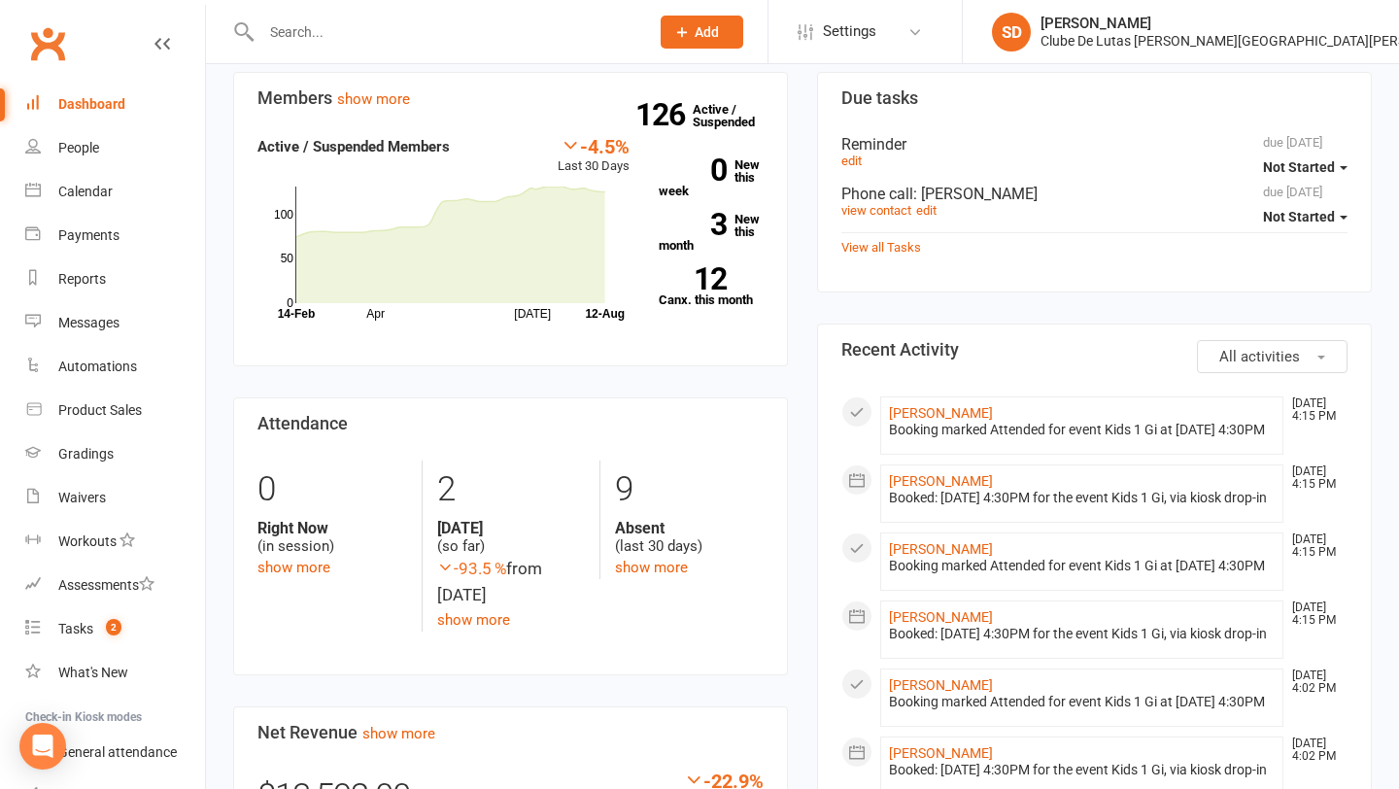
click at [766, 214] on div "126 Active / Suspended 0 New this week 3 New this month 12 Canx. this month" at bounding box center [711, 228] width 134 height 187
click at [740, 221] on link "3 New this month" at bounding box center [711, 232] width 105 height 39
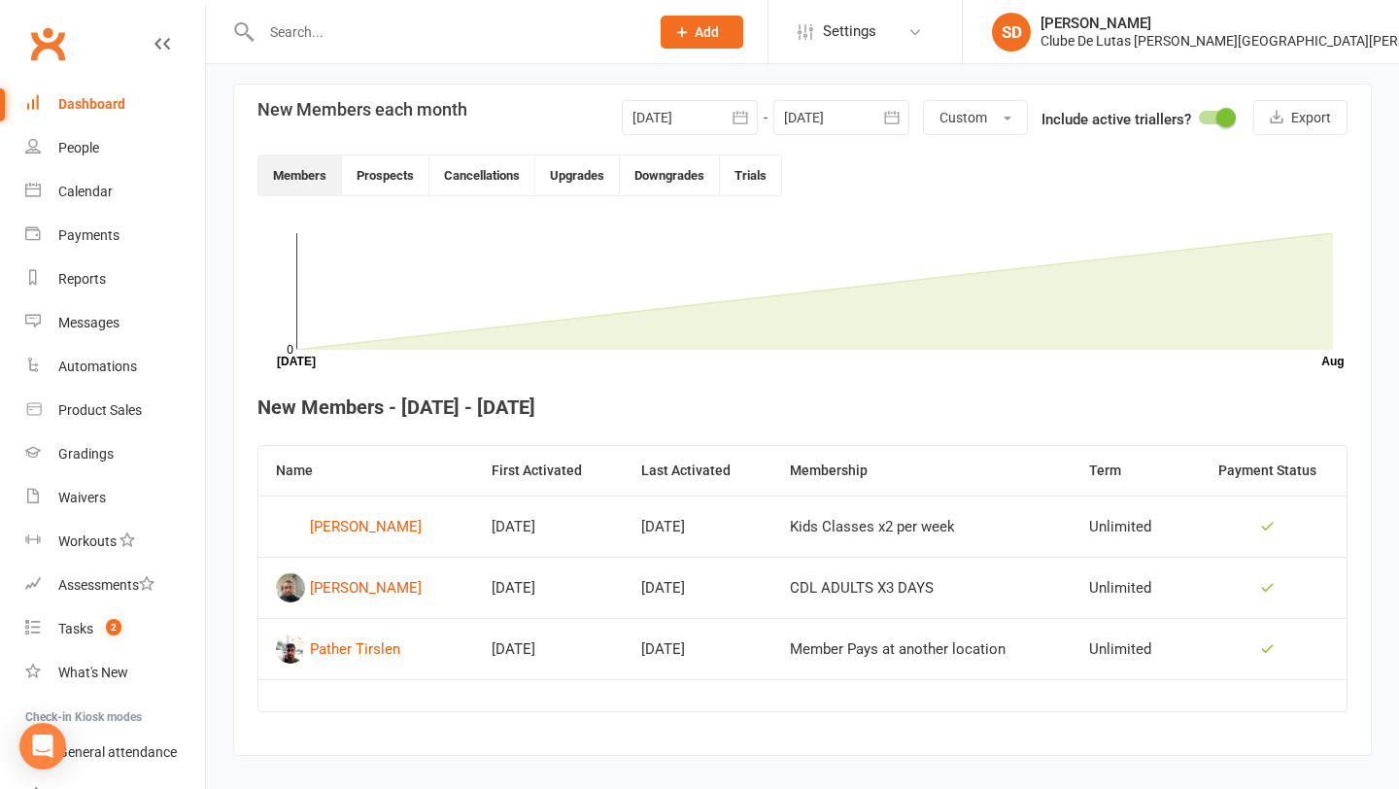
scroll to position [454, 0]
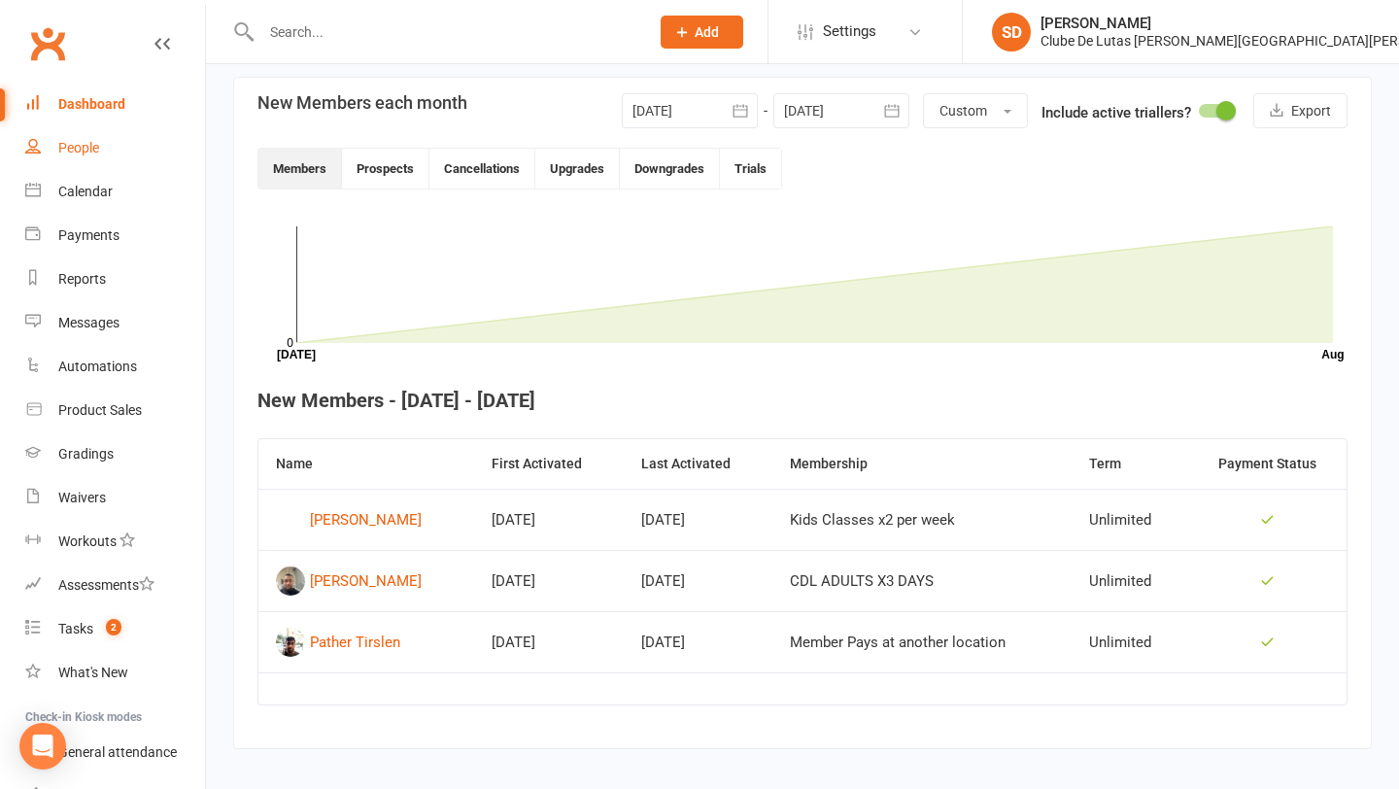
click at [71, 152] on div "People" at bounding box center [78, 148] width 41 height 16
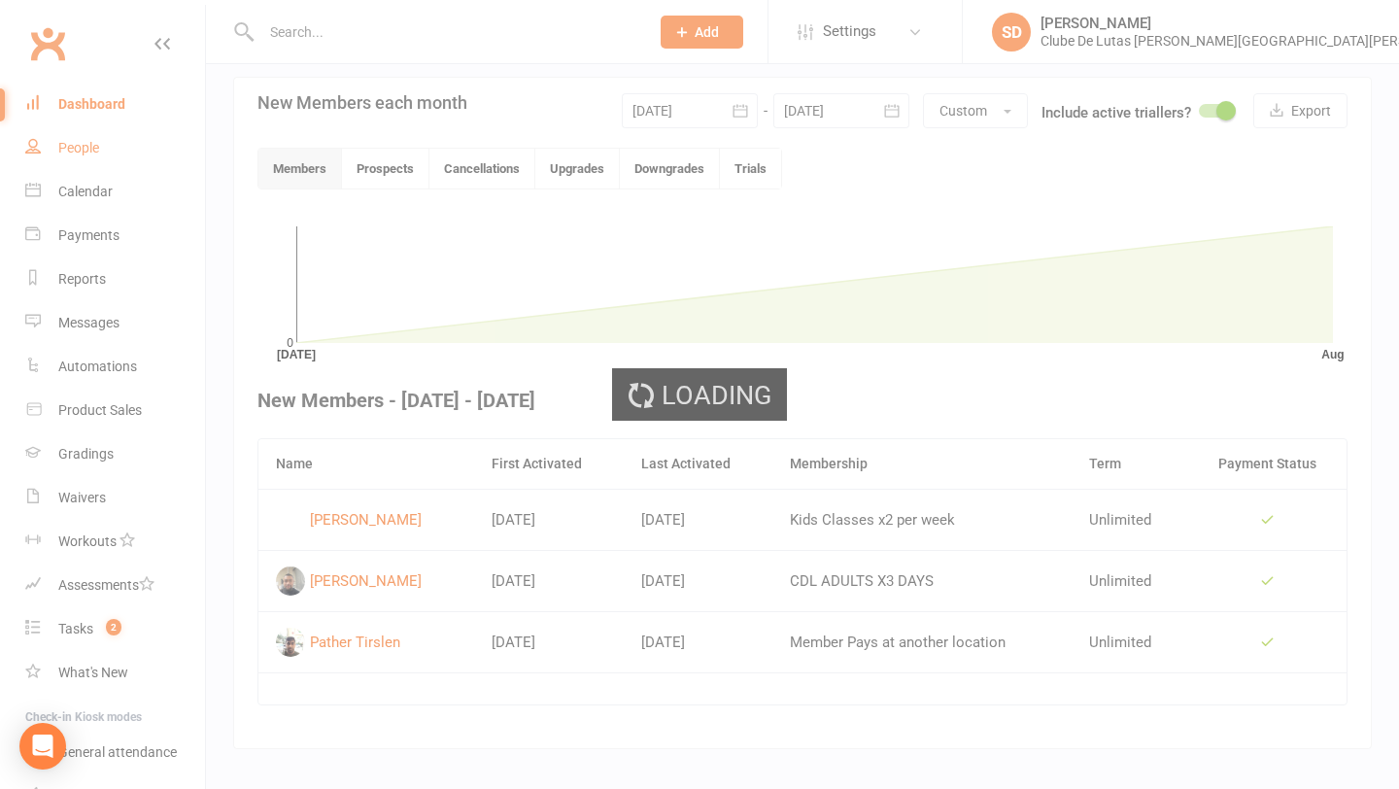
select select "100"
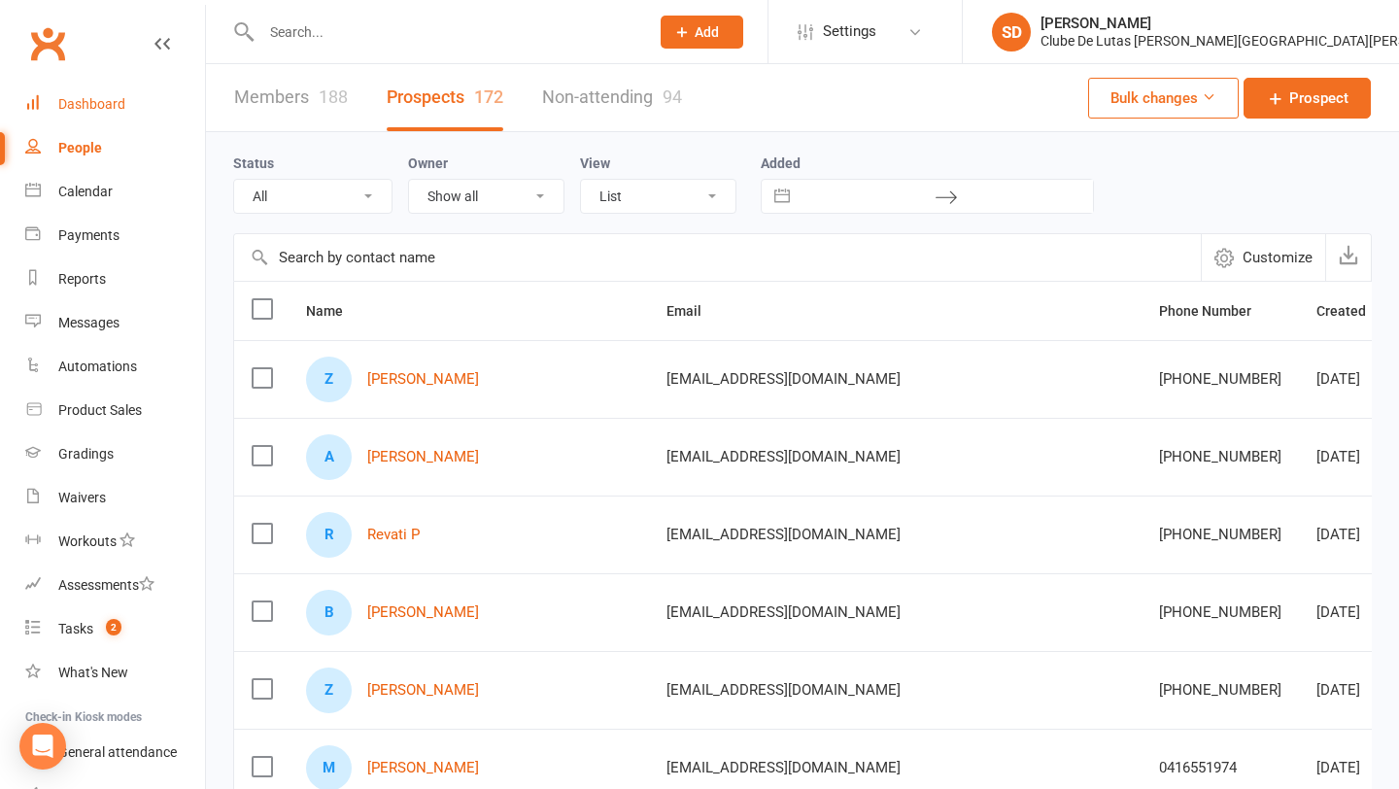
click at [110, 112] on link "Dashboard" at bounding box center [115, 105] width 180 height 44
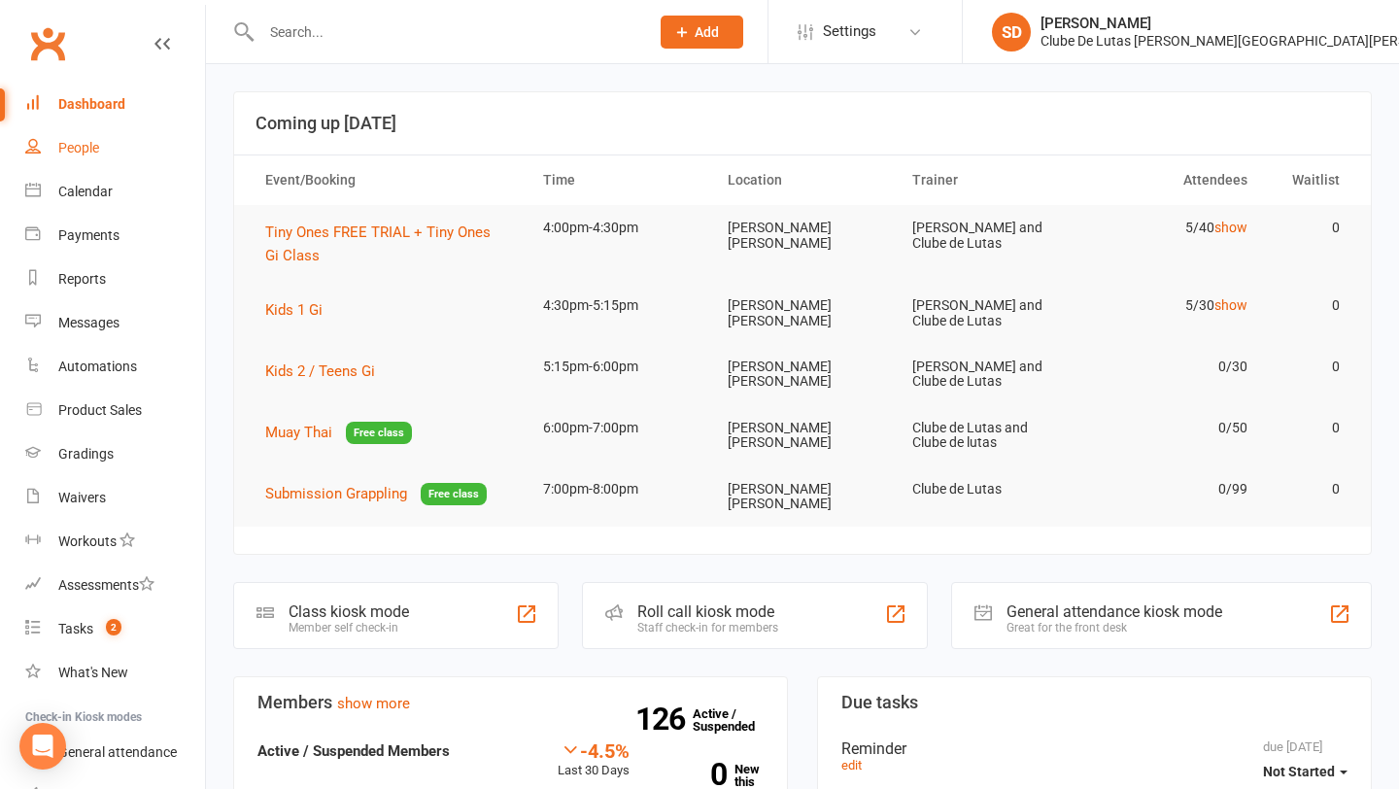
click at [87, 154] on div "People" at bounding box center [78, 148] width 41 height 16
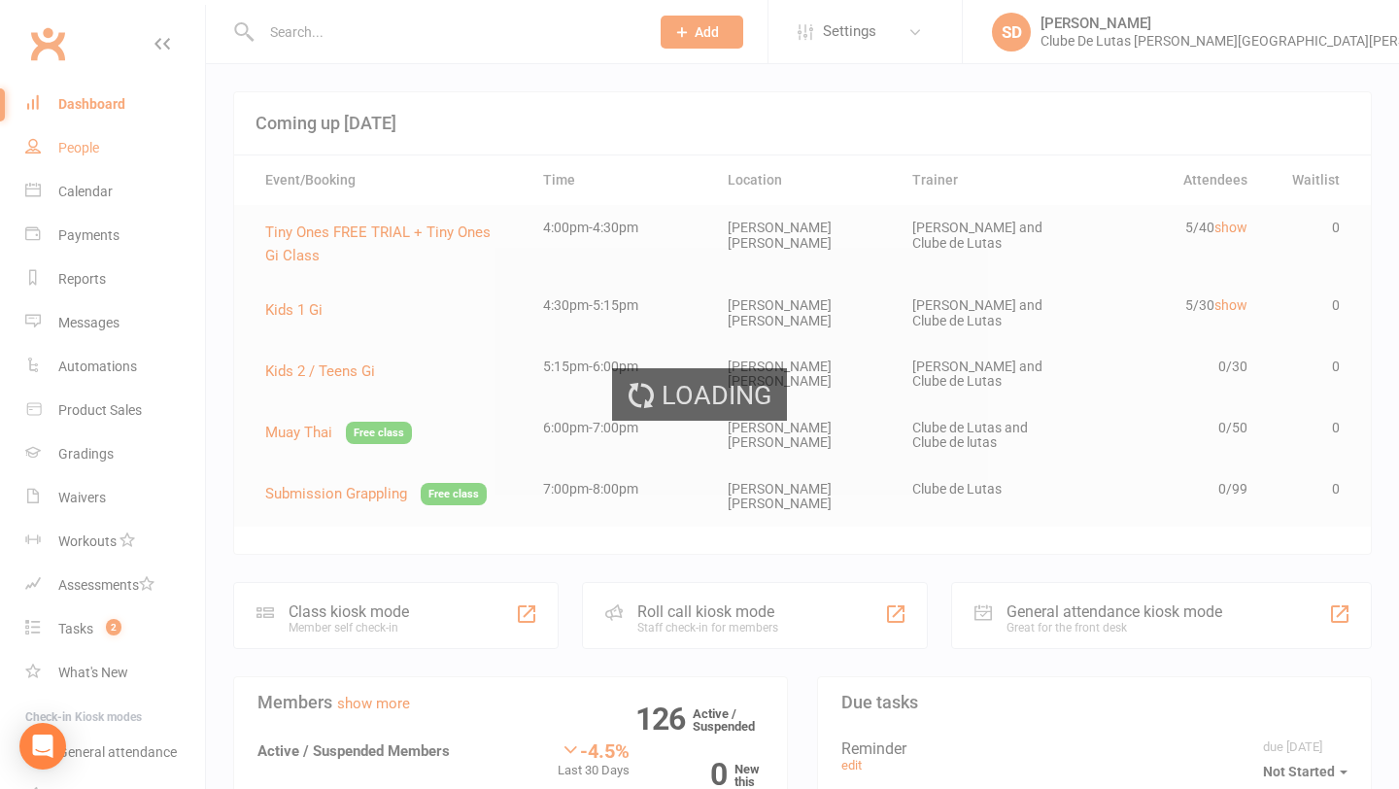
select select "100"
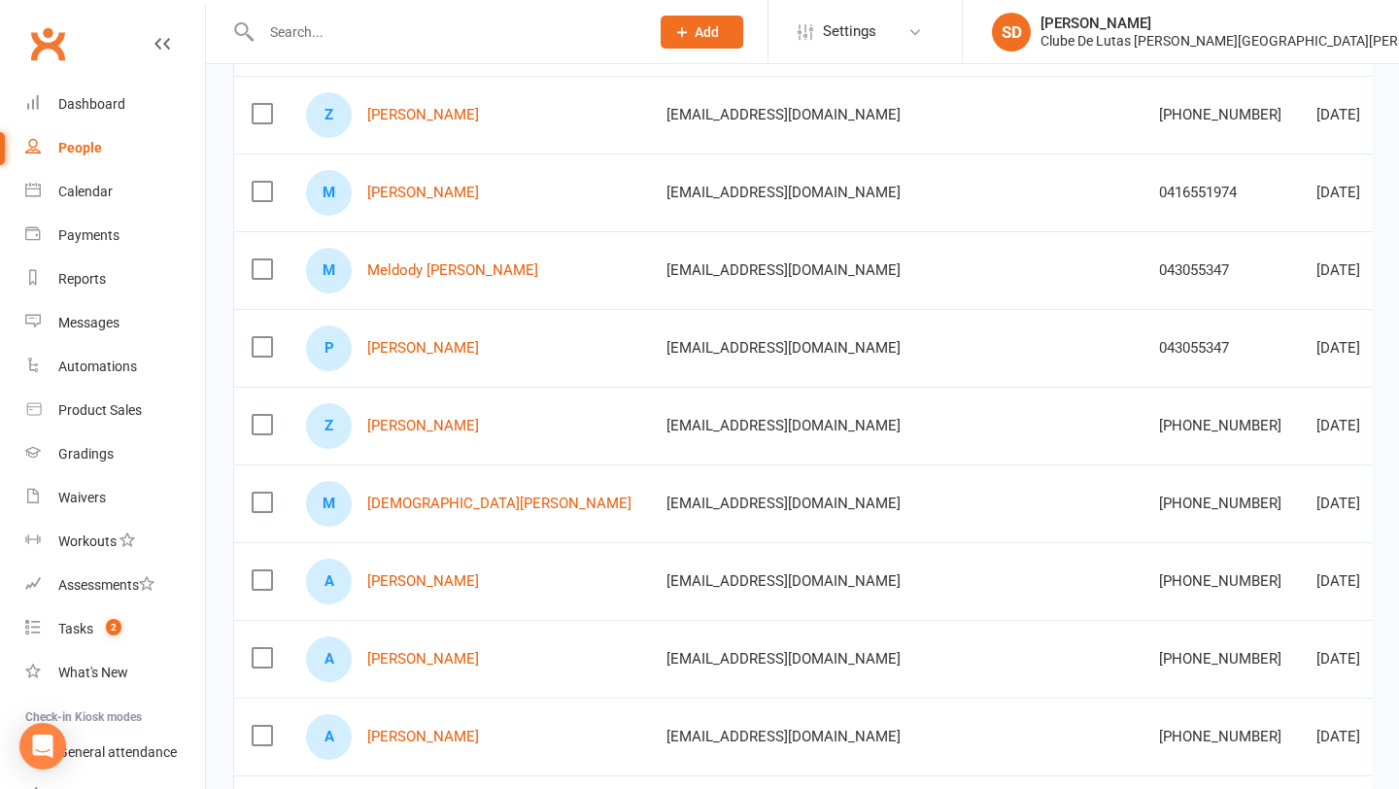
scroll to position [585, 0]
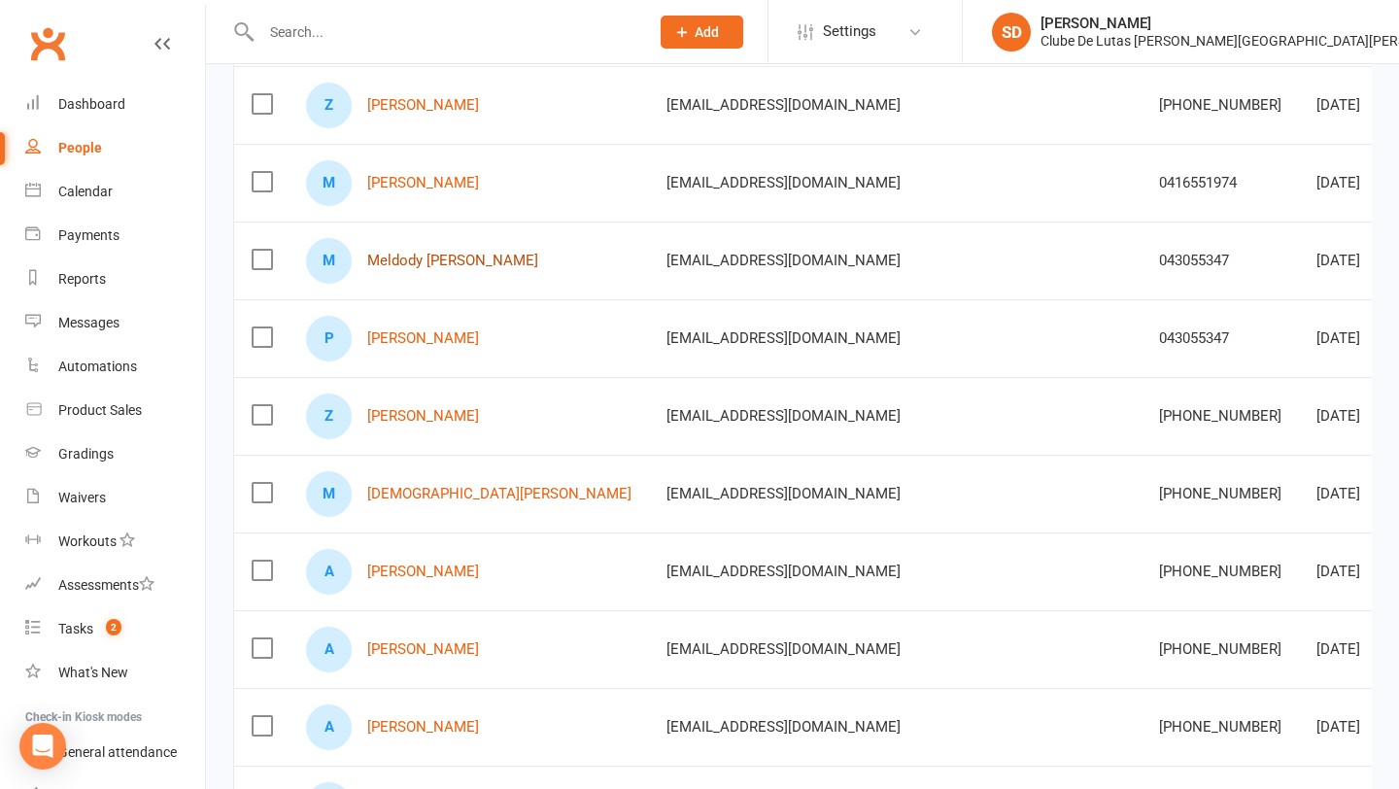
click at [414, 253] on link "Meldody [PERSON_NAME]" at bounding box center [452, 261] width 171 height 17
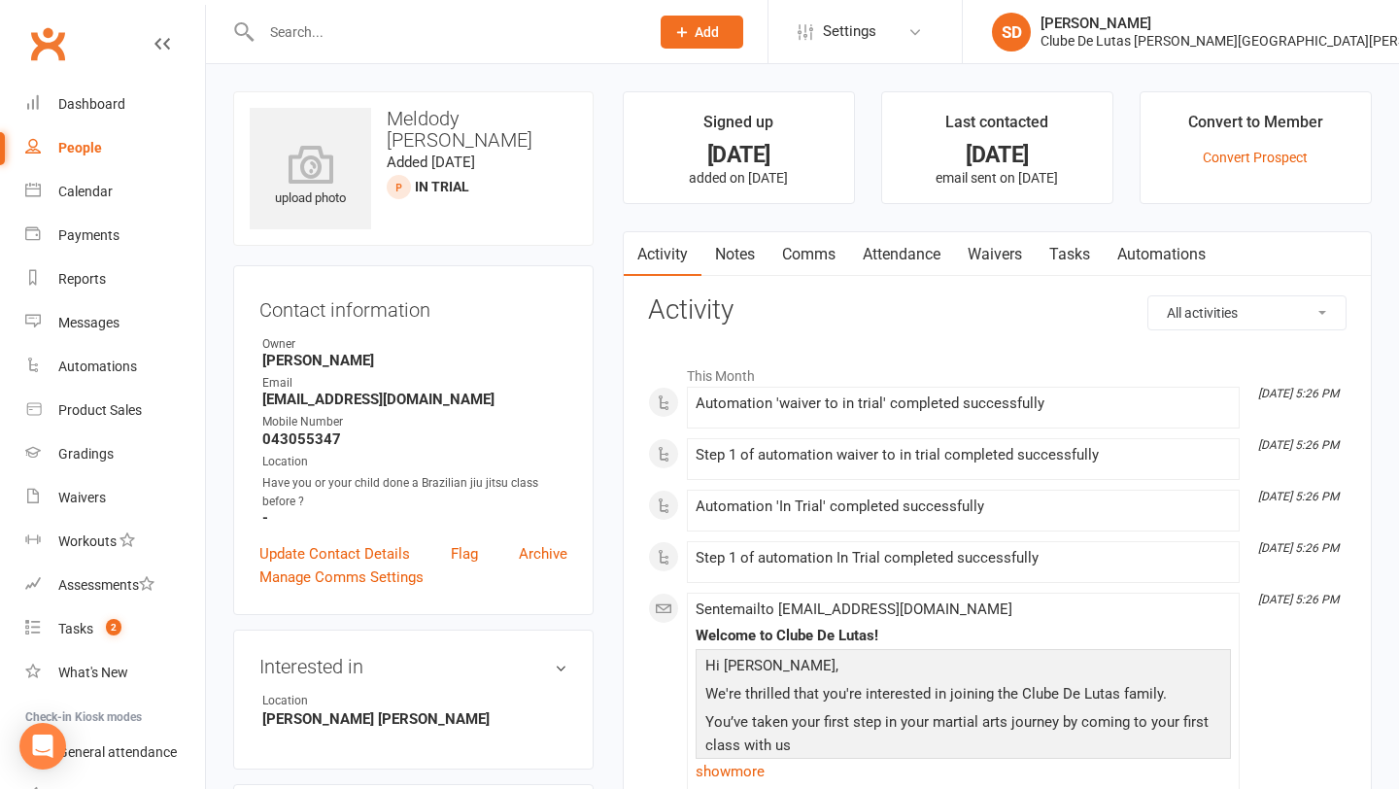
select select "100"
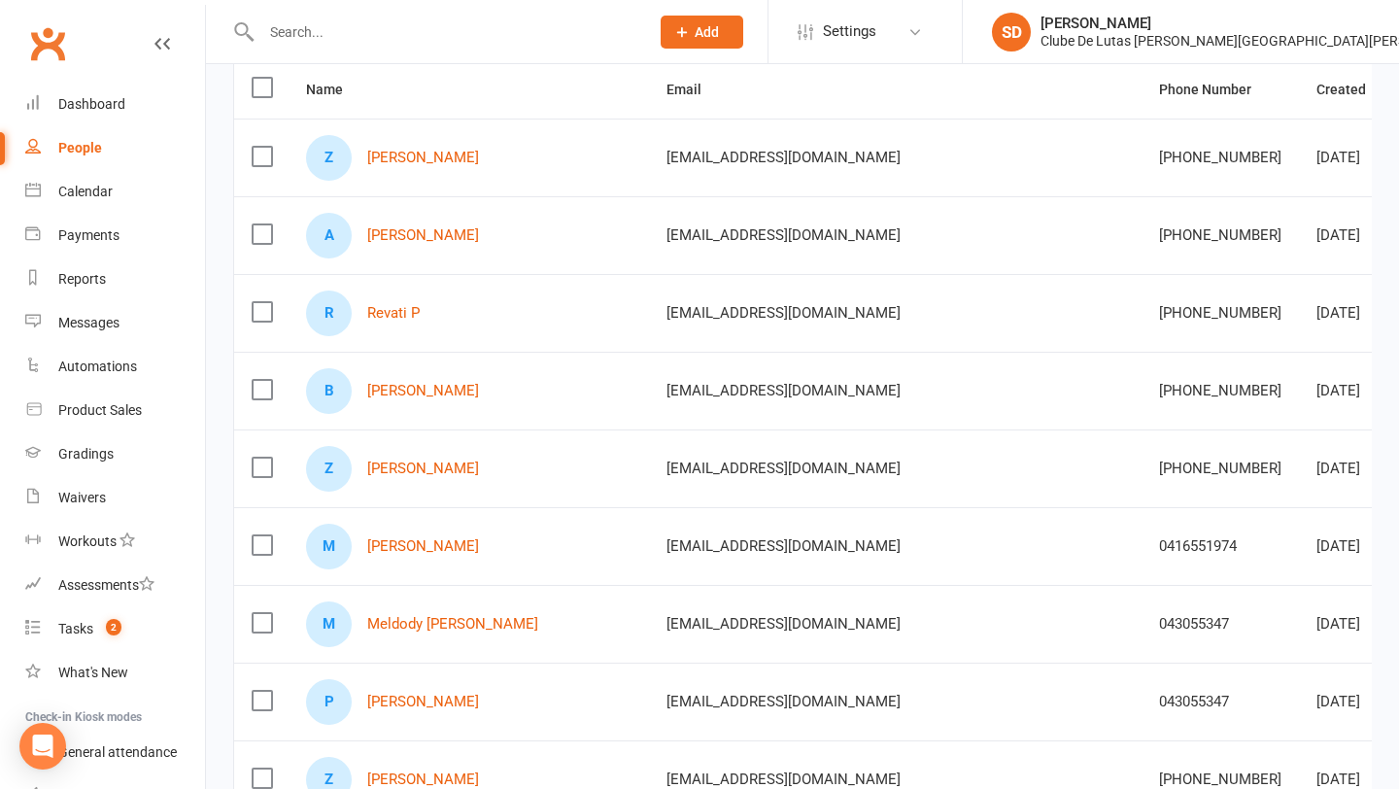
scroll to position [223, 0]
click at [423, 543] on link "[PERSON_NAME]" at bounding box center [423, 545] width 112 height 17
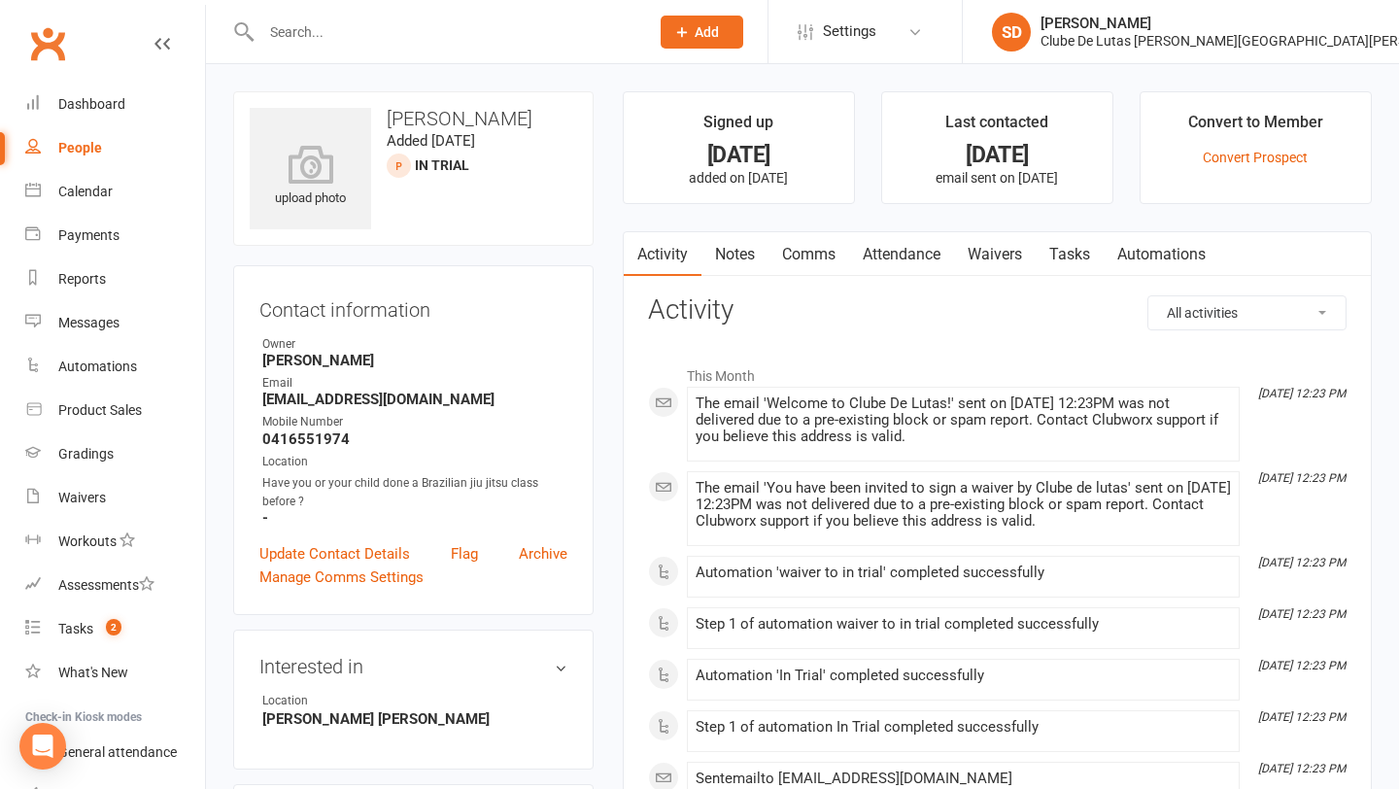
click at [729, 257] on link "Notes" at bounding box center [735, 254] width 67 height 45
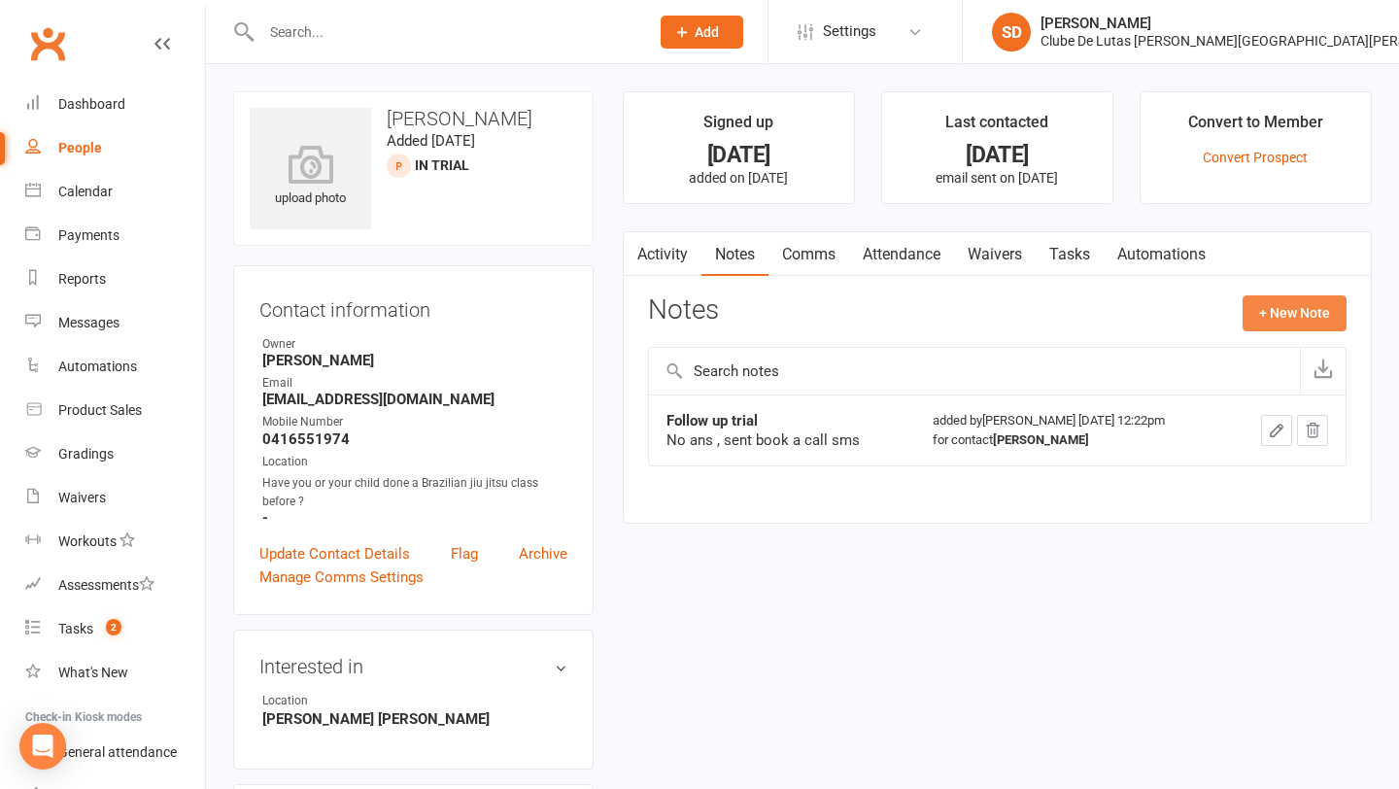
click at [1280, 306] on button "+ New Note" at bounding box center [1295, 312] width 104 height 35
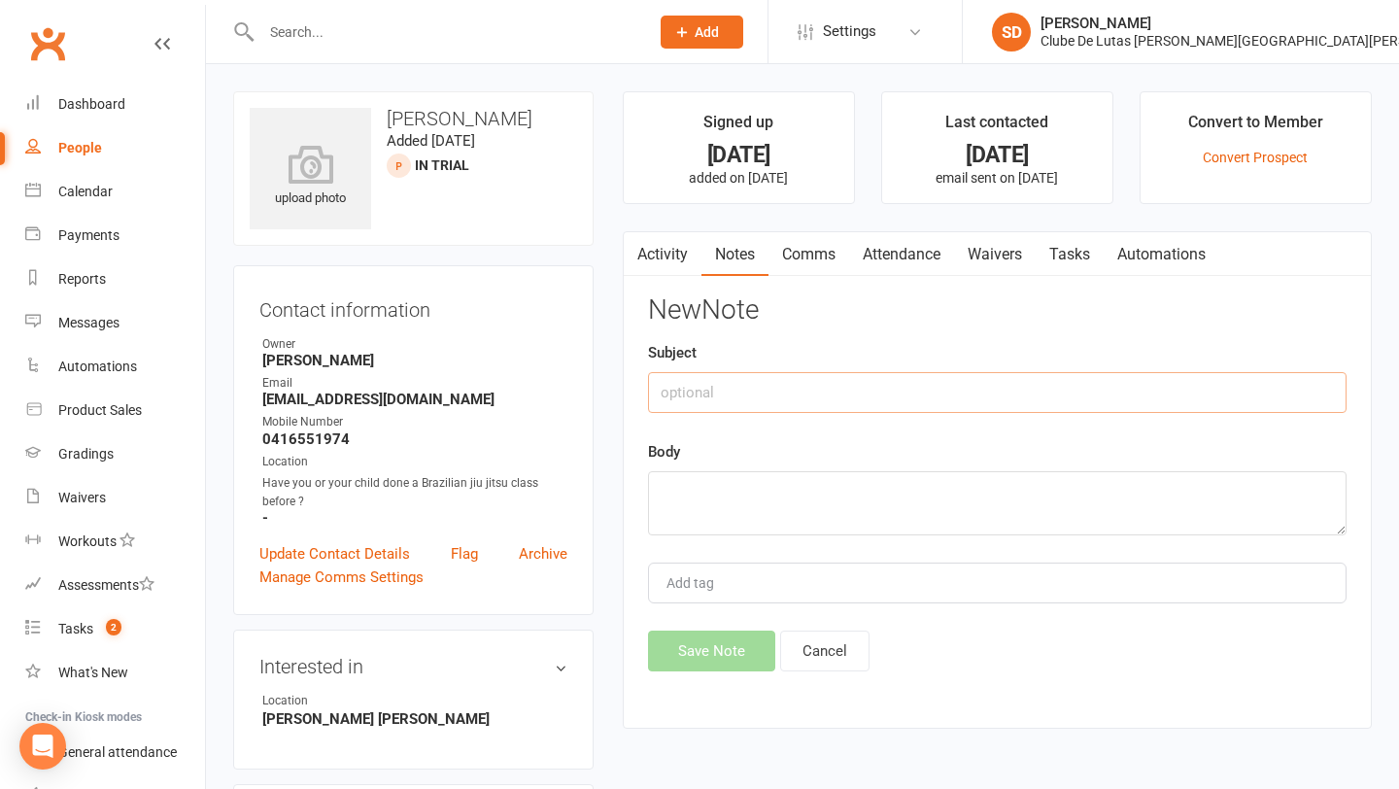
click at [814, 402] on input "text" at bounding box center [997, 392] width 699 height 41
type input "Folllow up"
click at [725, 505] on textarea at bounding box center [997, 503] width 699 height 64
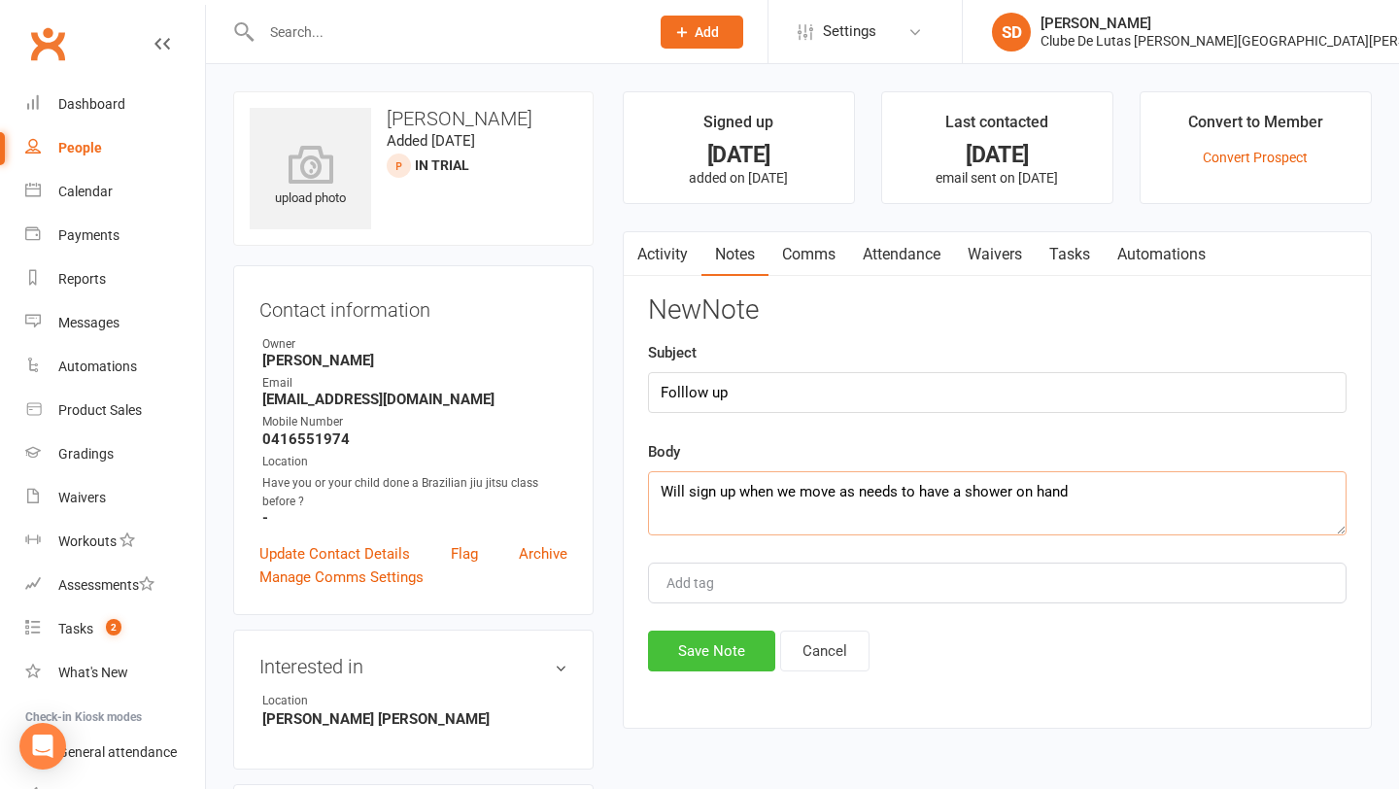
type textarea "Will sign up when we move as needs to have a shower on hand"
click at [682, 657] on button "Save Note" at bounding box center [711, 651] width 127 height 41
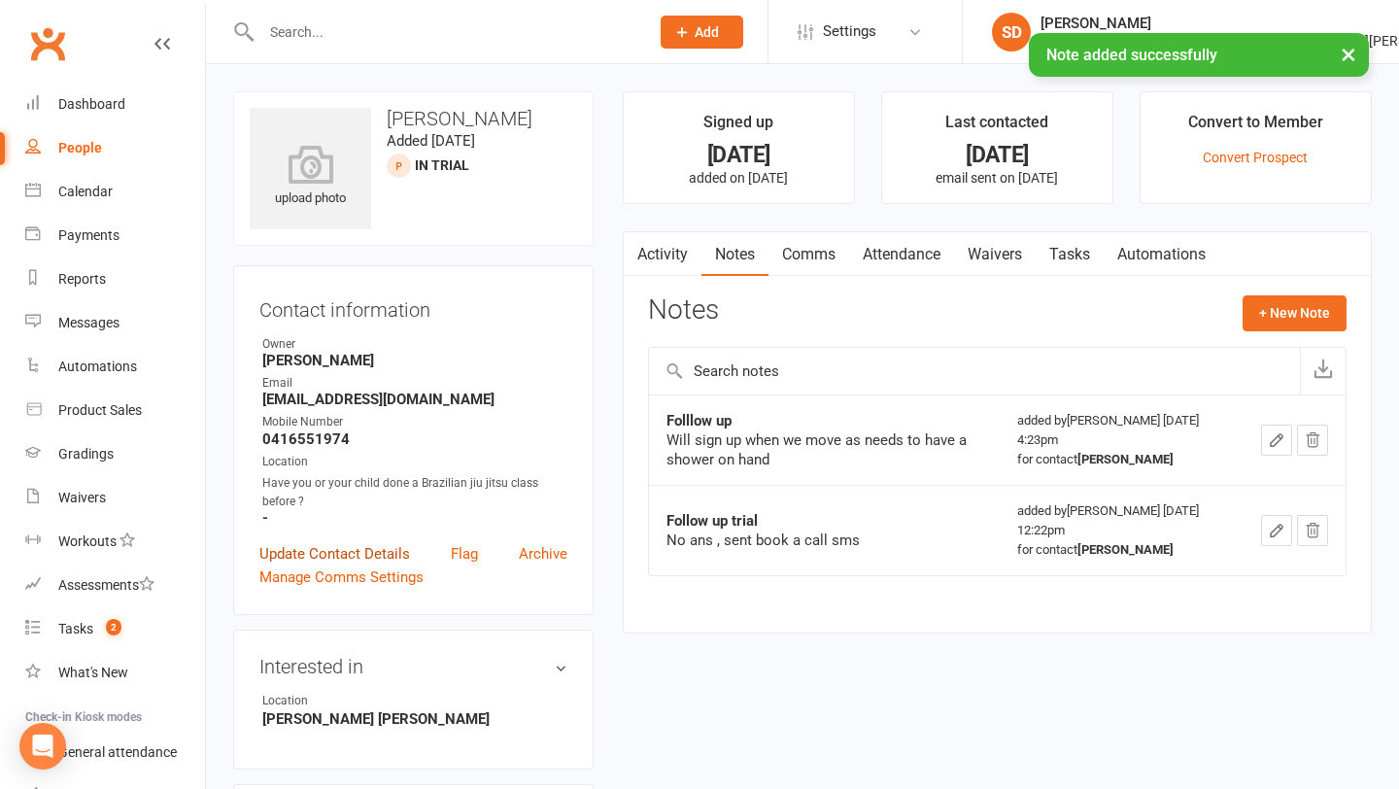
click at [352, 549] on link "Update Contact Details" at bounding box center [334, 553] width 151 height 23
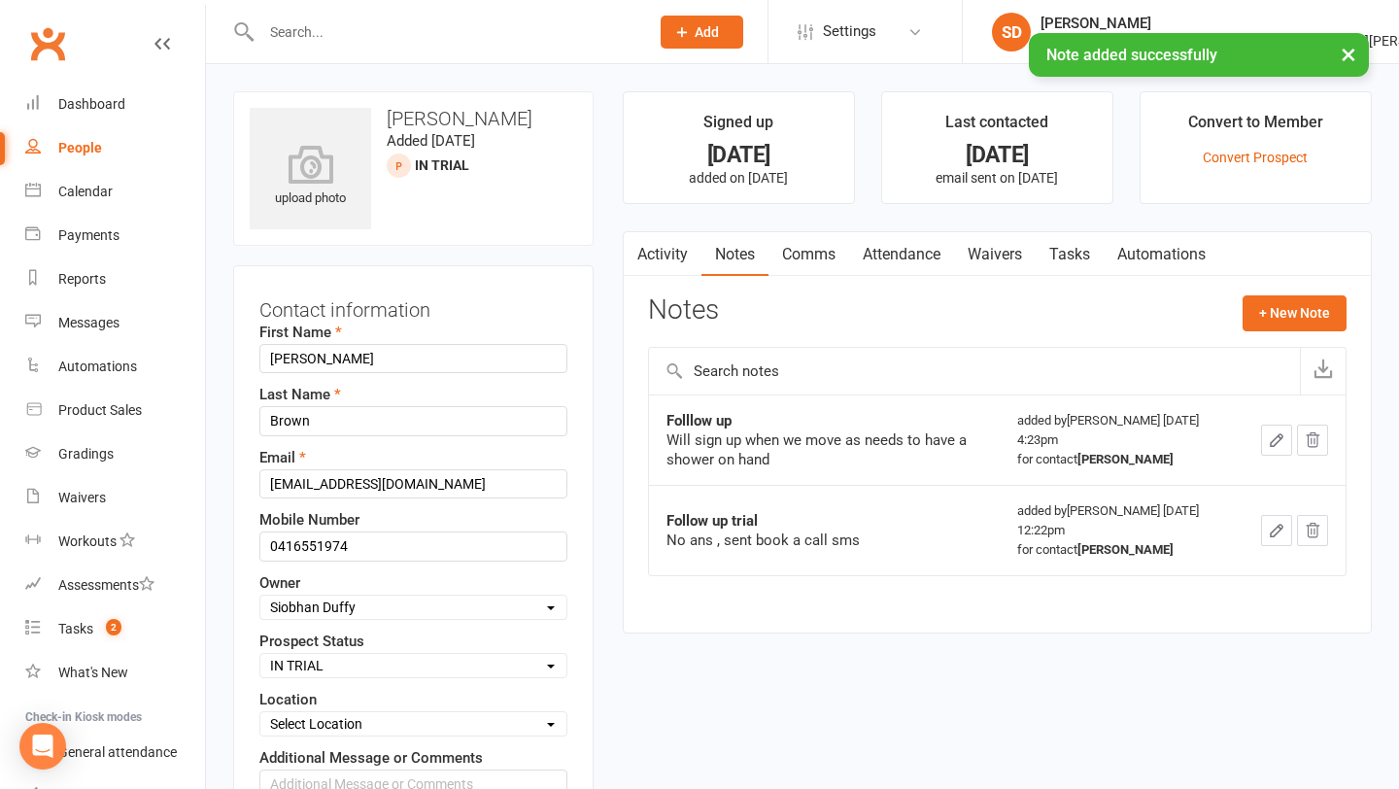
scroll to position [91, 0]
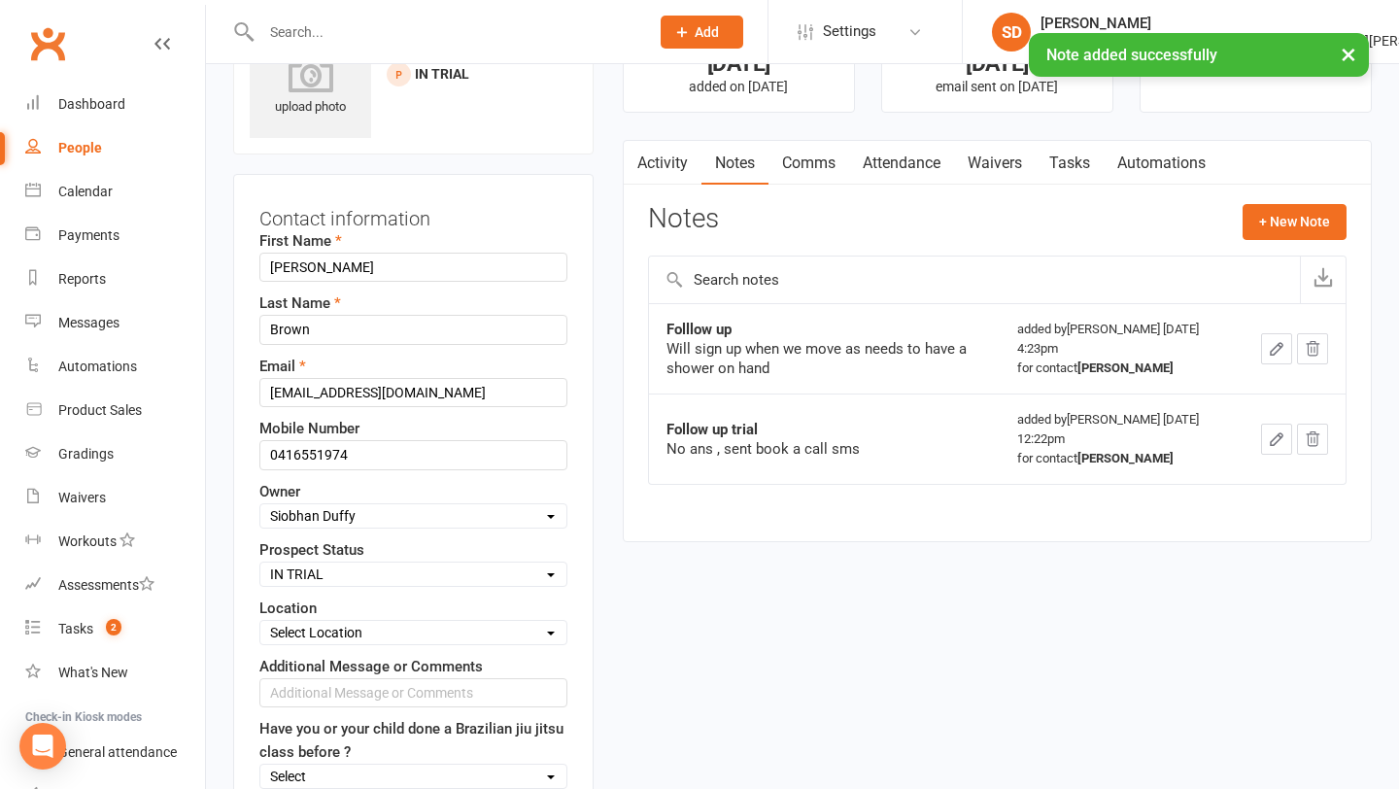
click at [437, 575] on select "Select Pre trial Pre trial - ADULTS Pre trial - INTRO Pre trial - KIDS IN TRIAL…" at bounding box center [413, 574] width 306 height 21
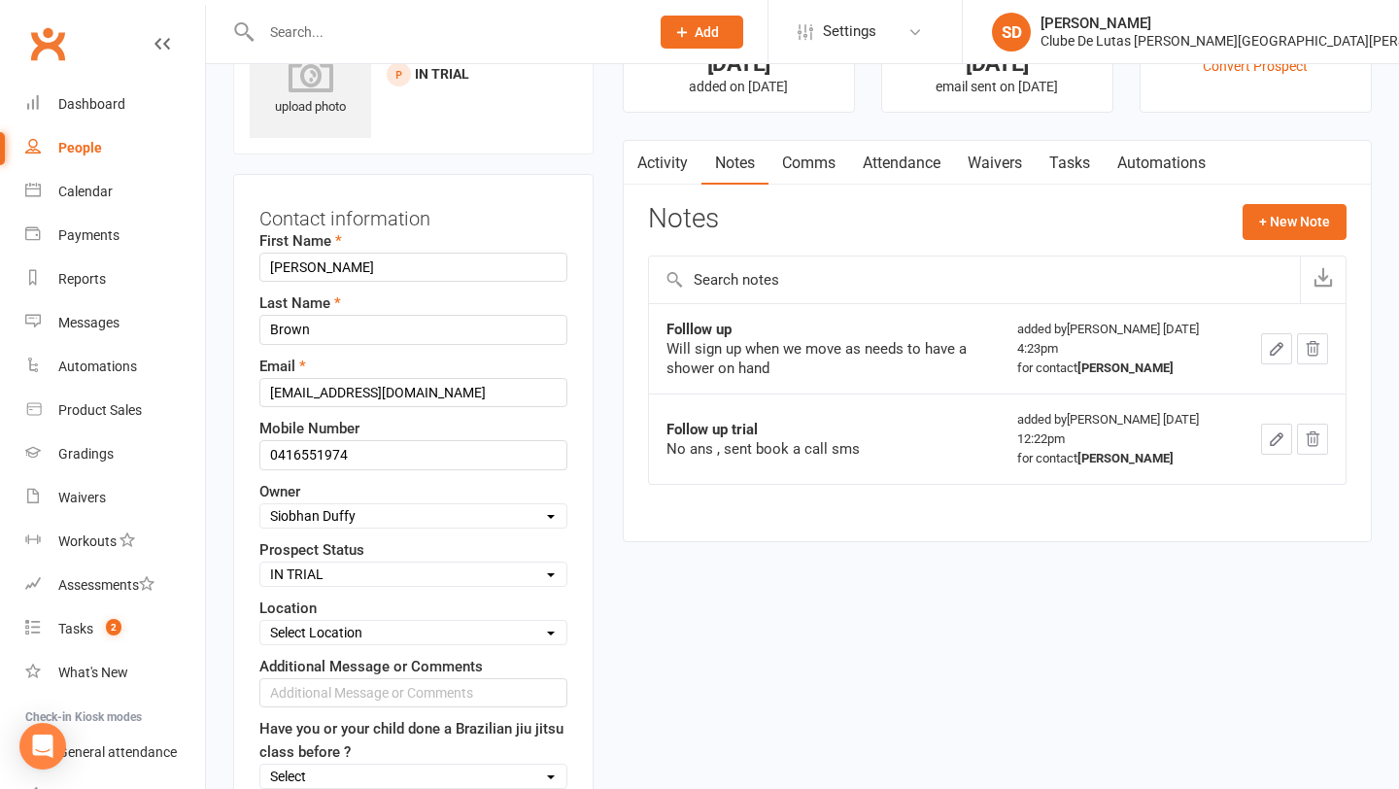
select select "Follow-up Call Trial"
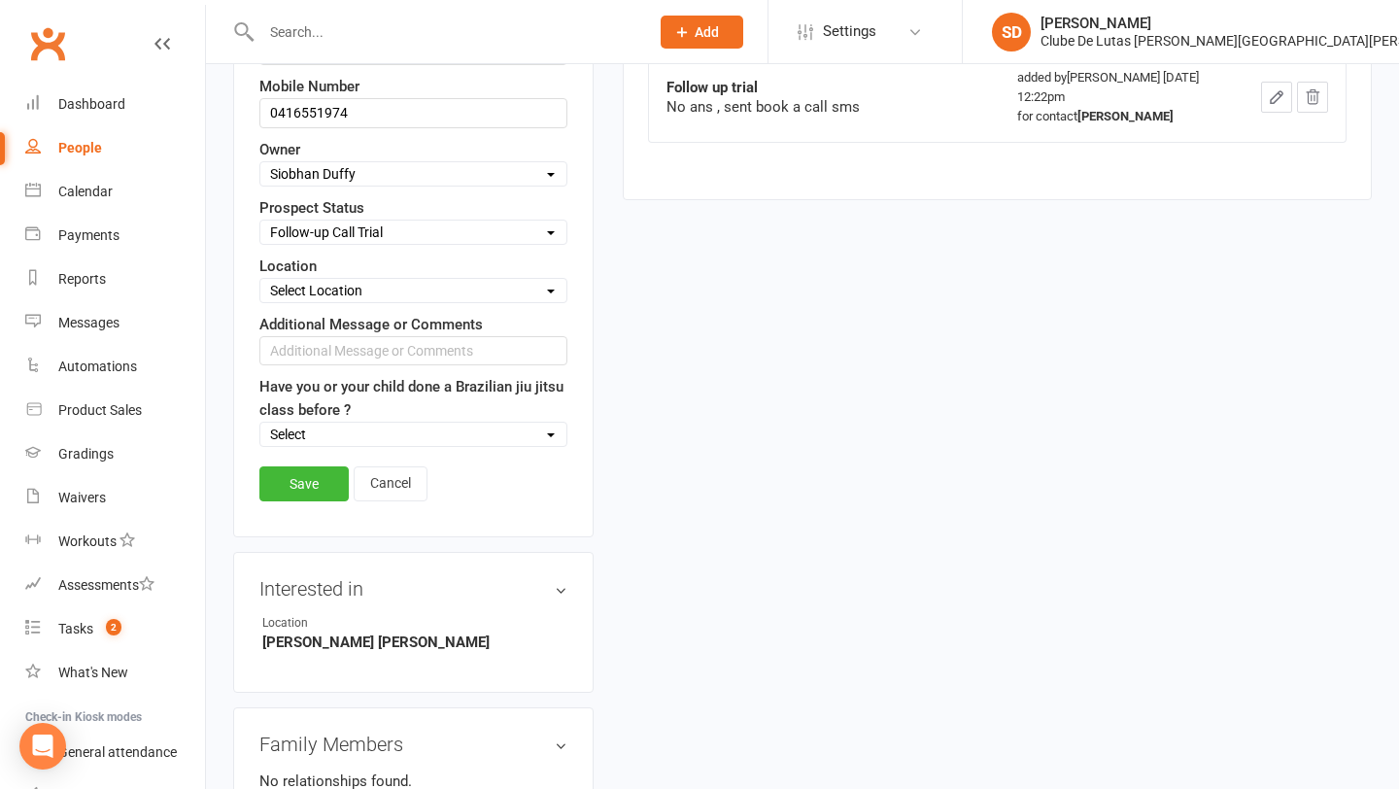
scroll to position [464, 0]
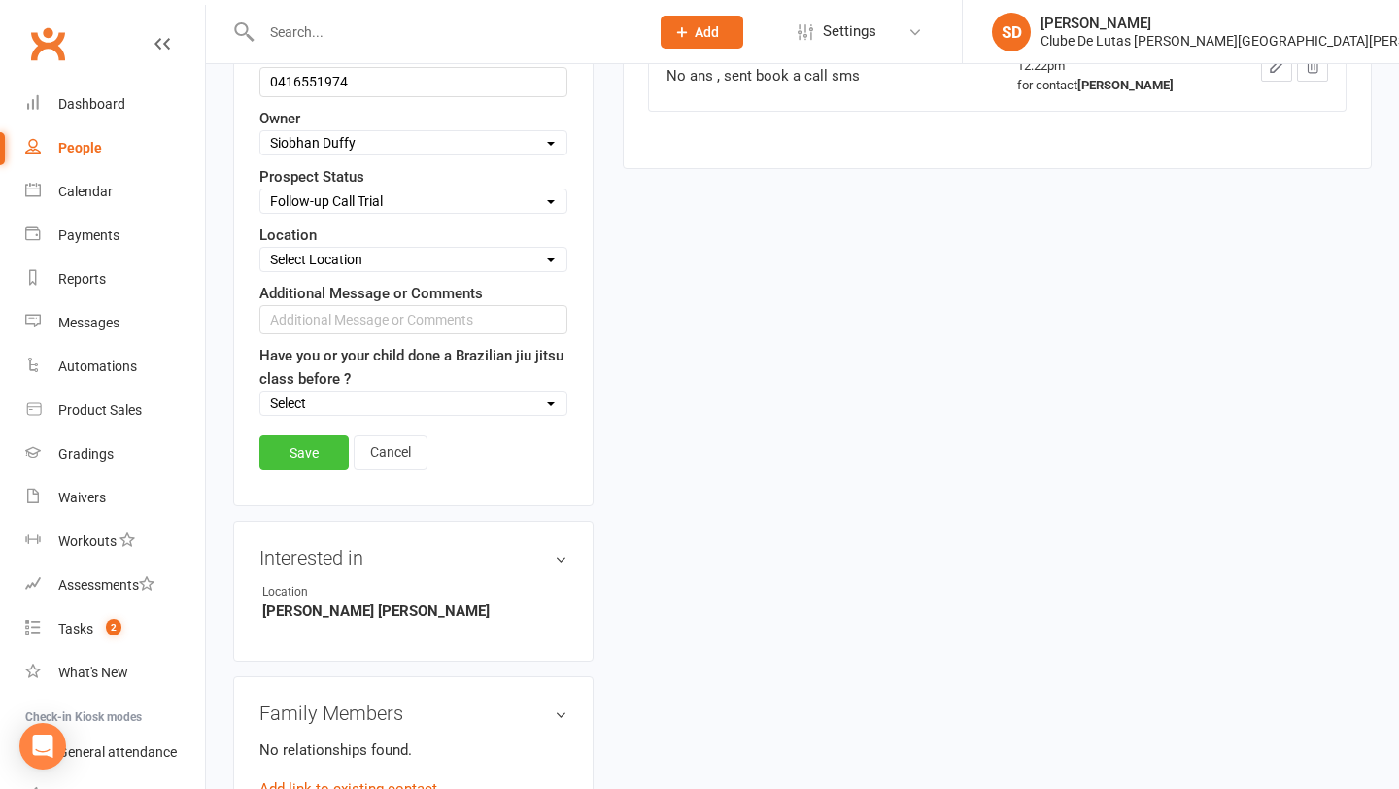
click at [315, 449] on link "Save" at bounding box center [303, 452] width 89 height 35
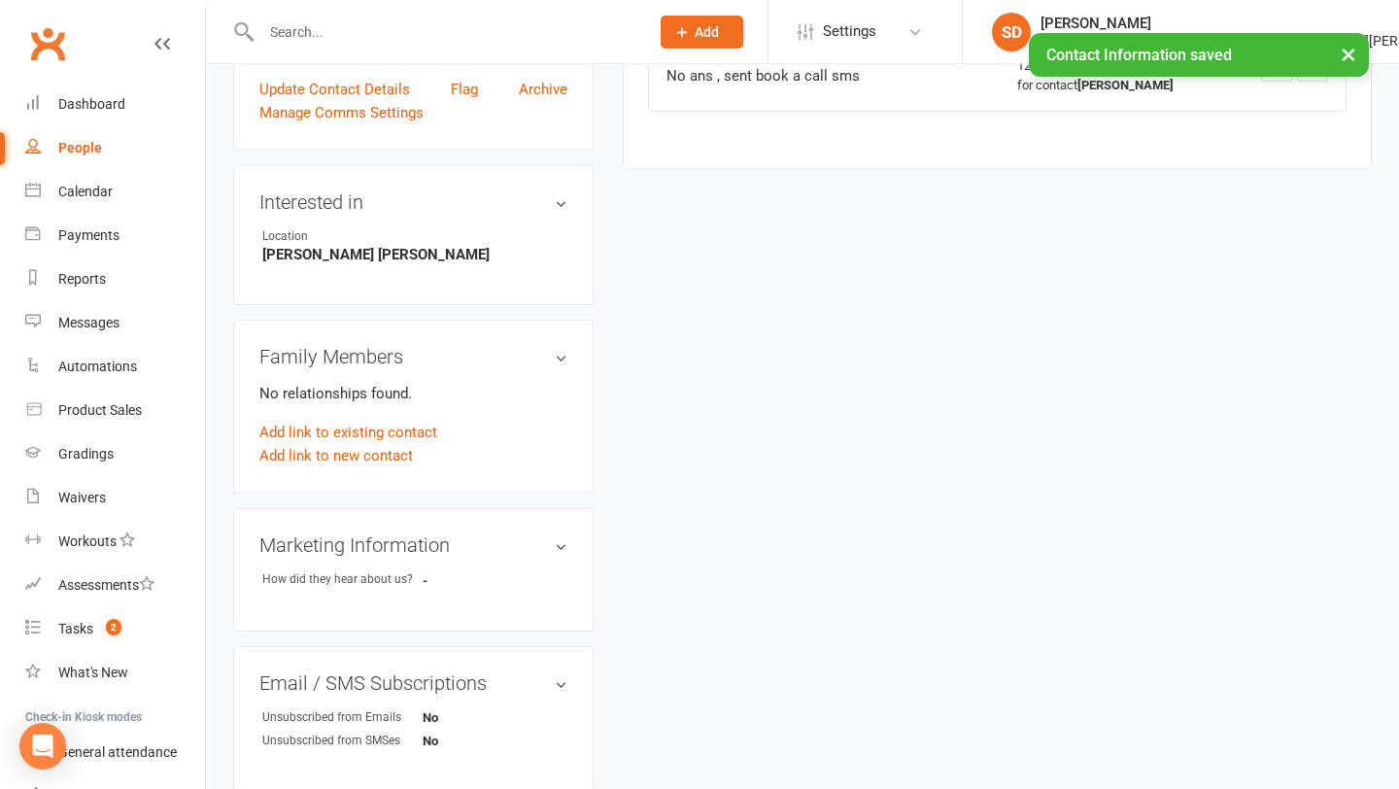
click at [75, 138] on link "People" at bounding box center [115, 148] width 180 height 44
select select "100"
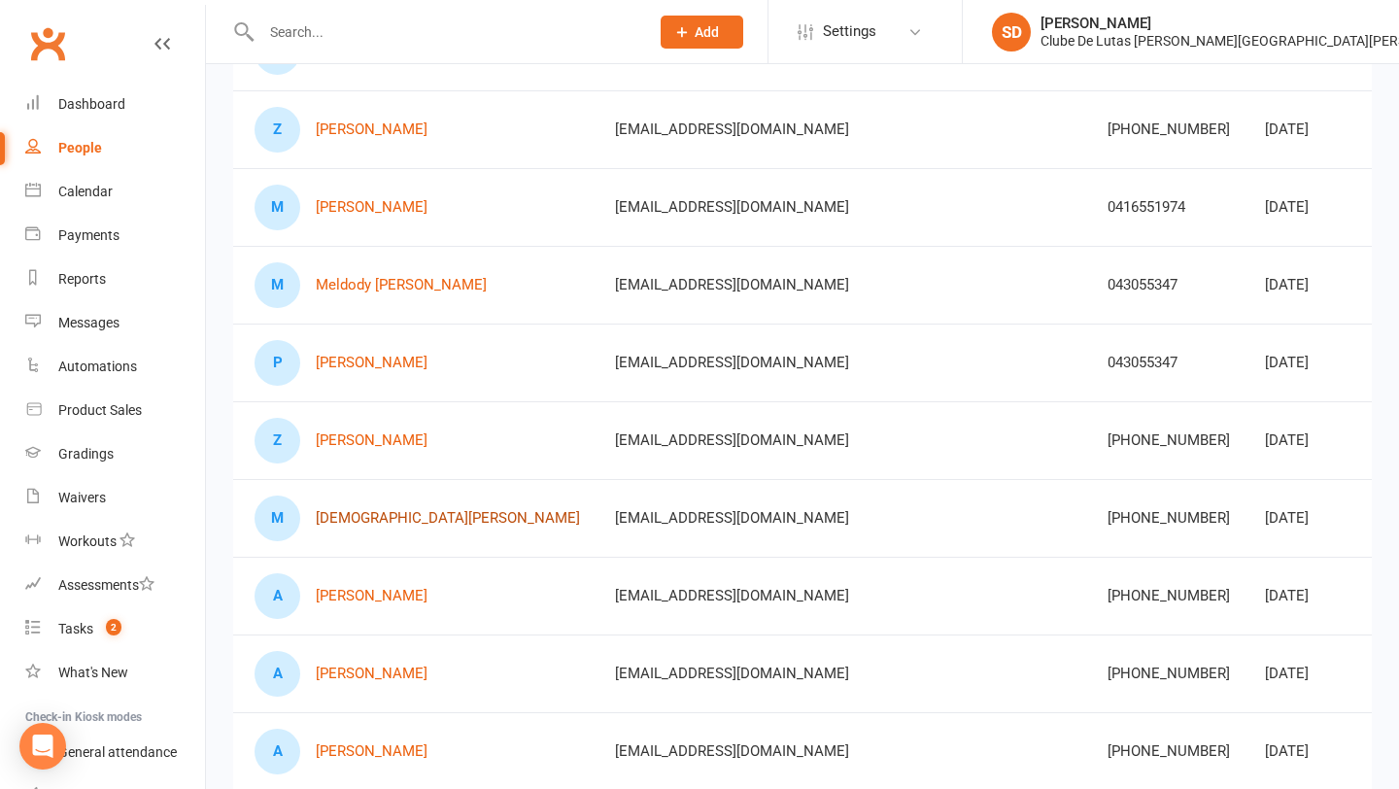
scroll to position [588, 0]
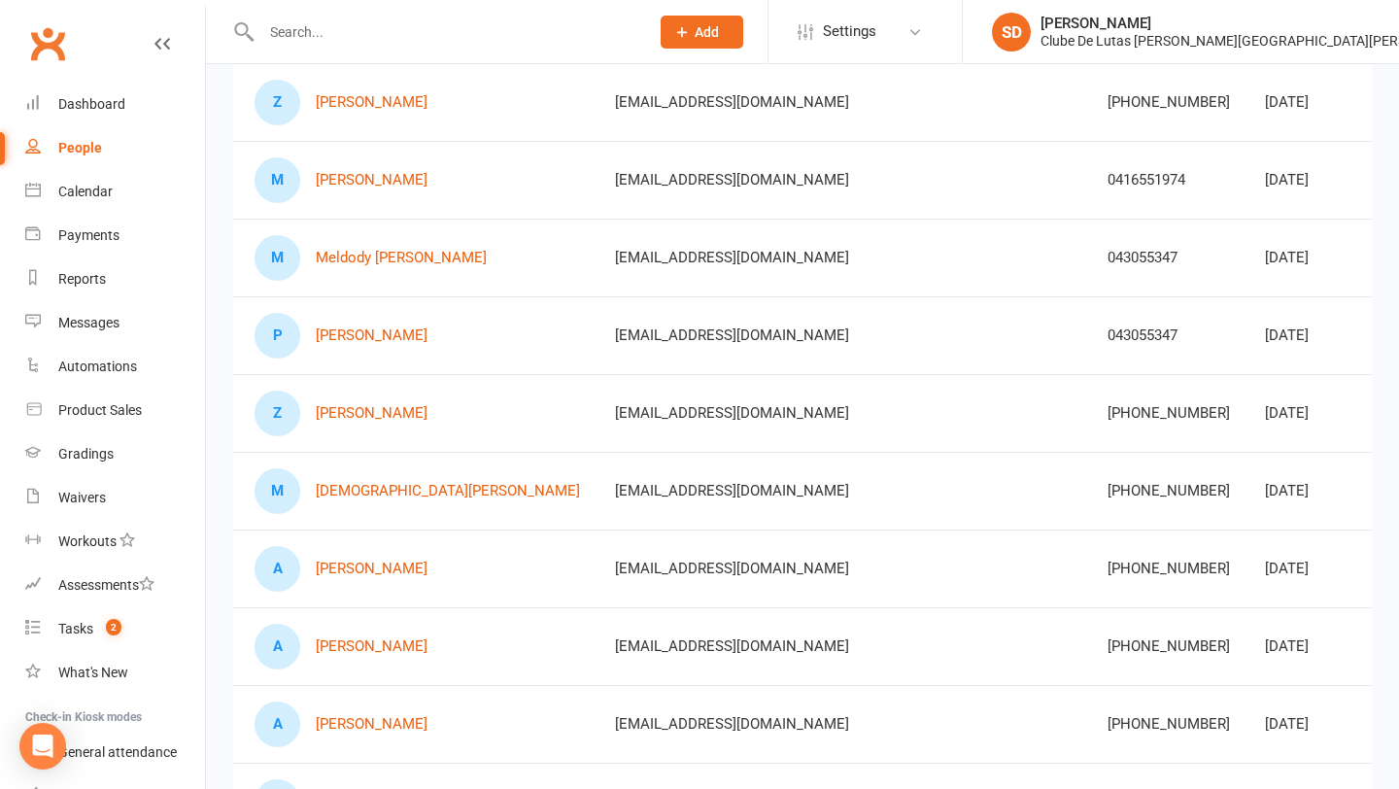
click at [385, 560] on div "A [PERSON_NAME]" at bounding box center [418, 569] width 326 height 46
click at [371, 564] on link "[PERSON_NAME]" at bounding box center [372, 569] width 112 height 17
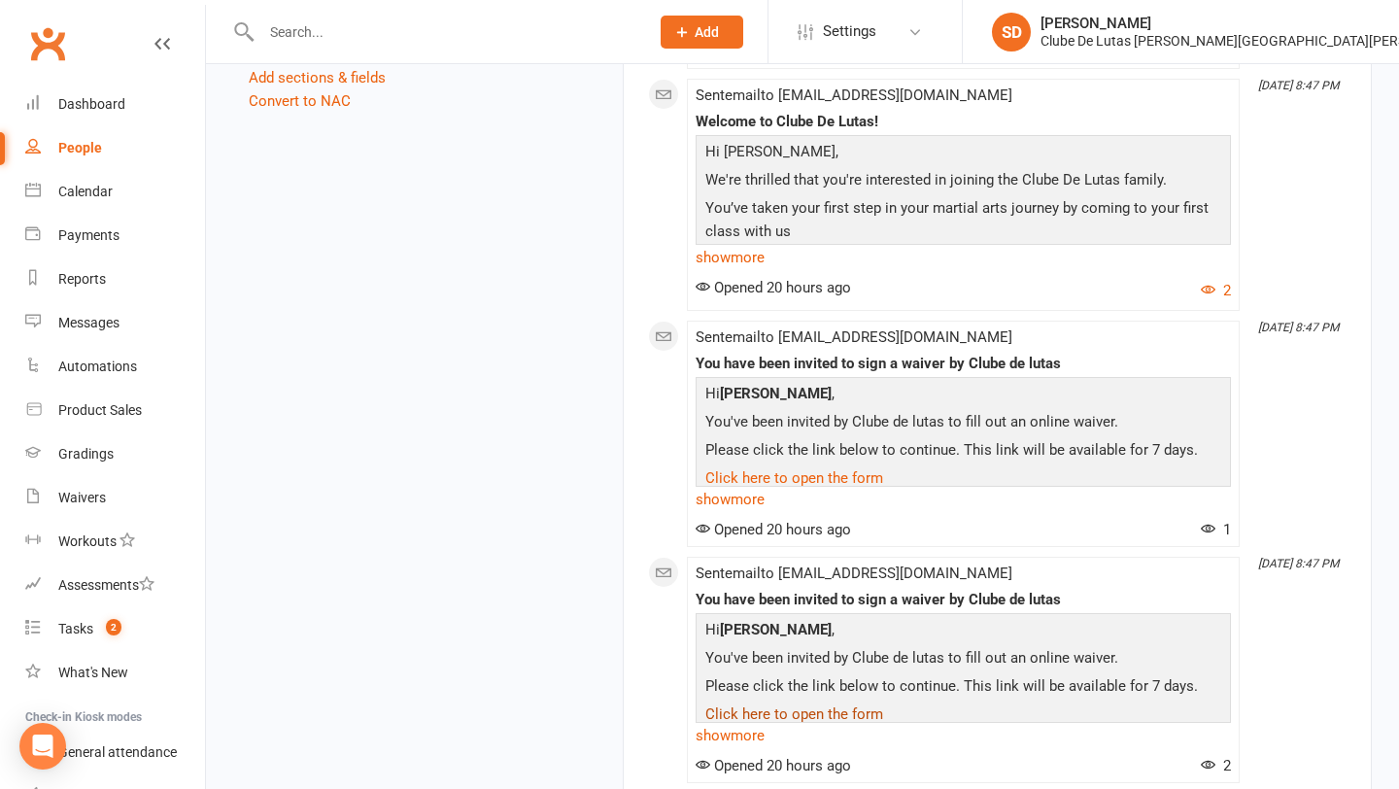
scroll to position [1341, 0]
click at [745, 264] on link "show more" at bounding box center [963, 259] width 535 height 27
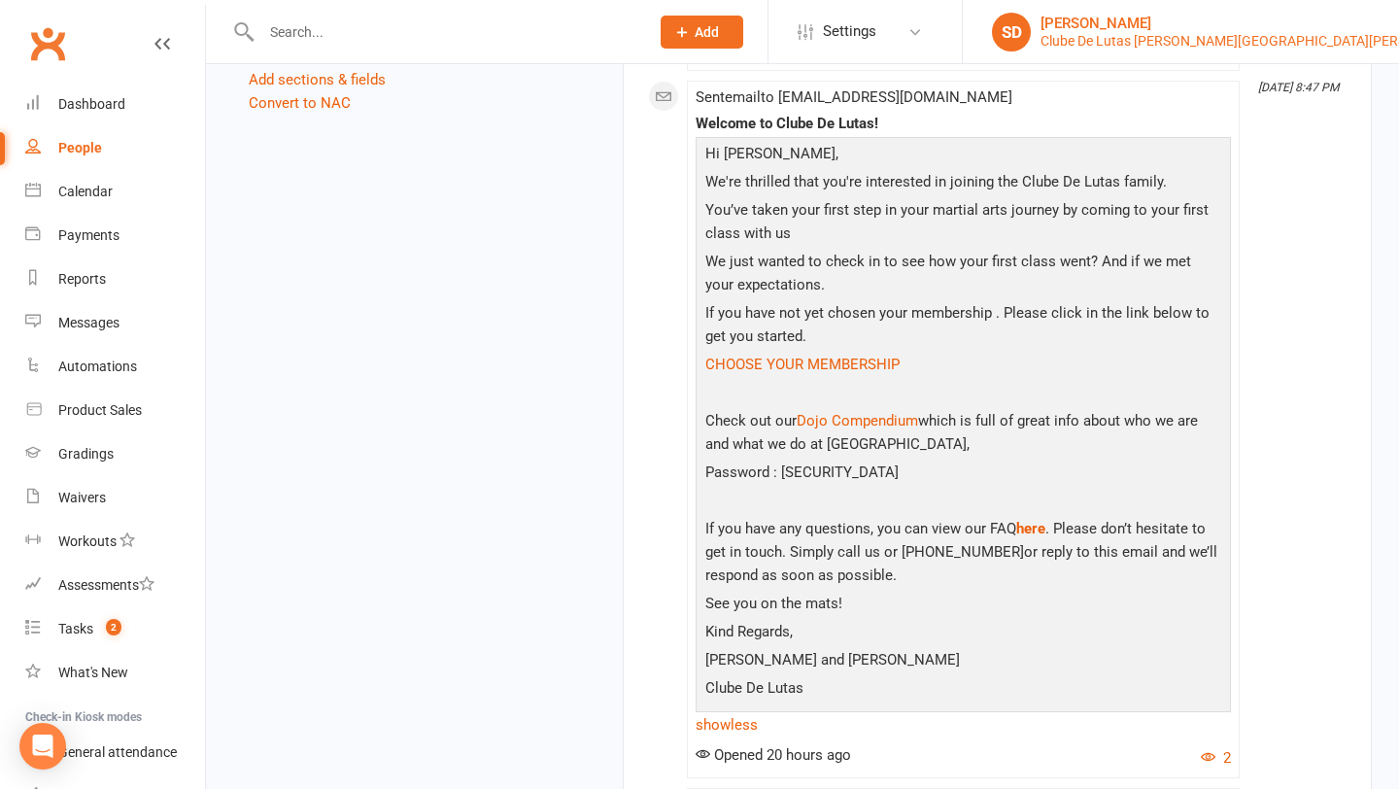
click at [1334, 15] on div "[PERSON_NAME]" at bounding box center [1257, 23] width 432 height 17
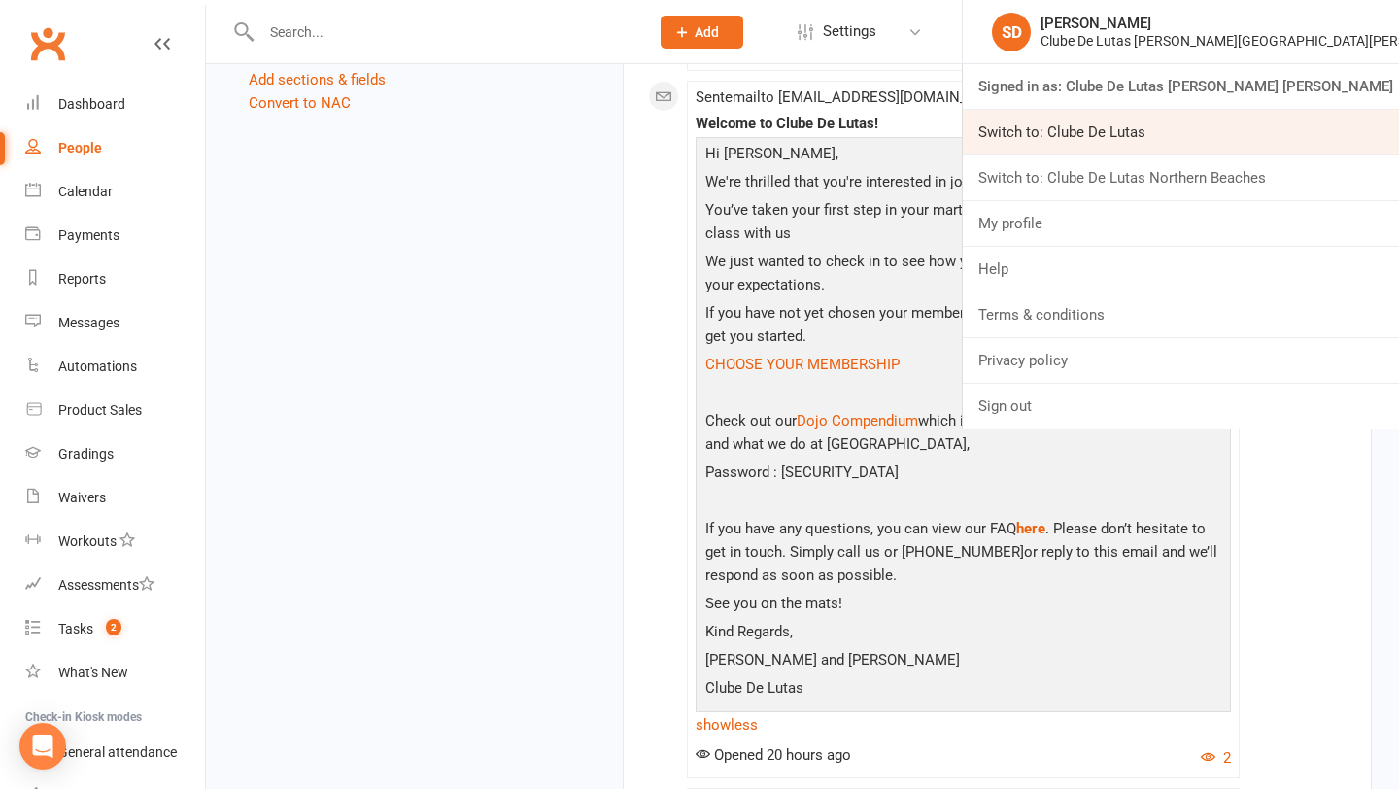
click at [1265, 120] on link "Switch to: Clube De Lutas" at bounding box center [1181, 132] width 436 height 45
